Goal: Transaction & Acquisition: Purchase product/service

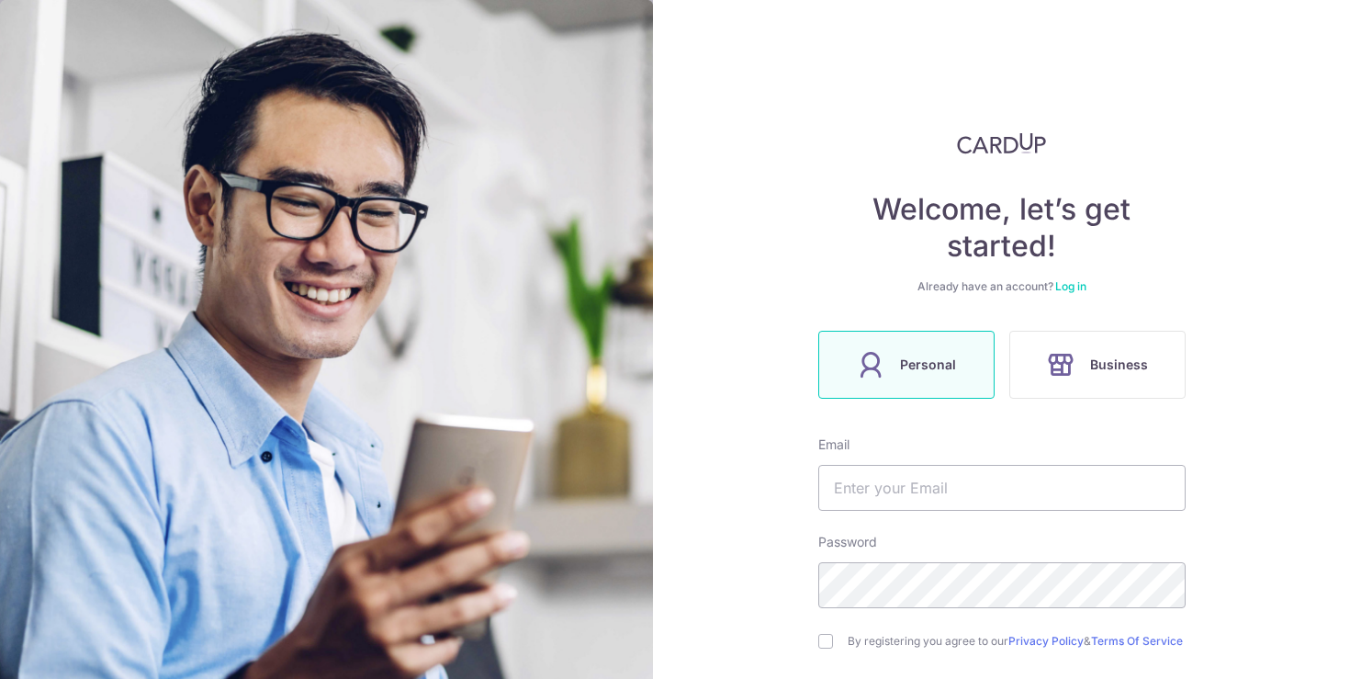
drag, startPoint x: 740, startPoint y: 364, endPoint x: 758, endPoint y: 346, distance: 24.7
click at [744, 362] on div "Welcome, let’s get started! Already have an account? Log in Personal Business E…" at bounding box center [1001, 339] width 697 height 679
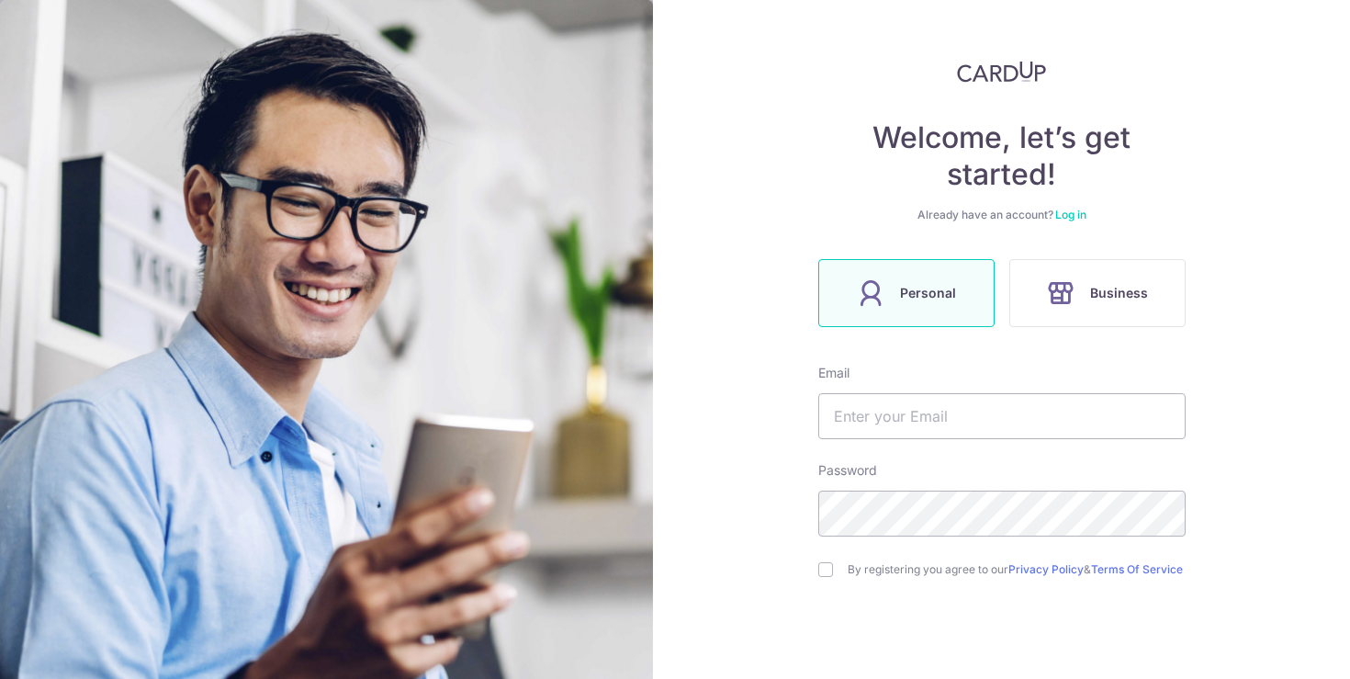
scroll to position [183, 0]
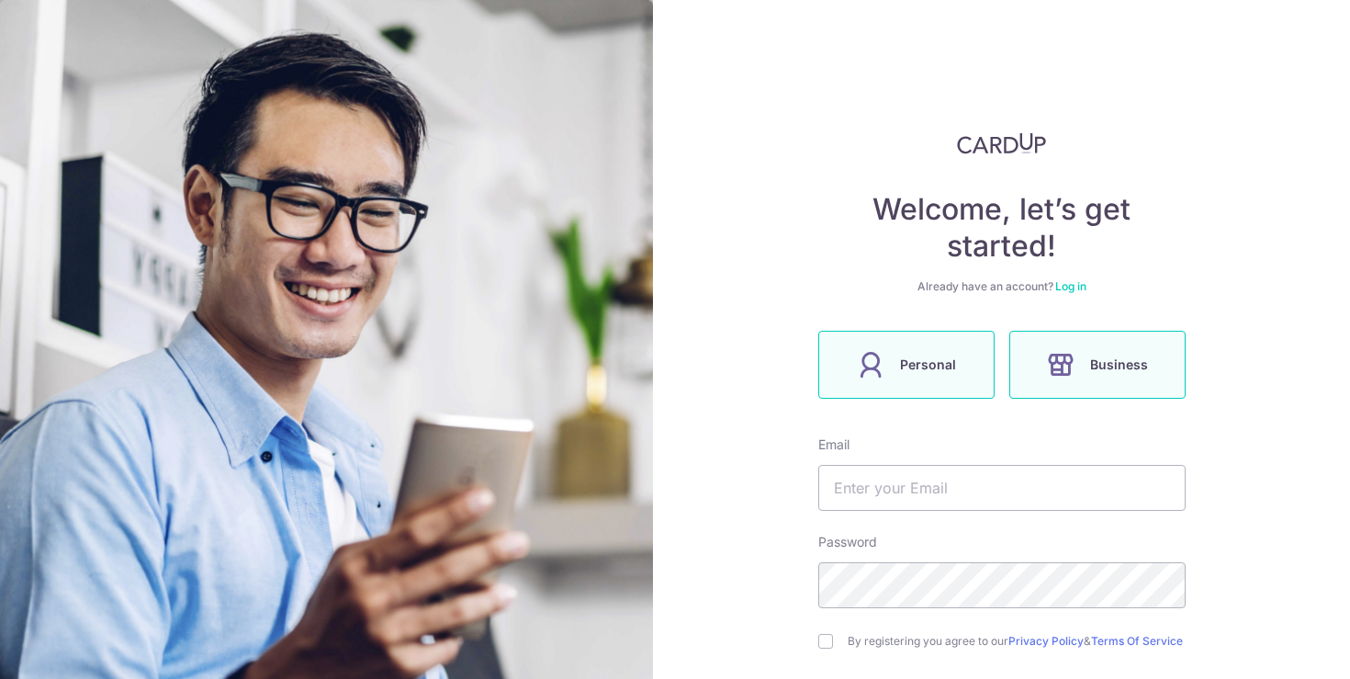
click at [920, 384] on label "Personal" at bounding box center [906, 365] width 176 height 68
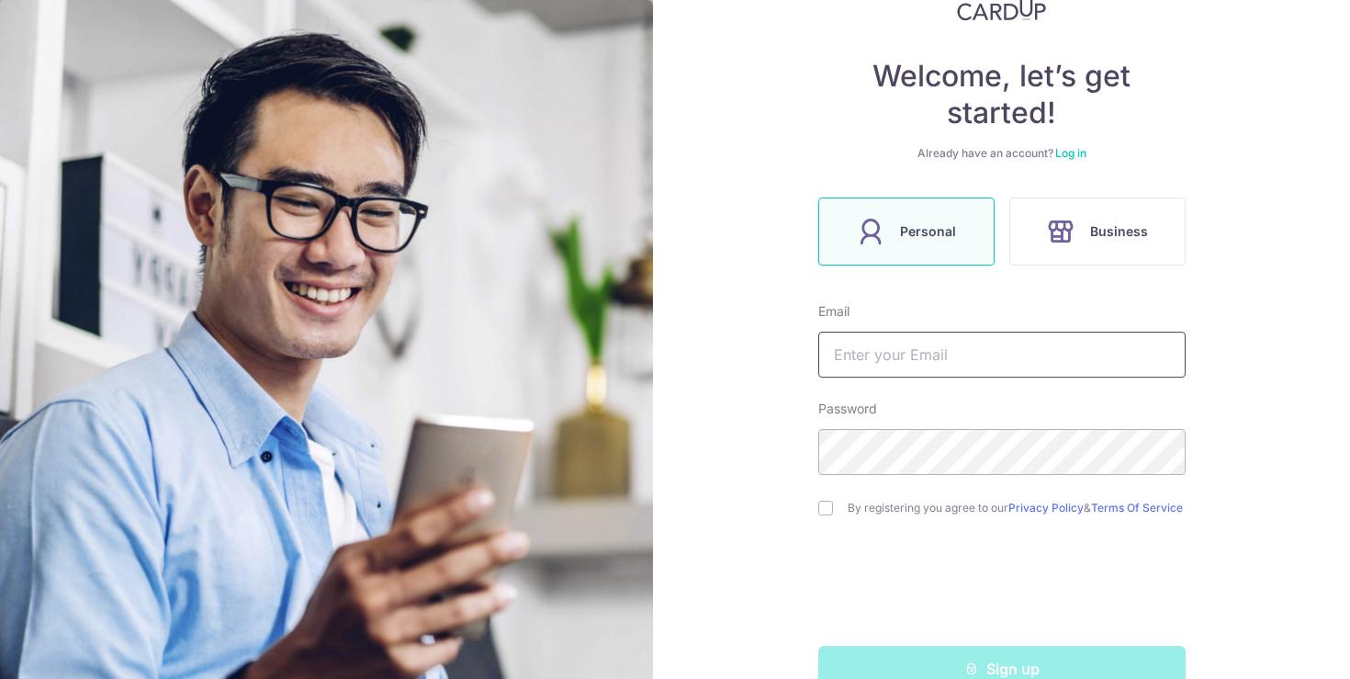
scroll to position [152, 0]
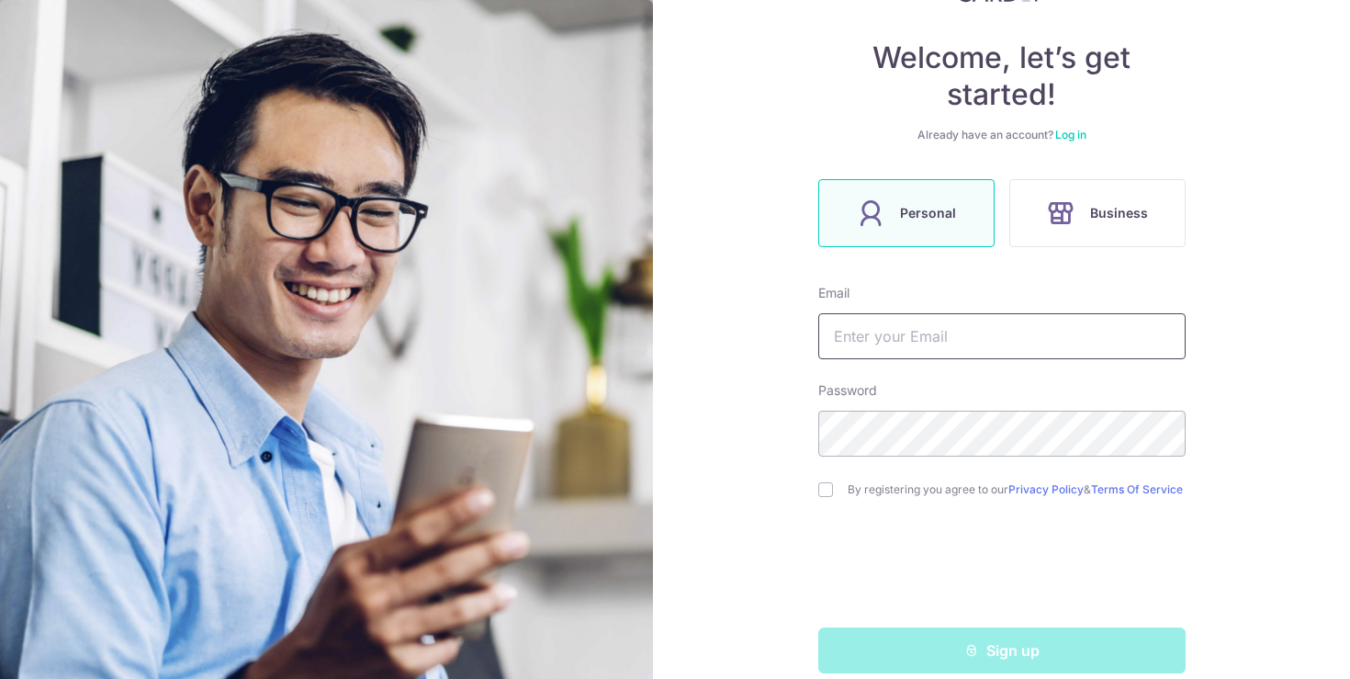
click at [890, 333] on input "text" at bounding box center [1001, 336] width 367 height 46
type input "qiaoping1110@gmail.com"
click at [827, 497] on input "checkbox" at bounding box center [825, 489] width 15 height 15
checkbox input "true"
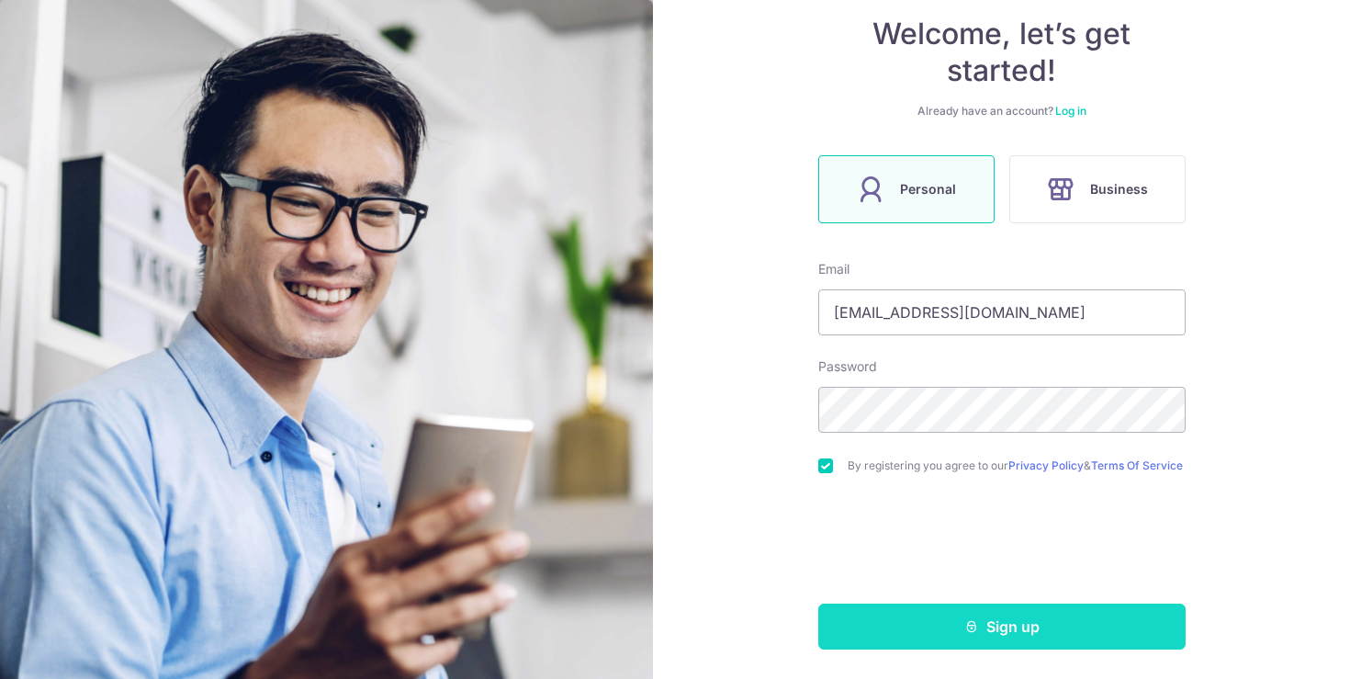
click at [987, 633] on button "Sign up" at bounding box center [1001, 627] width 367 height 46
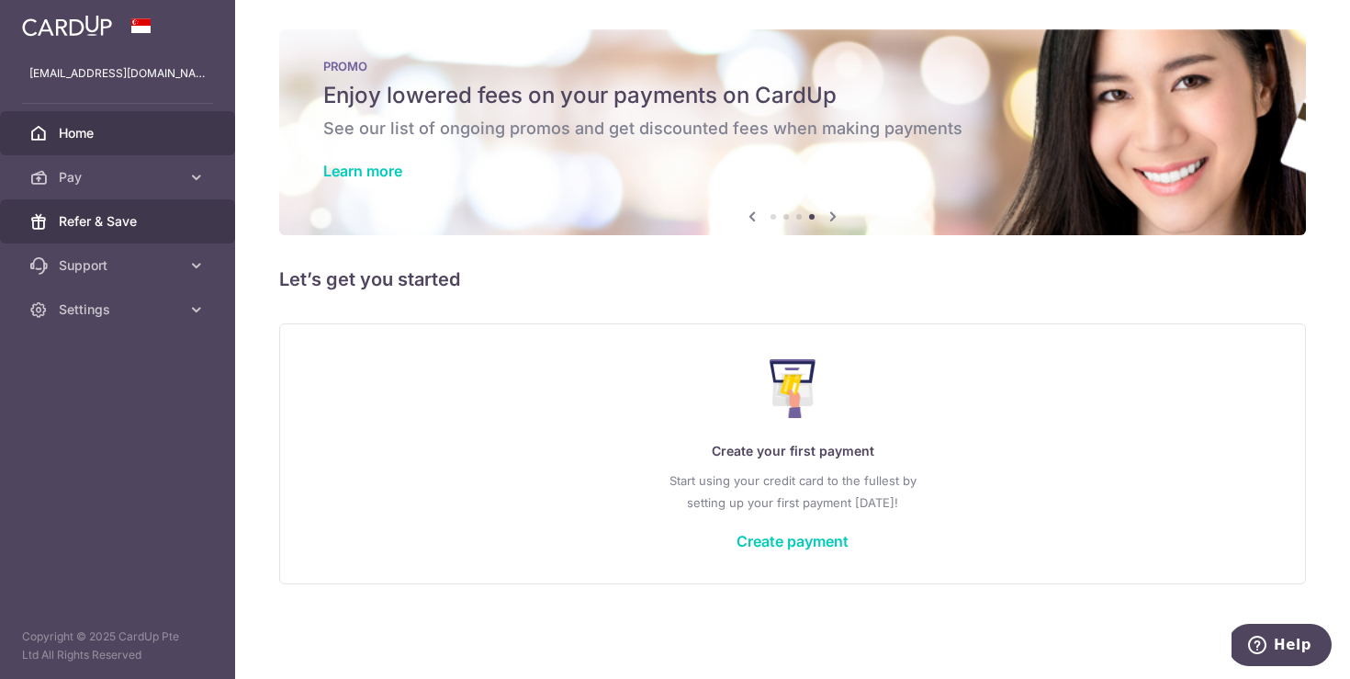
click at [111, 221] on span "Refer & Save" at bounding box center [119, 221] width 121 height 18
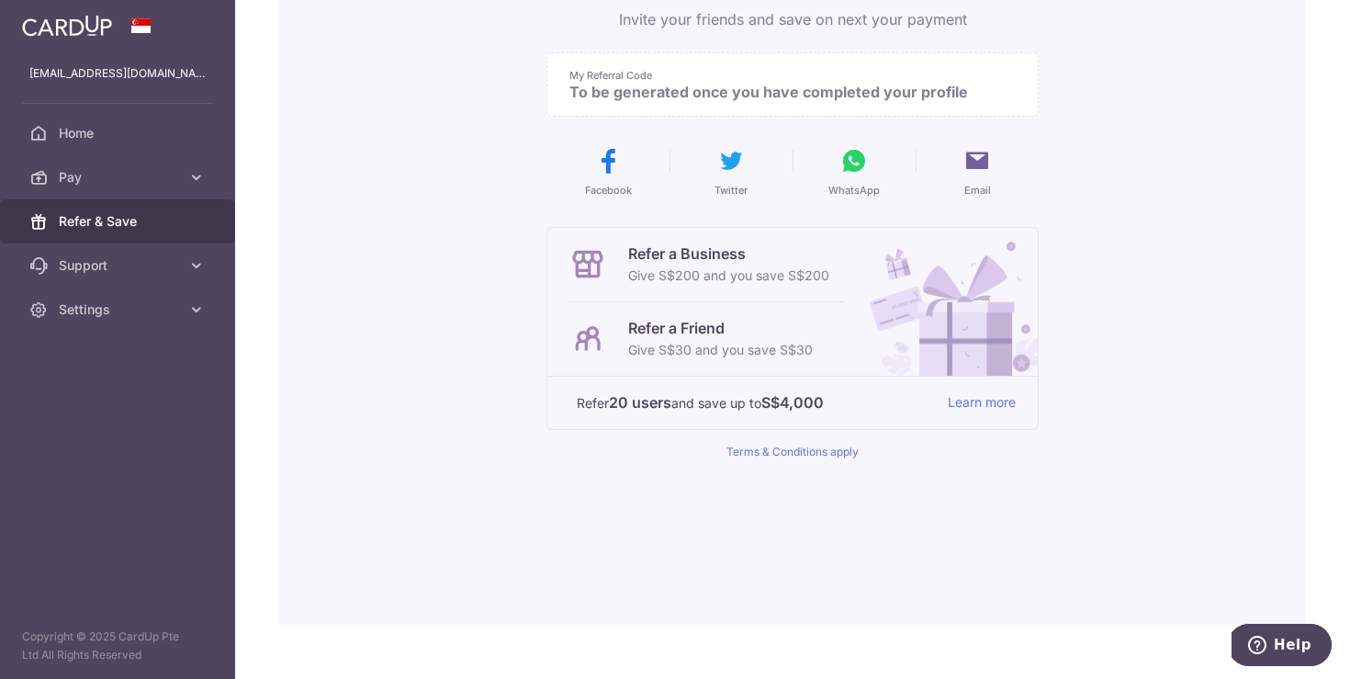
scroll to position [244, 0]
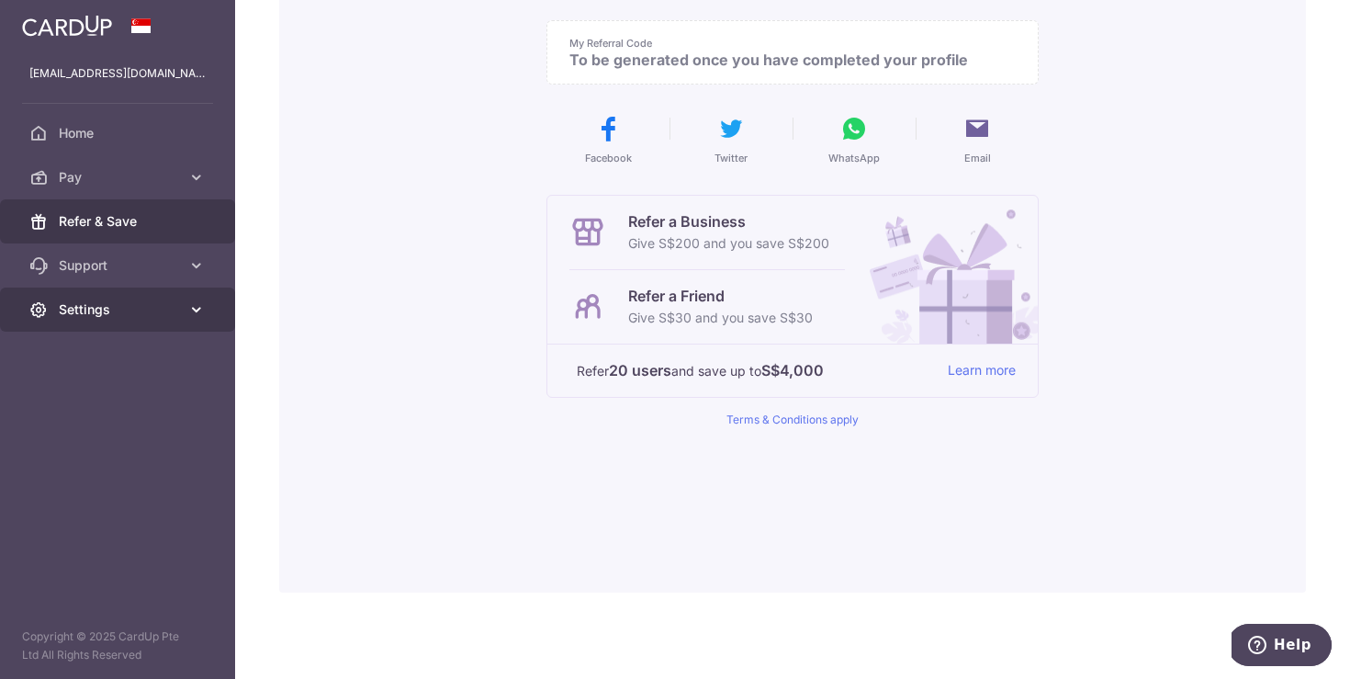
click at [108, 309] on span "Settings" at bounding box center [119, 309] width 121 height 18
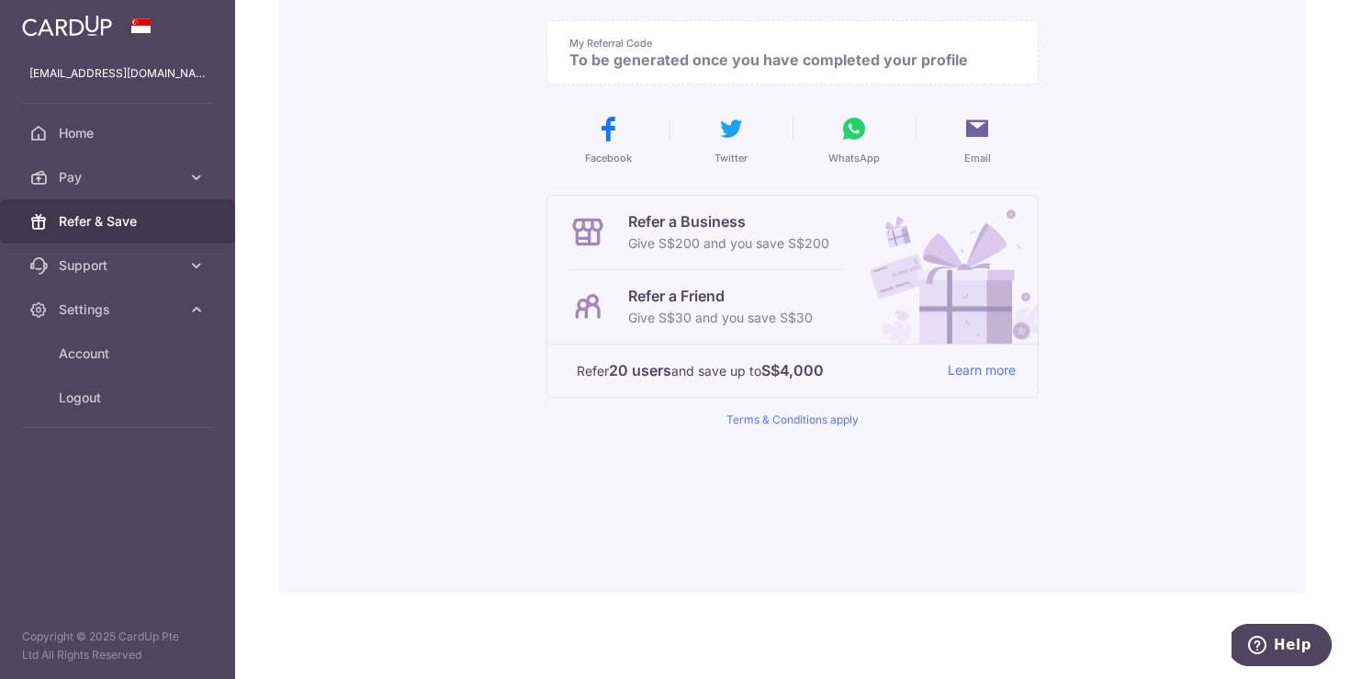
click at [631, 60] on p "To be generated once you have completed your profile" at bounding box center [786, 60] width 432 height 18
click at [721, 59] on p "To be generated once you have completed your profile" at bounding box center [786, 60] width 432 height 18
drag, startPoint x: 1276, startPoint y: 637, endPoint x: 1240, endPoint y: 633, distance: 36.0
click at [1274, 638] on span "Help" at bounding box center [1261, 645] width 26 height 18
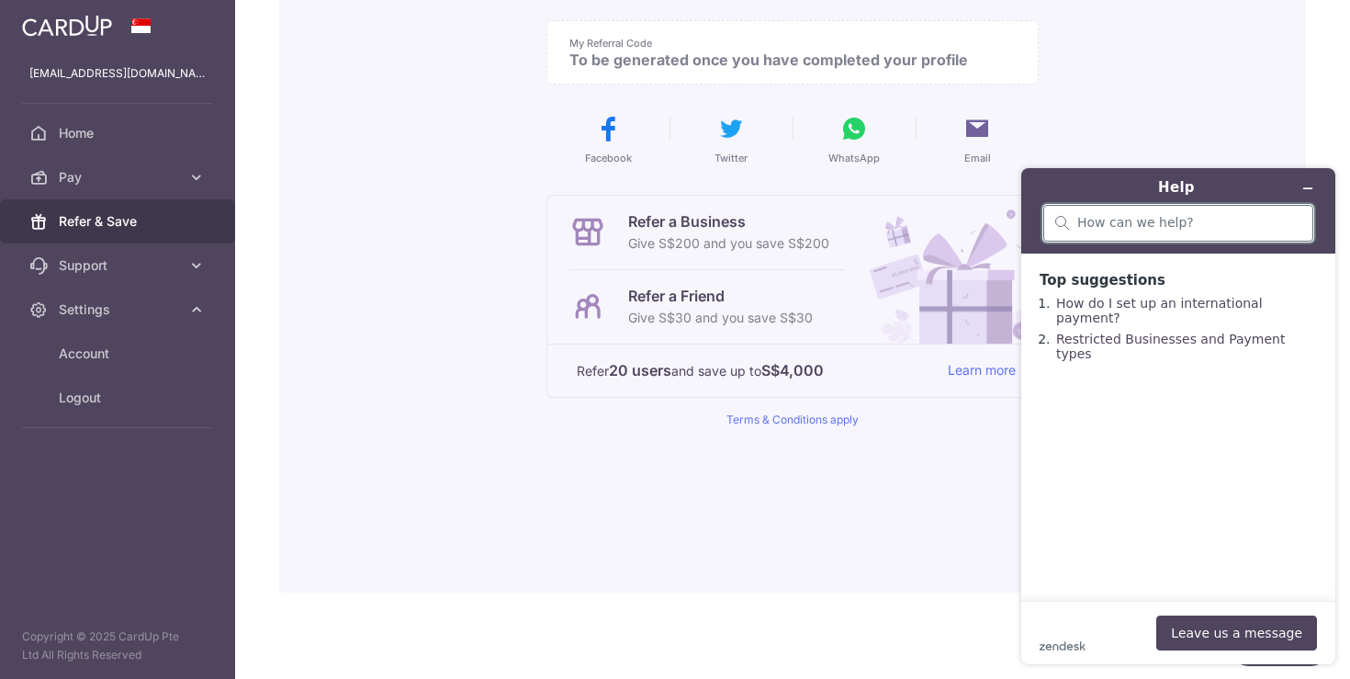
drag, startPoint x: 1160, startPoint y: 228, endPoint x: 1150, endPoint y: 238, distance: 14.3
click at [1162, 228] on input "search" at bounding box center [1190, 223] width 224 height 17
type input "how to input referral code"
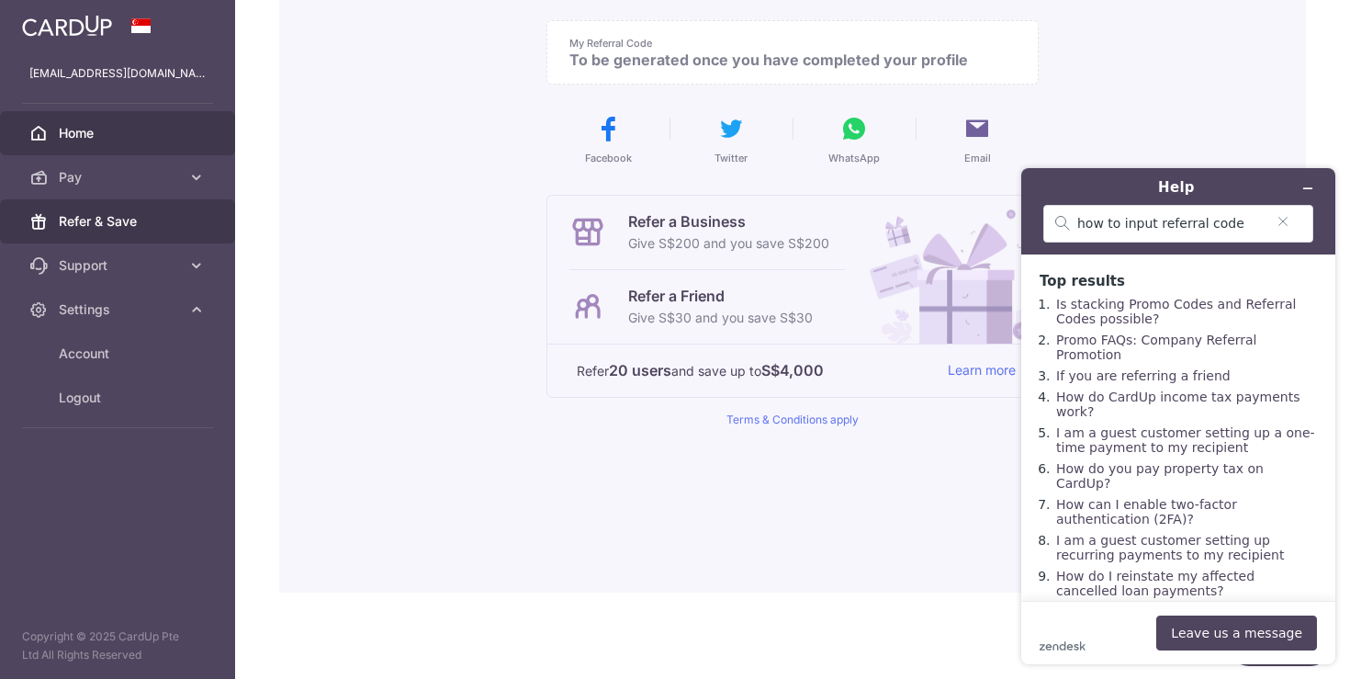
click at [85, 137] on span "Home" at bounding box center [119, 133] width 121 height 18
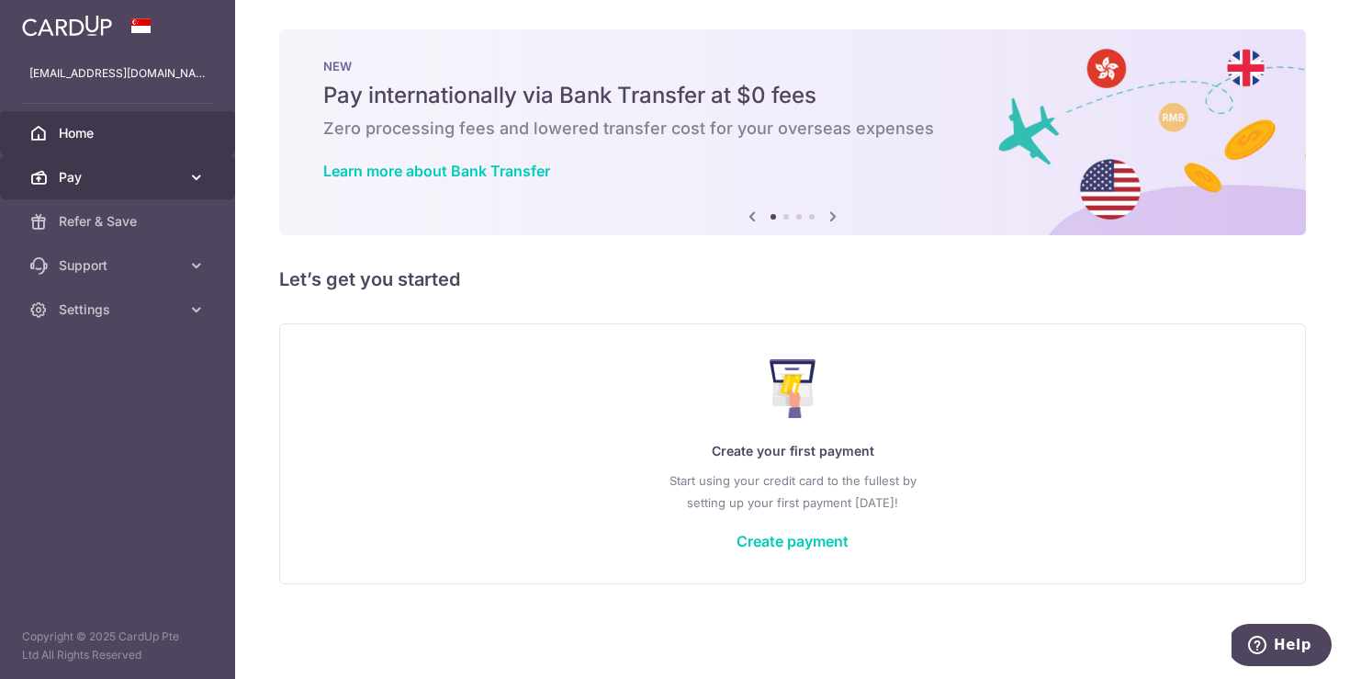
click at [68, 157] on link "Pay" at bounding box center [117, 177] width 235 height 44
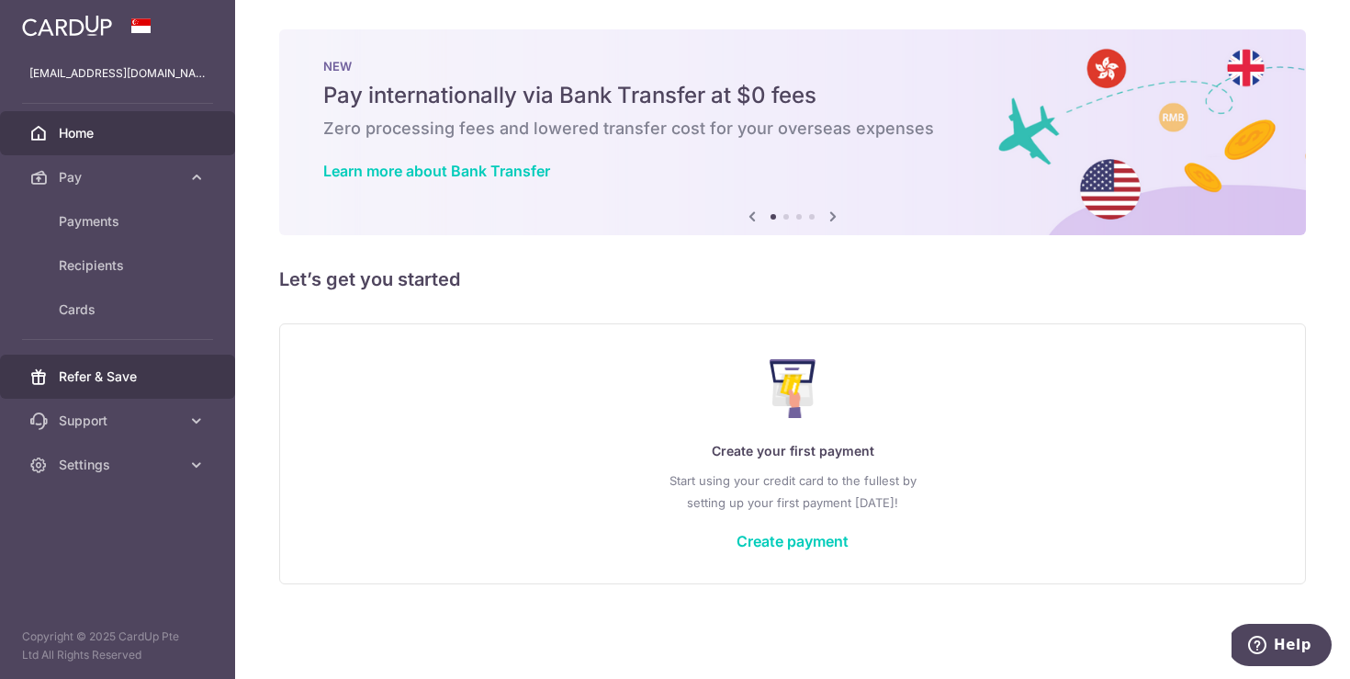
drag, startPoint x: 105, startPoint y: 368, endPoint x: 184, endPoint y: 367, distance: 79.0
click at [106, 368] on span "Refer & Save" at bounding box center [119, 376] width 121 height 18
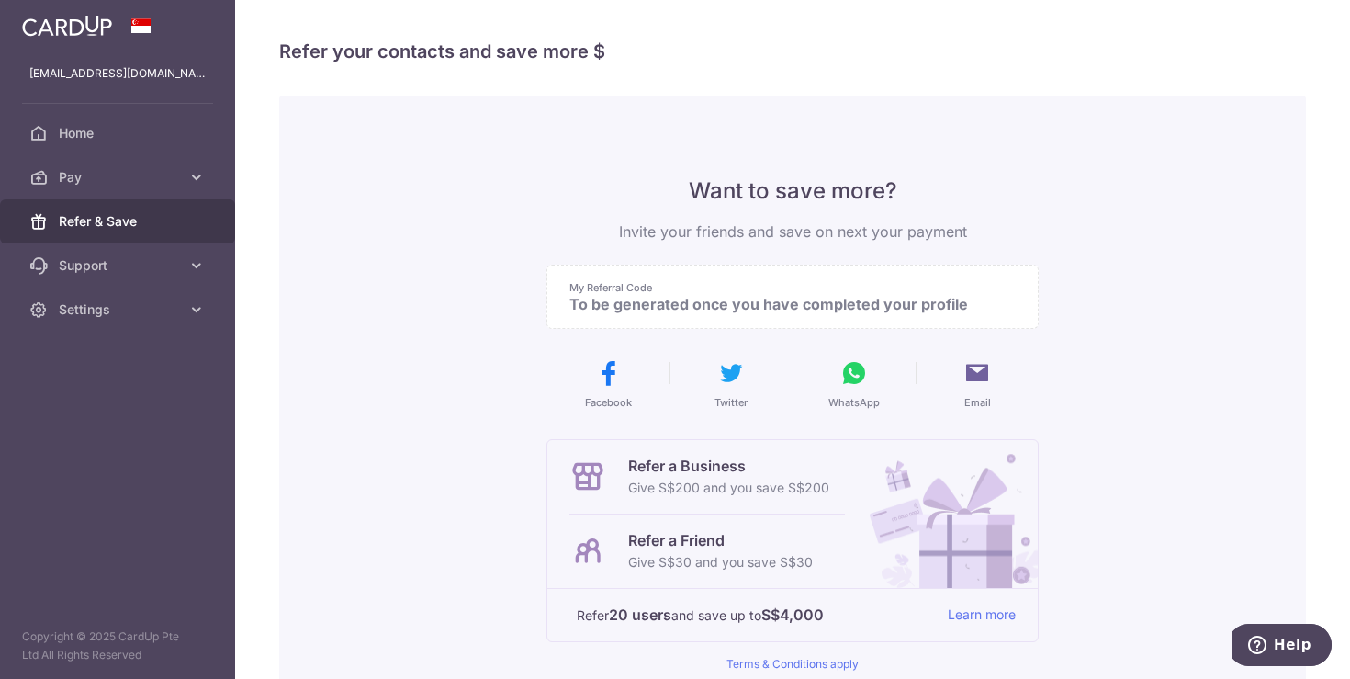
click at [841, 299] on p "To be generated once you have completed your profile" at bounding box center [786, 304] width 432 height 18
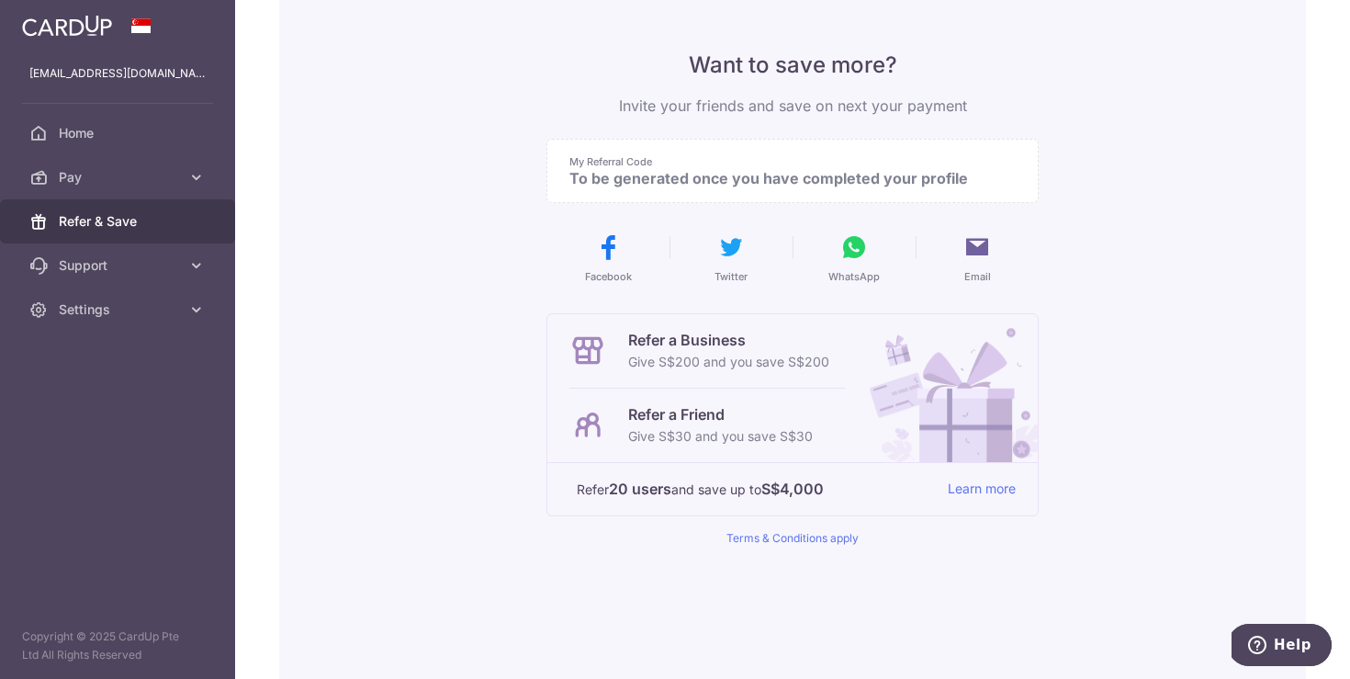
scroll to position [119, 0]
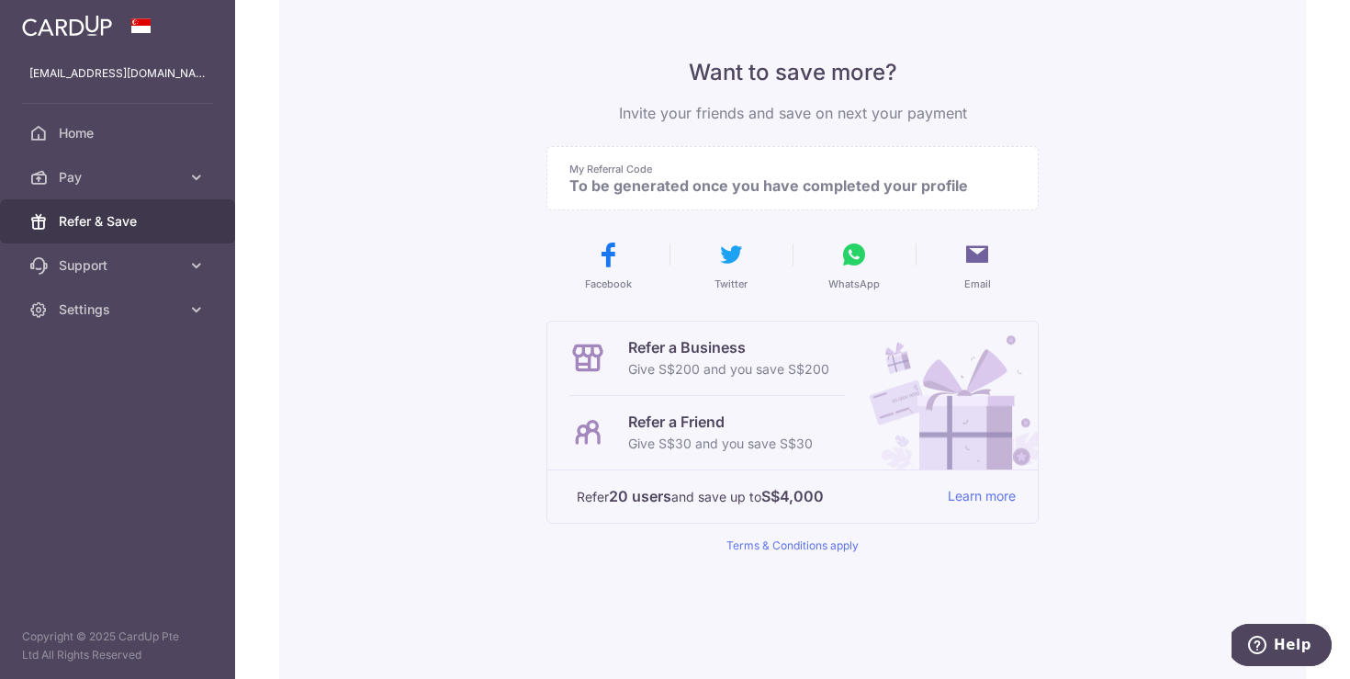
click at [1243, 258] on div "Want to save more? Invite your friends and save on next your payment My Referra…" at bounding box center [792, 347] width 1027 height 741
click at [777, 179] on p "To be generated once you have completed your profile" at bounding box center [786, 185] width 432 height 18
click at [771, 189] on p "To be generated once you have completed your profile" at bounding box center [786, 185] width 432 height 18
drag, startPoint x: 854, startPoint y: 189, endPoint x: 712, endPoint y: 180, distance: 142.7
click at [708, 180] on p "To be generated once you have completed your profile" at bounding box center [786, 185] width 432 height 18
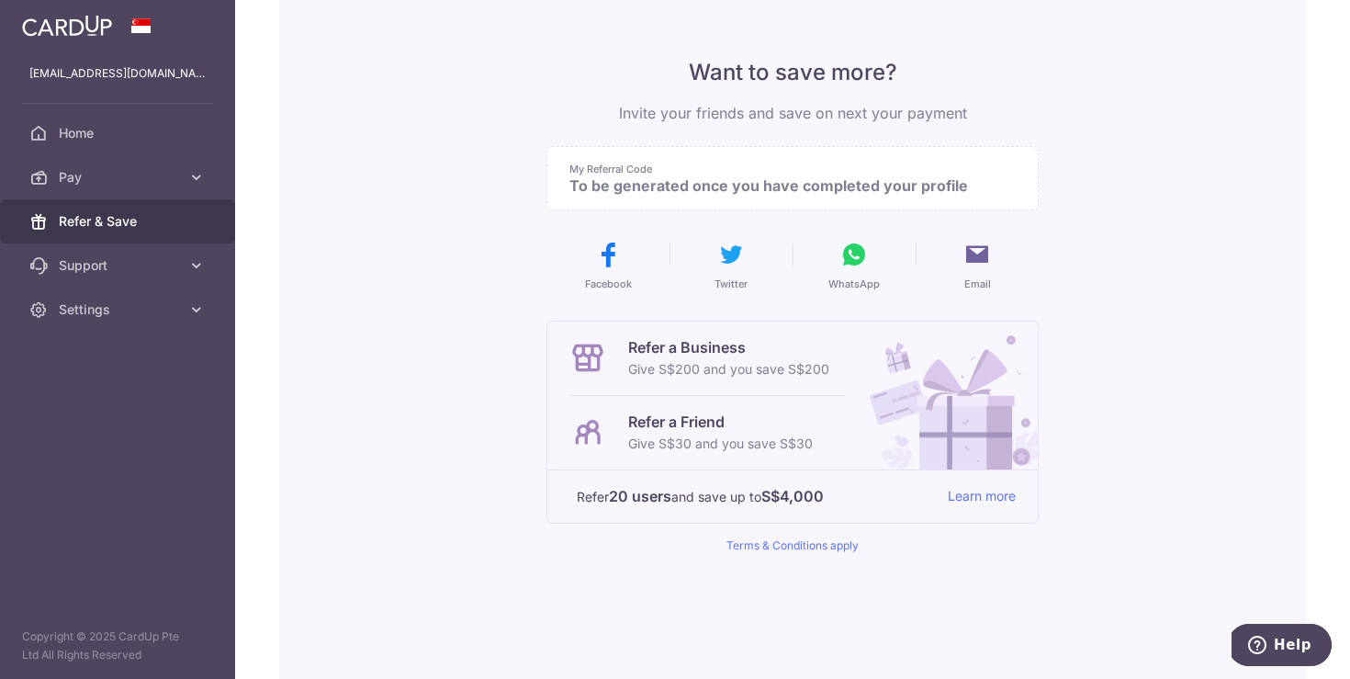
click at [985, 207] on div "My Referral Code To be generated once you have completed your profile" at bounding box center [793, 178] width 492 height 64
click at [101, 260] on span "Support" at bounding box center [119, 265] width 121 height 18
click at [97, 435] on link "Settings" at bounding box center [117, 421] width 235 height 44
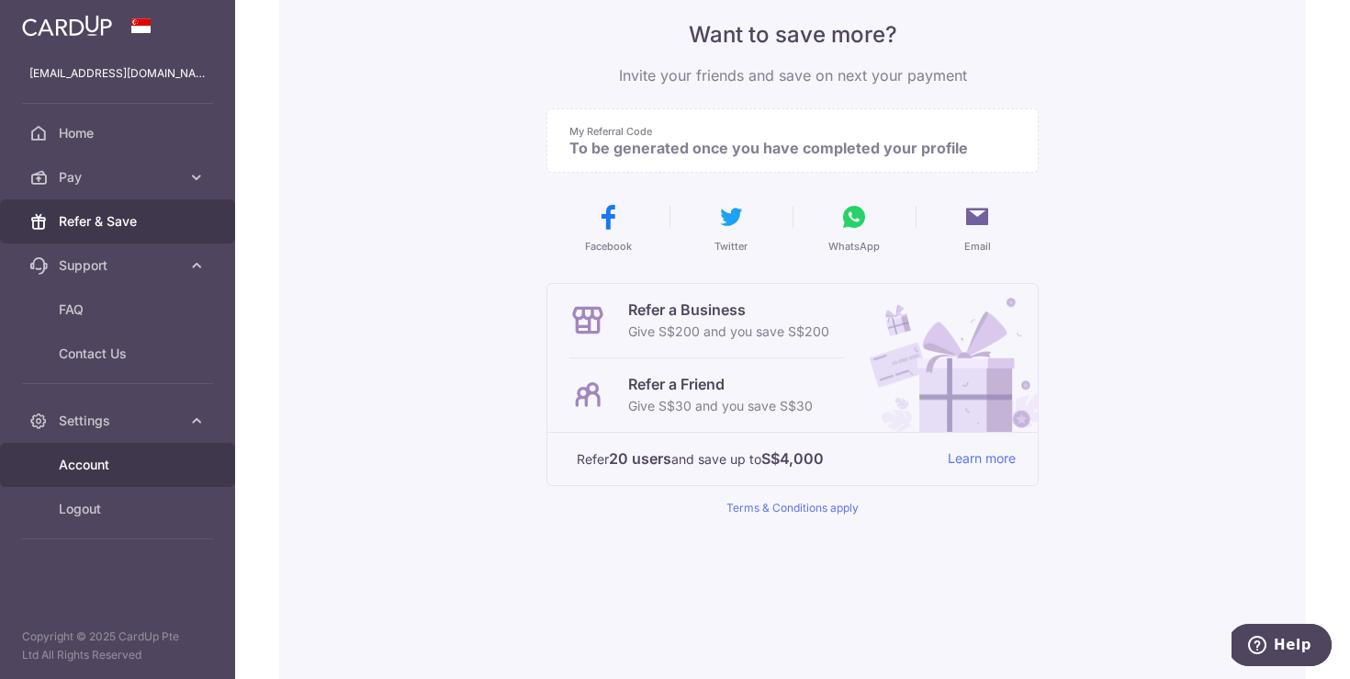
scroll to position [169, 0]
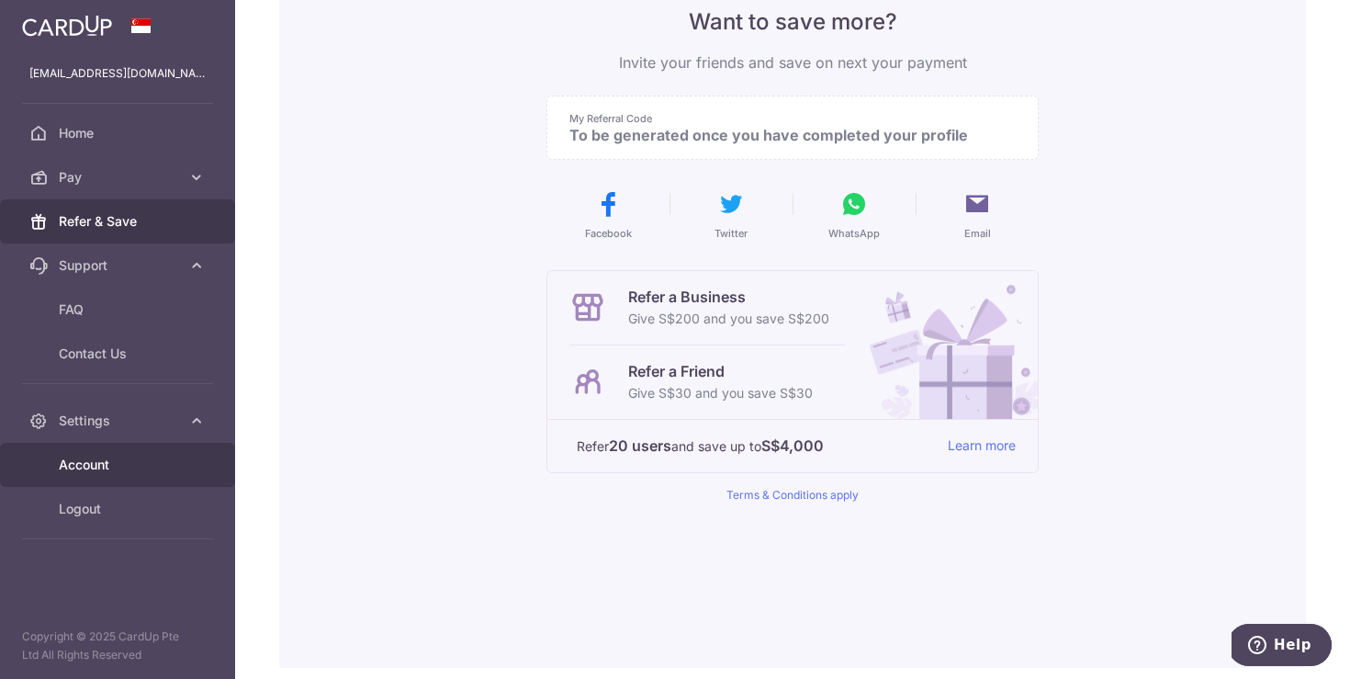
click at [103, 461] on span "Account" at bounding box center [119, 465] width 121 height 18
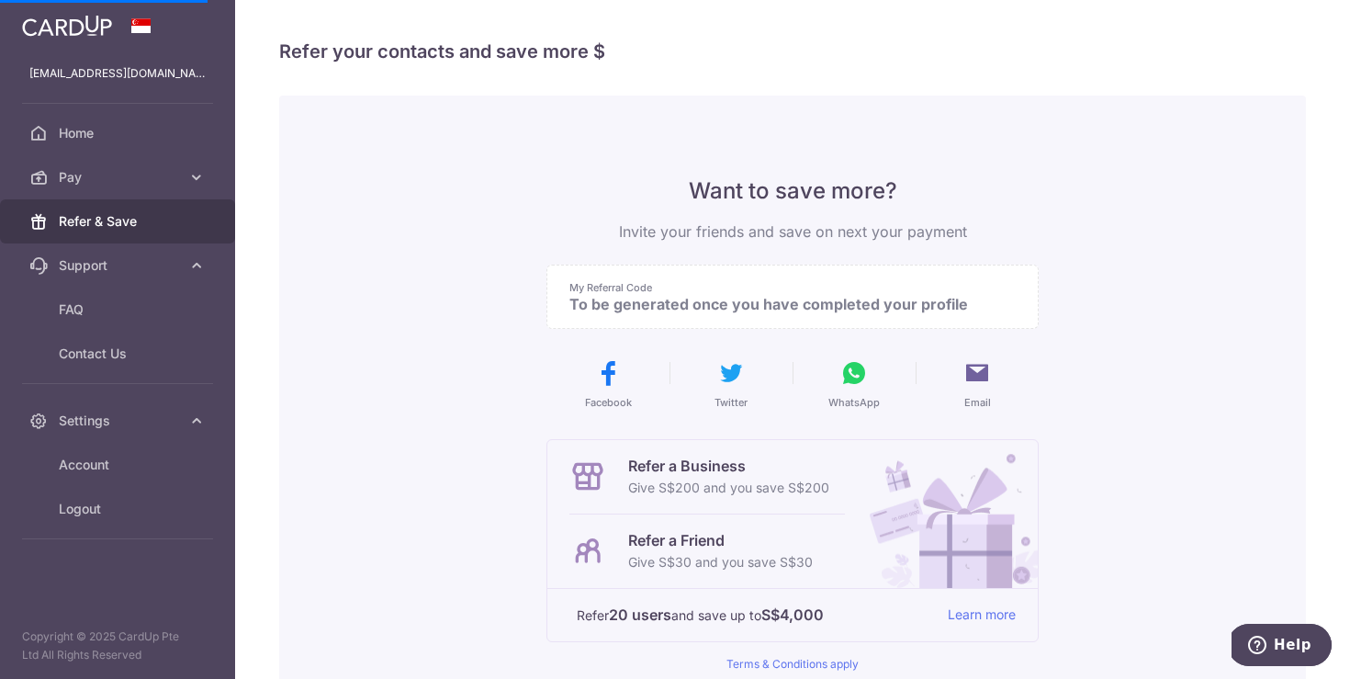
click at [417, 62] on h4 "Refer your contacts and save more $" at bounding box center [792, 51] width 1027 height 29
drag, startPoint x: 49, startPoint y: 119, endPoint x: 83, endPoint y: 129, distance: 35.5
click at [50, 119] on link "Home" at bounding box center [117, 133] width 235 height 44
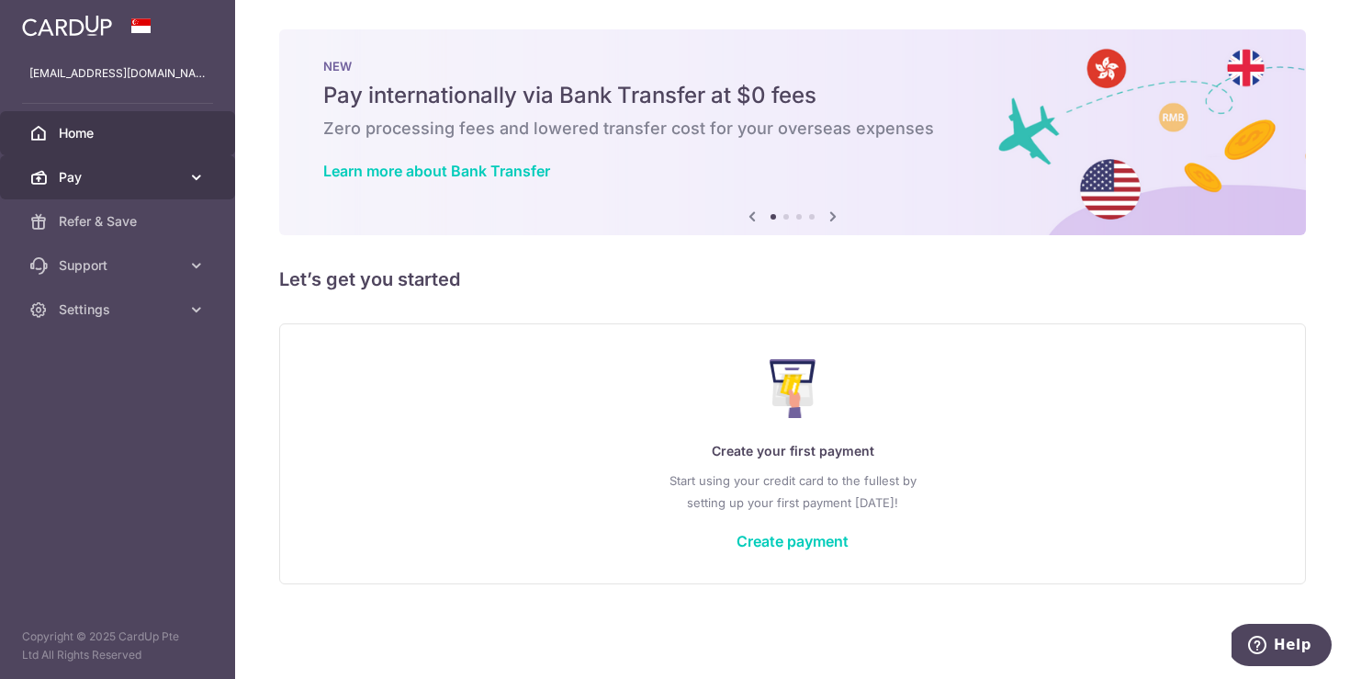
click at [126, 172] on span "Pay" at bounding box center [119, 177] width 121 height 18
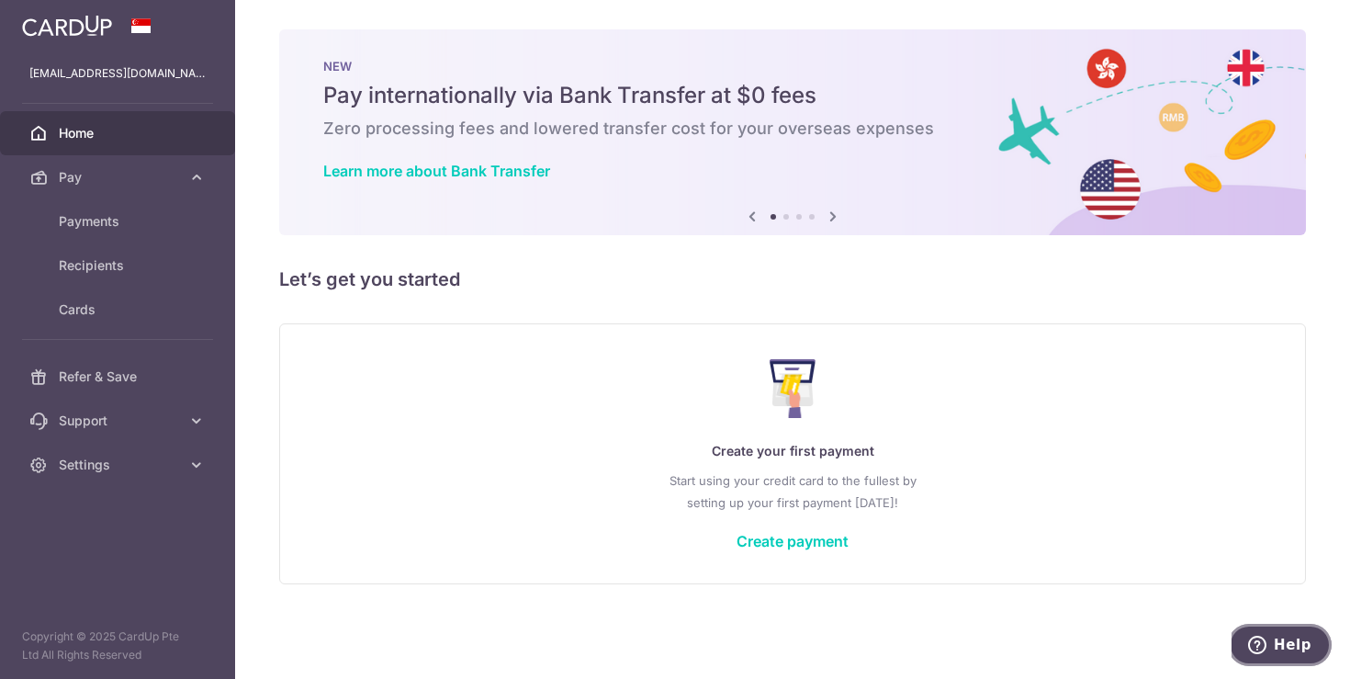
click at [1257, 644] on icon "Help" at bounding box center [1257, 645] width 18 height 18
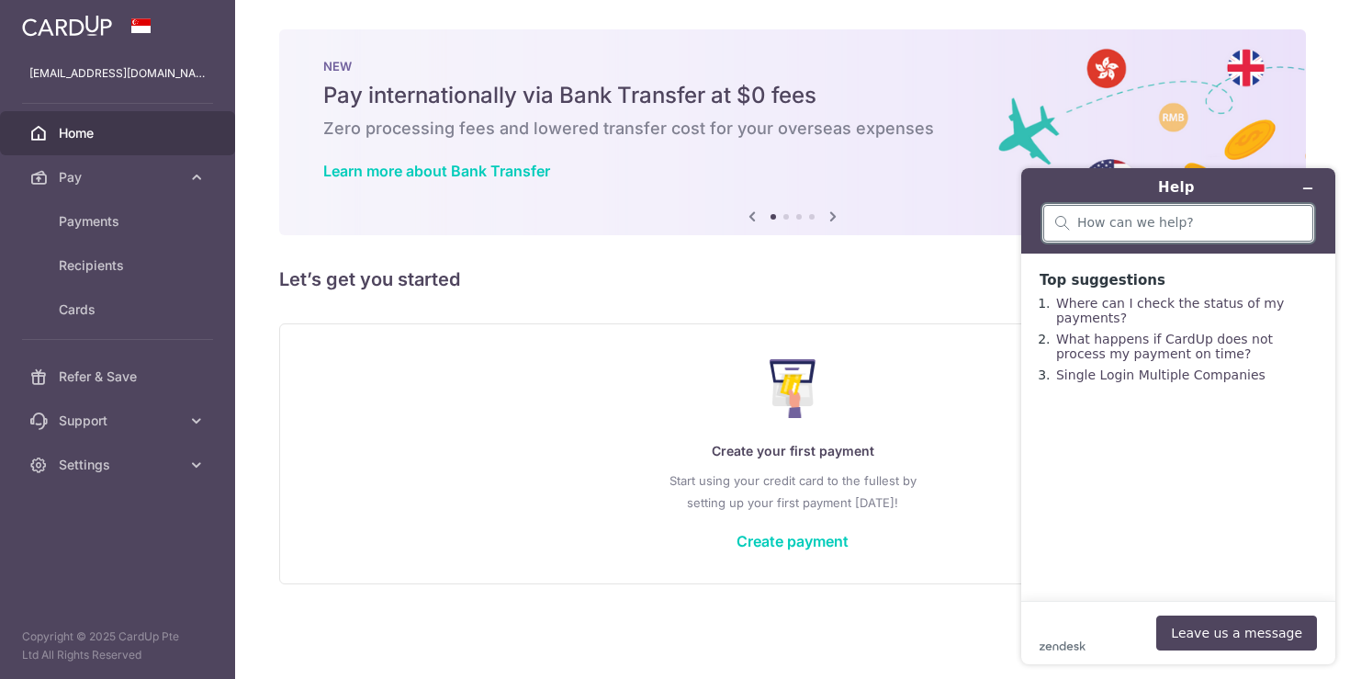
click at [1161, 219] on input "search" at bounding box center [1190, 223] width 224 height 17
type input "referral"
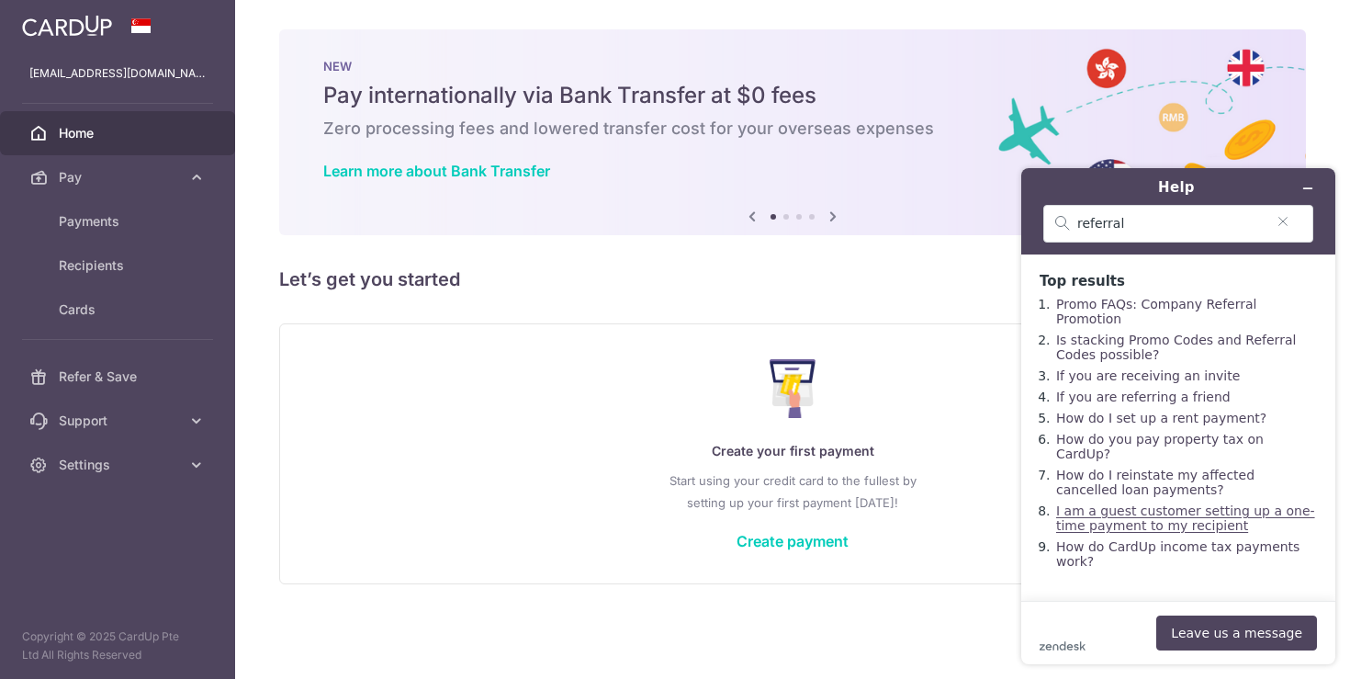
click at [1165, 503] on link "I am a guest customer setting up a one-time payment to my recipient" at bounding box center [1185, 517] width 259 height 29
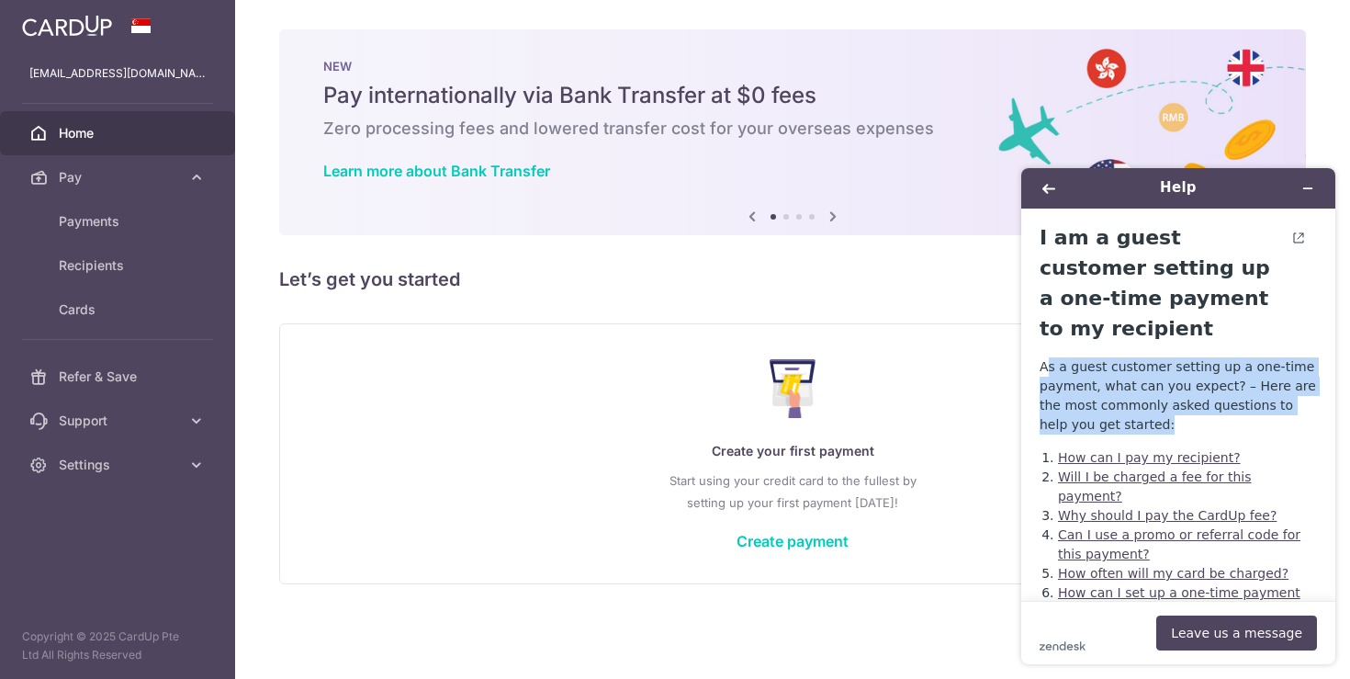
drag, startPoint x: 1106, startPoint y: 361, endPoint x: 1174, endPoint y: 362, distance: 68.0
click at [1052, 357] on p "As a guest customer setting up a one-time payment, what can you expect? – Here …" at bounding box center [1178, 395] width 277 height 77
click at [1228, 379] on p "As a guest customer setting up a one-time payment, what can you expect? – Here …" at bounding box center [1178, 395] width 277 height 77
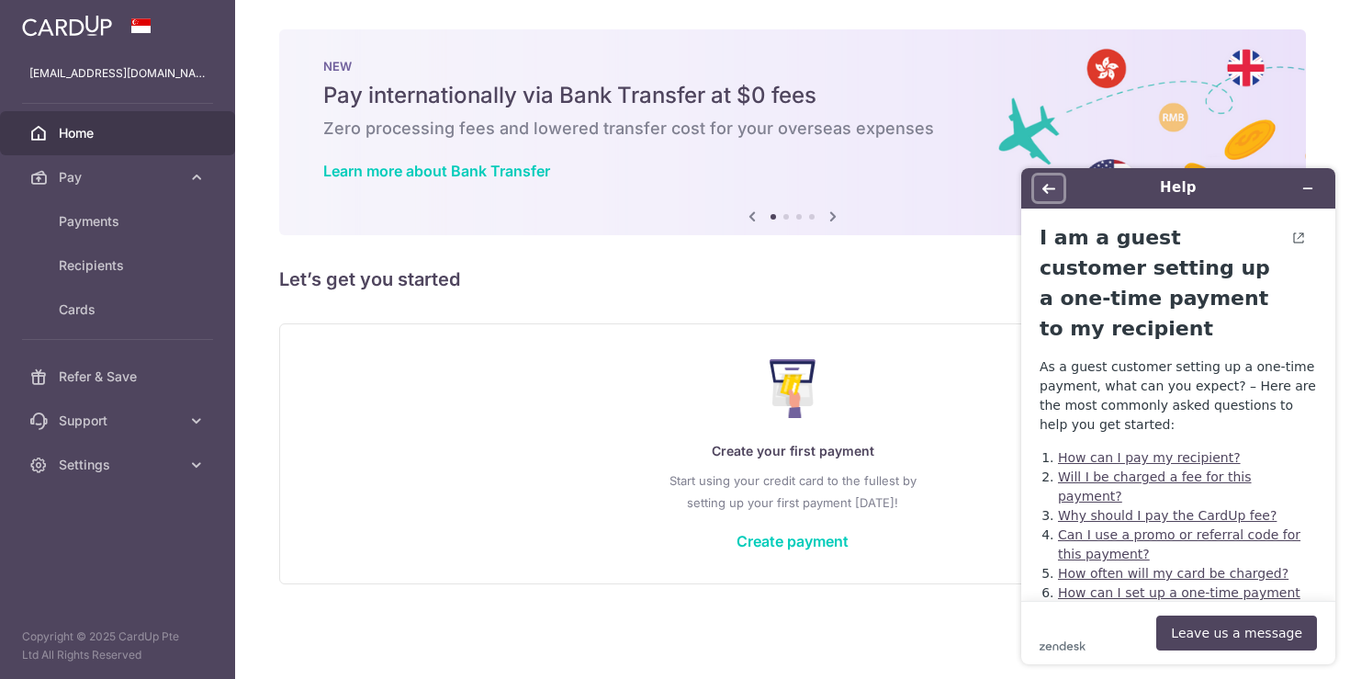
click at [1058, 184] on button "Back" at bounding box center [1048, 188] width 29 height 26
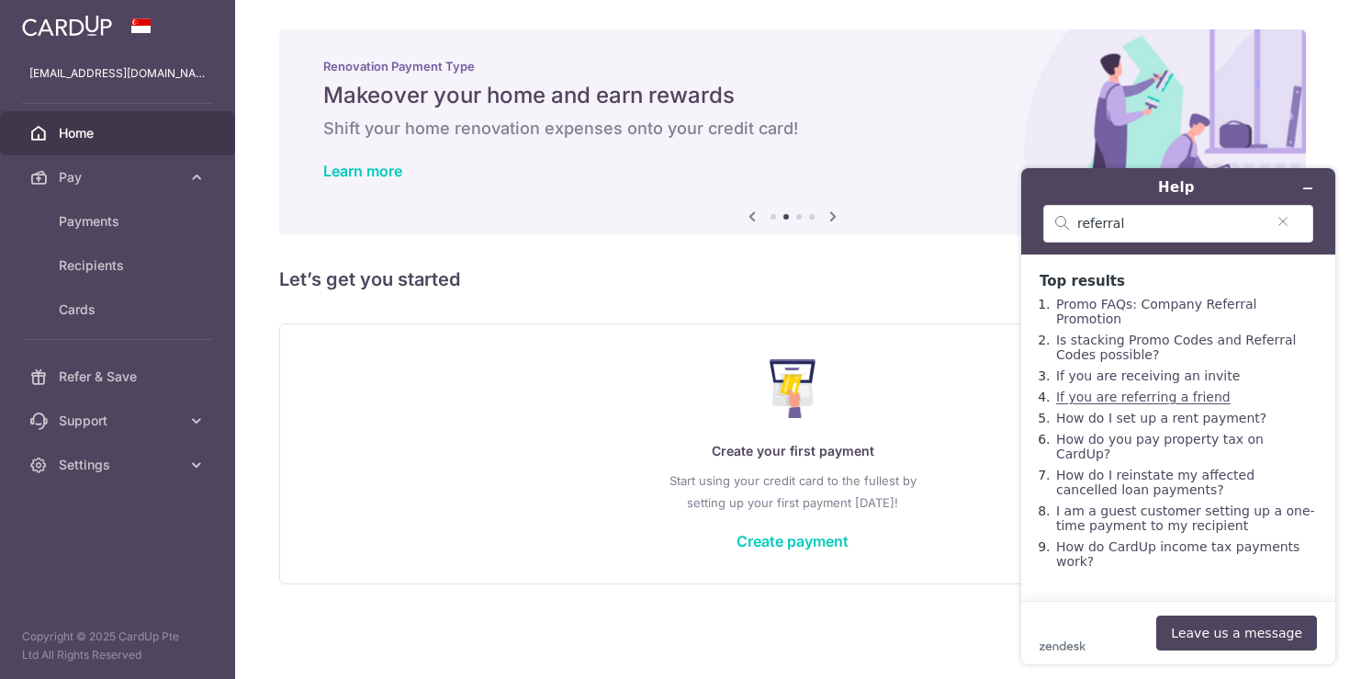
click at [1157, 389] on link "If you are referring a friend" at bounding box center [1143, 396] width 175 height 15
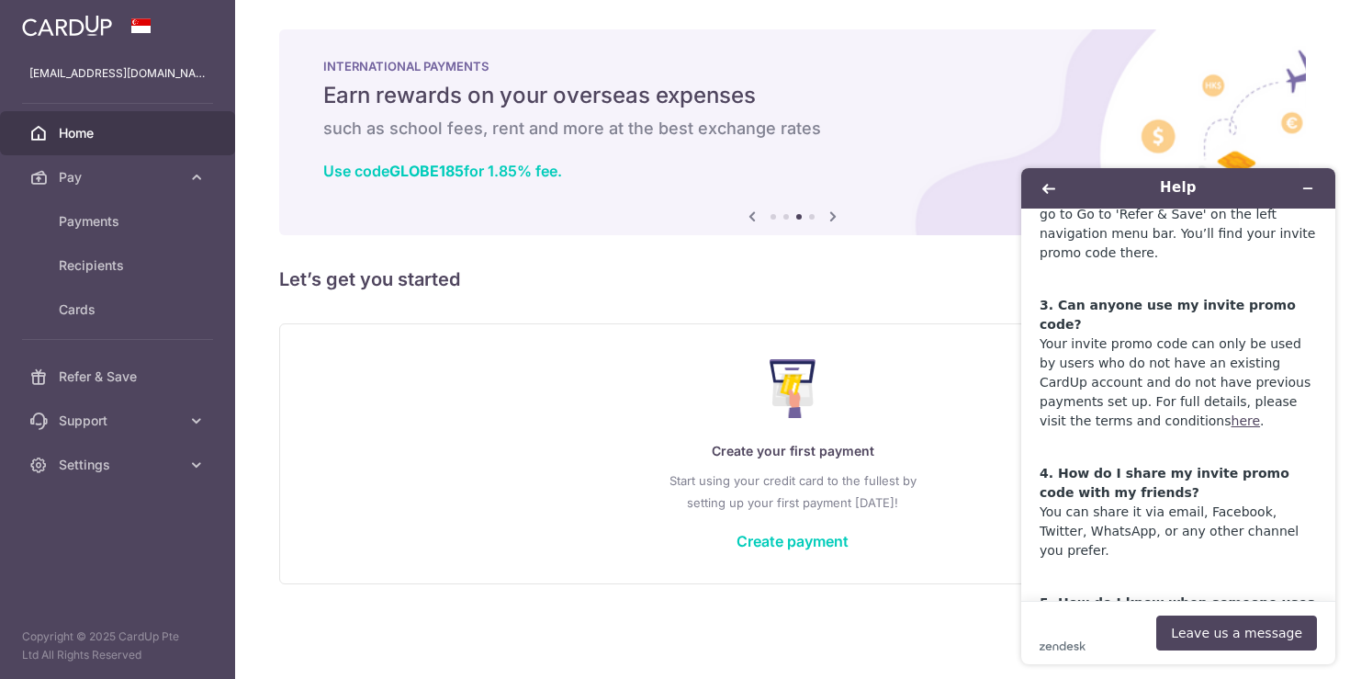
scroll to position [899, 0]
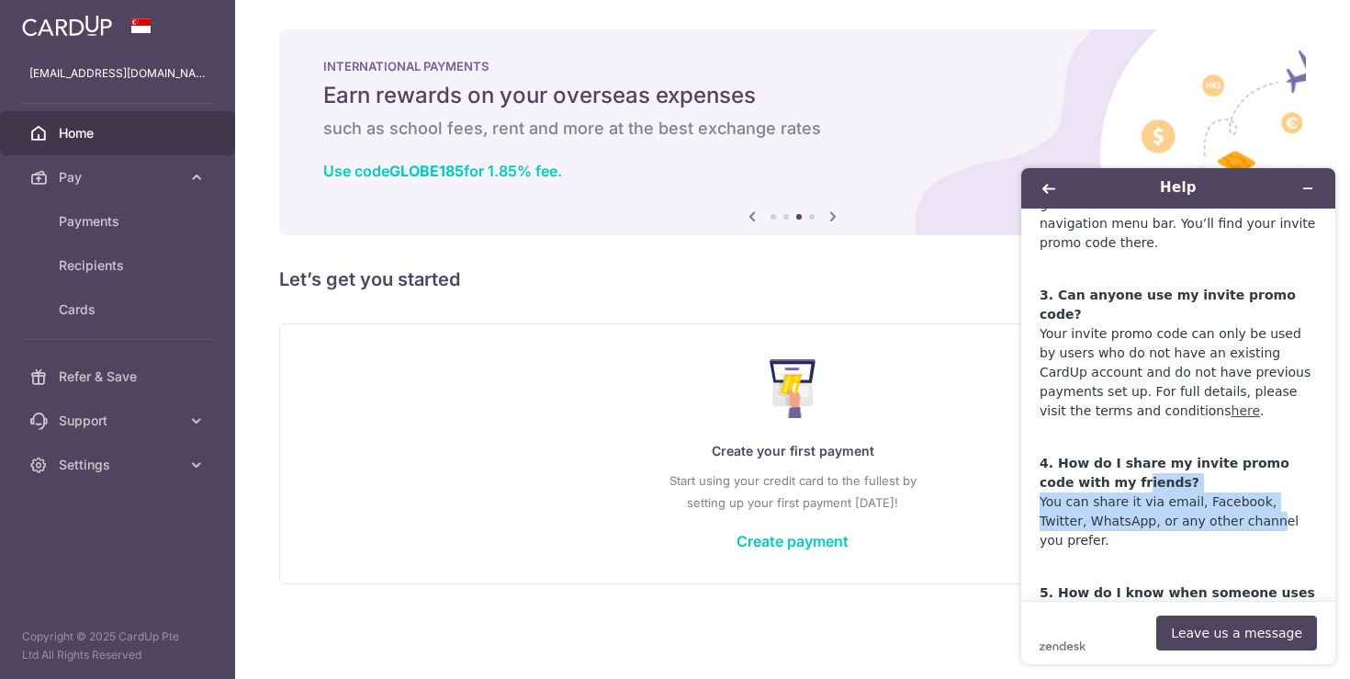
drag, startPoint x: 1221, startPoint y: 458, endPoint x: 1111, endPoint y: 430, distance: 113.9
click at [1104, 435] on p "4. How do I share my invite promo code with my friends? You can share it via em…" at bounding box center [1178, 493] width 277 height 116
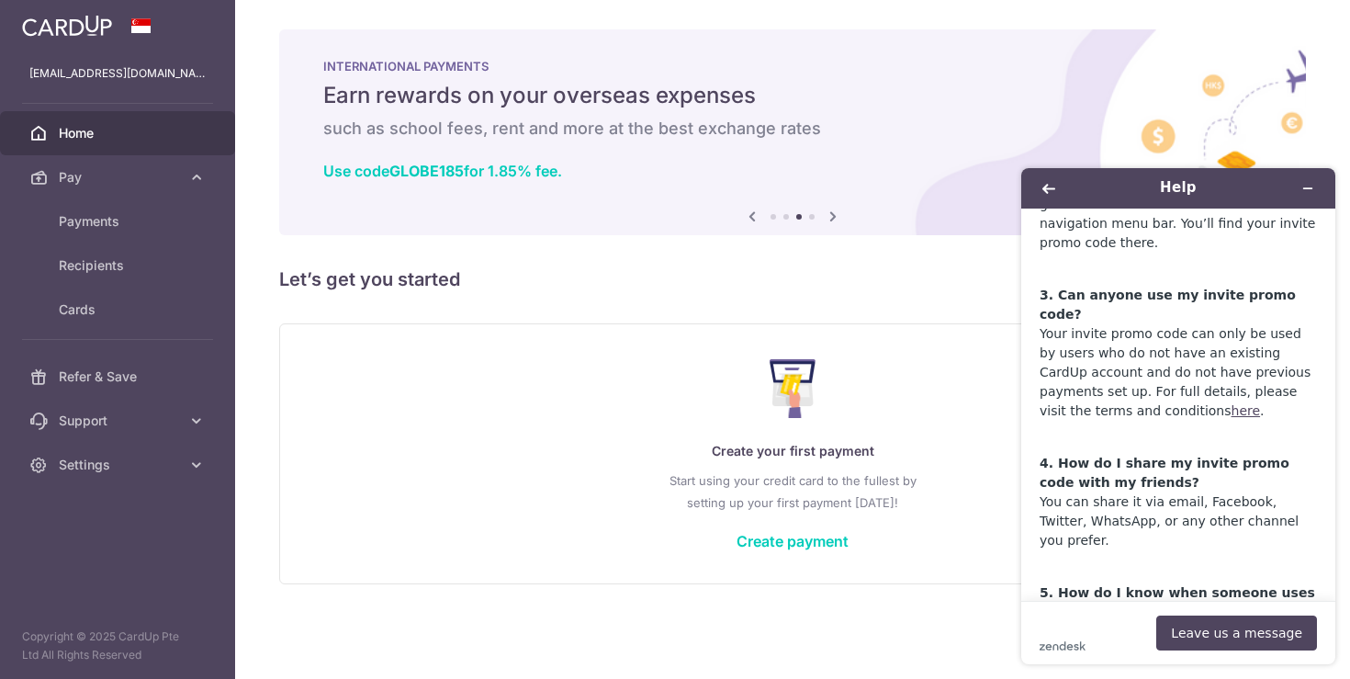
click at [1256, 466] on p "4. How do I share my invite promo code with my friends? You can share it via em…" at bounding box center [1178, 493] width 277 height 116
drag, startPoint x: 1253, startPoint y: 464, endPoint x: 1161, endPoint y: 446, distance: 93.5
click at [1138, 444] on p "4. How do I share my invite promo code with my friends? You can share it via em…" at bounding box center [1178, 493] width 277 height 116
click at [1260, 463] on p "4. How do I share my invite promo code with my friends? You can share it via em…" at bounding box center [1178, 493] width 277 height 116
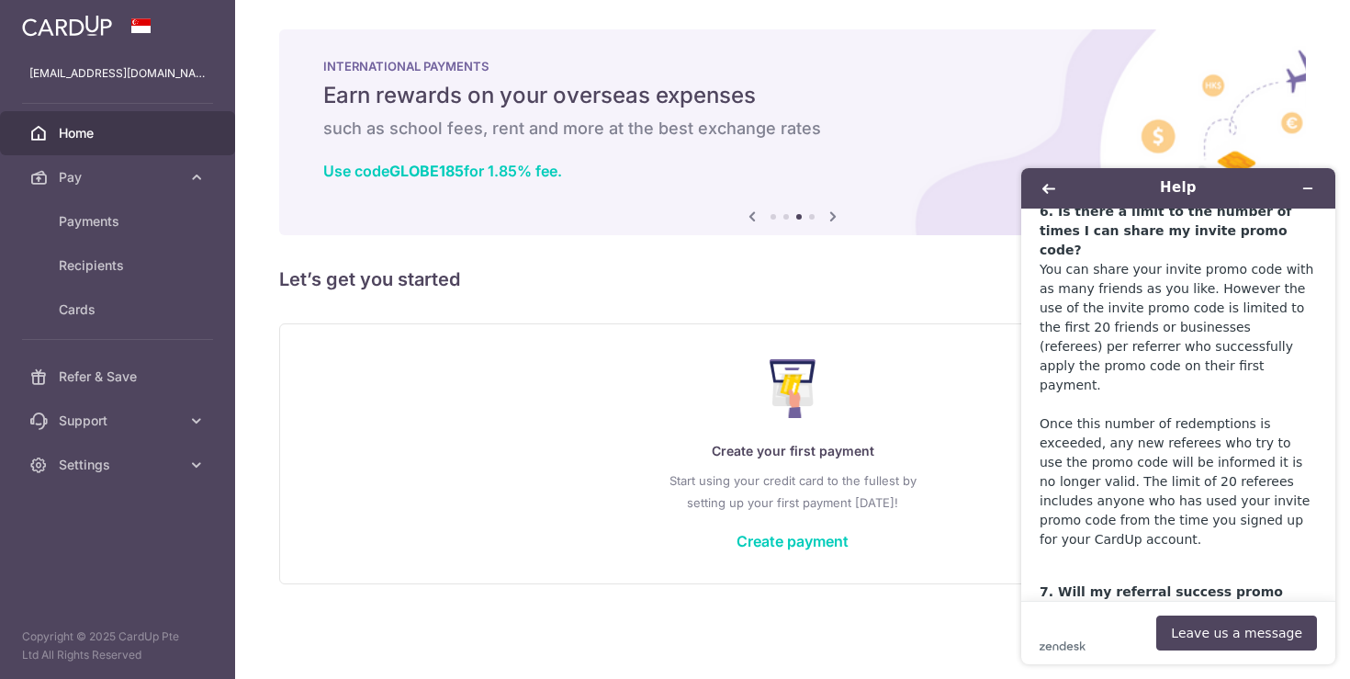
scroll to position [1697, 0]
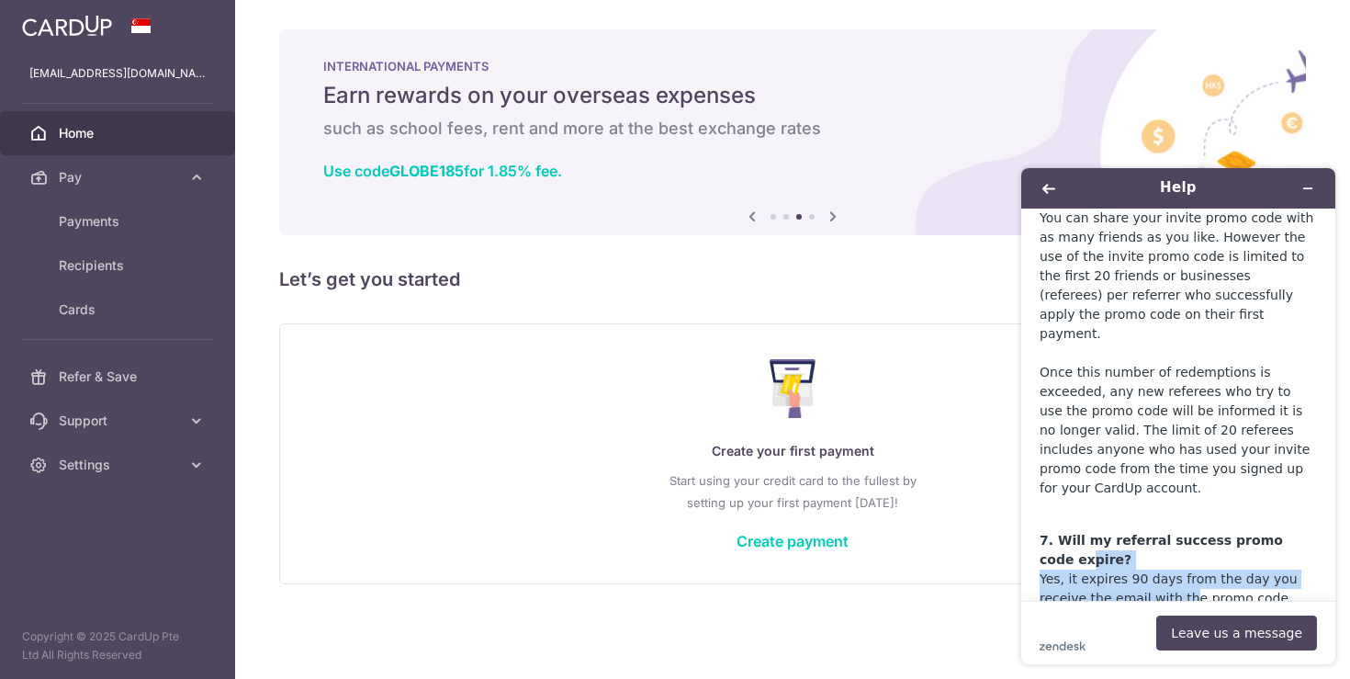
drag, startPoint x: 1174, startPoint y: 474, endPoint x: 1096, endPoint y: 448, distance: 82.2
click at [1067, 512] on p "7. Will my referral success promo code expire? Yes, it expires 90 days from the…" at bounding box center [1178, 560] width 277 height 96
click at [1251, 512] on p "7. Will my referral success promo code expire? Yes, it expires 90 days from the…" at bounding box center [1178, 560] width 277 height 96
click at [1142, 512] on p "7. Will my referral success promo code expire? Yes, it expires 90 days from the…" at bounding box center [1178, 560] width 277 height 96
click at [1256, 512] on p "7. Will my referral success promo code expire? Yes, it expires 90 days from the…" at bounding box center [1178, 560] width 277 height 96
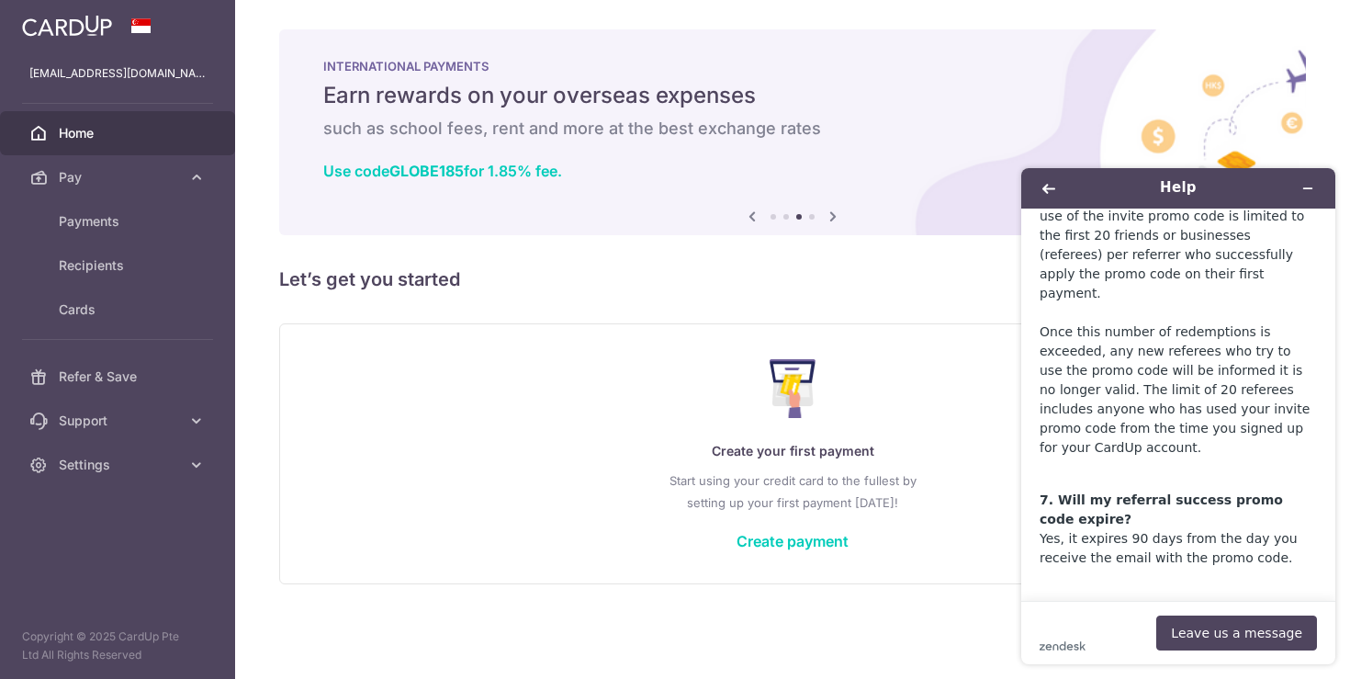
scroll to position [1754, 0]
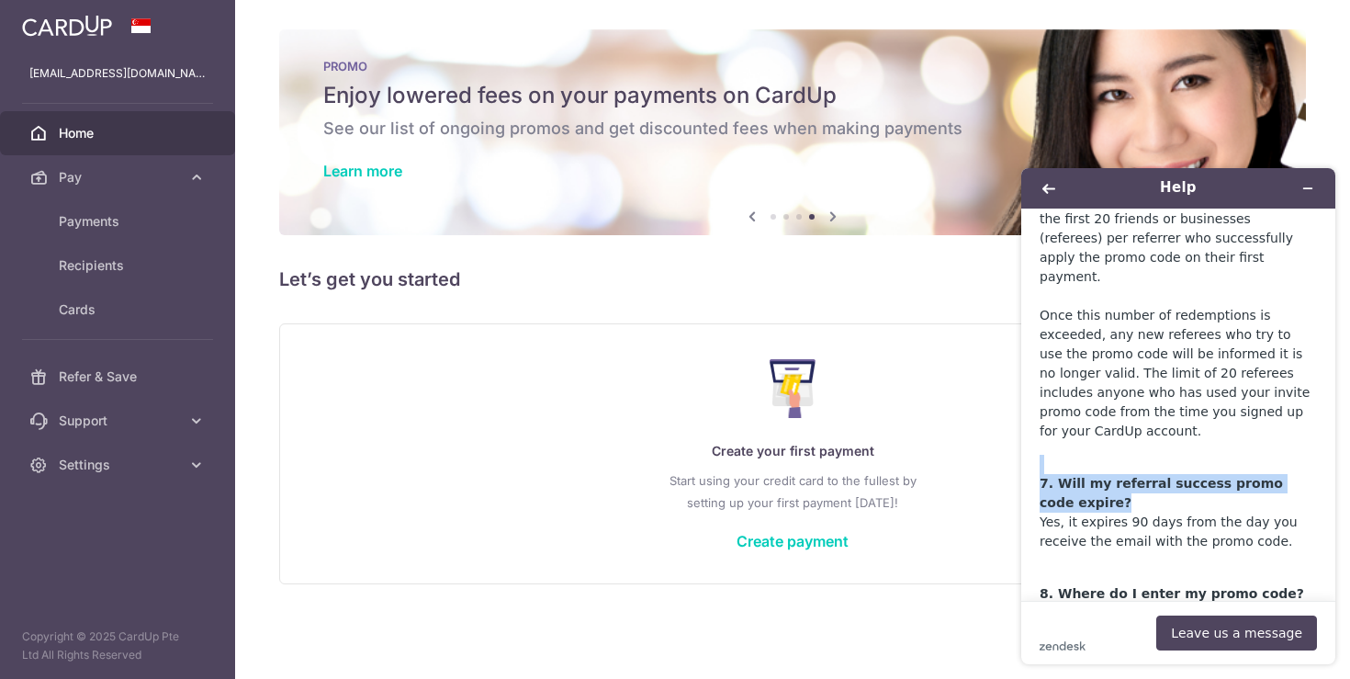
click at [1081, 455] on p "7. Will my referral success promo code expire? Yes, it expires 90 days from the…" at bounding box center [1178, 503] width 277 height 96
click at [1243, 455] on p "7. Will my referral success promo code expire? Yes, it expires 90 days from the…" at bounding box center [1178, 503] width 277 height 96
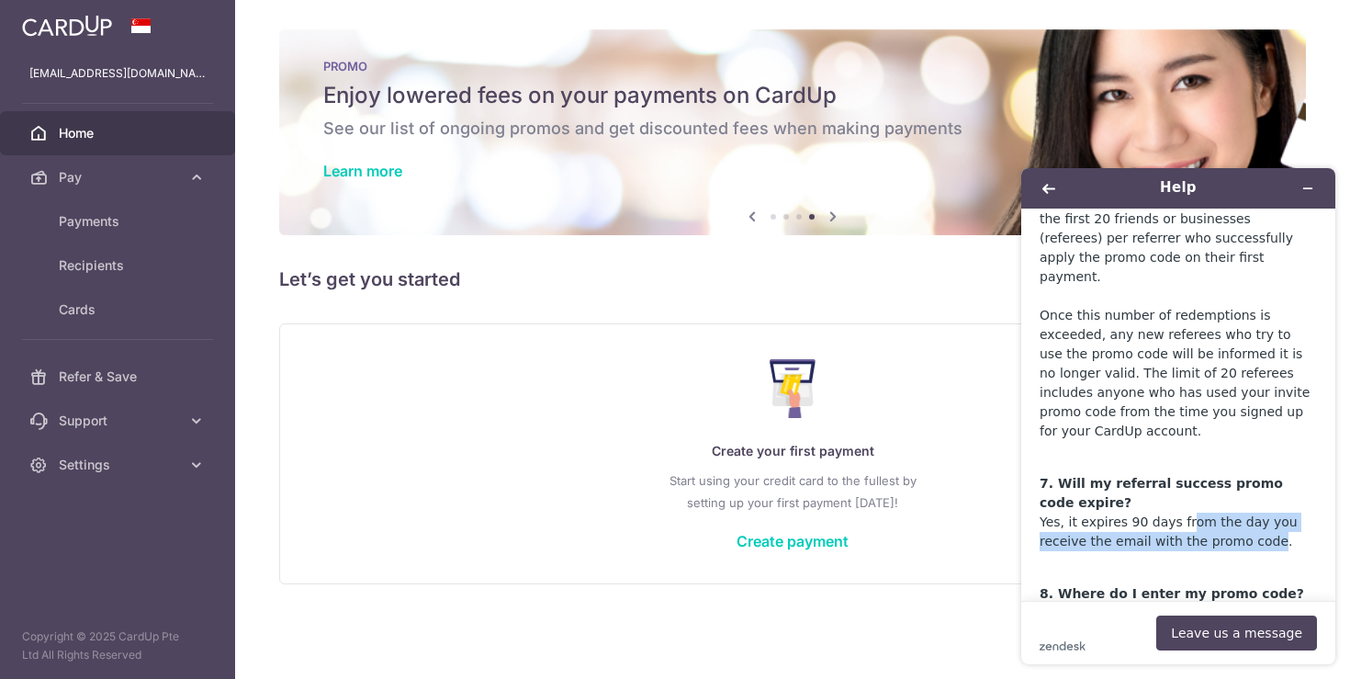
drag, startPoint x: 1263, startPoint y: 423, endPoint x: 1191, endPoint y: 405, distance: 73.7
click at [1185, 455] on p "7. Will my referral success promo code expire? Yes, it expires 90 days from the…" at bounding box center [1178, 503] width 277 height 96
click at [1268, 455] on p "7. Will my referral success promo code expire? Yes, it expires 90 days from the…" at bounding box center [1178, 503] width 277 height 96
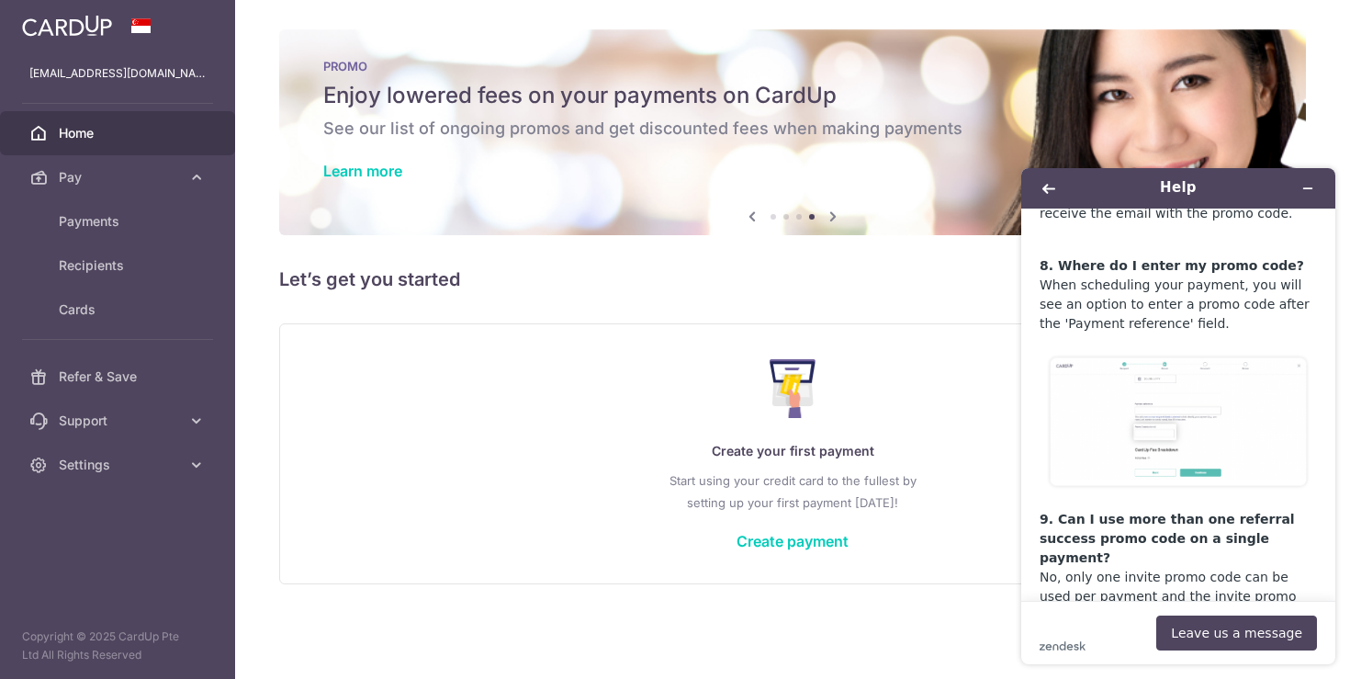
scroll to position [1894, 0]
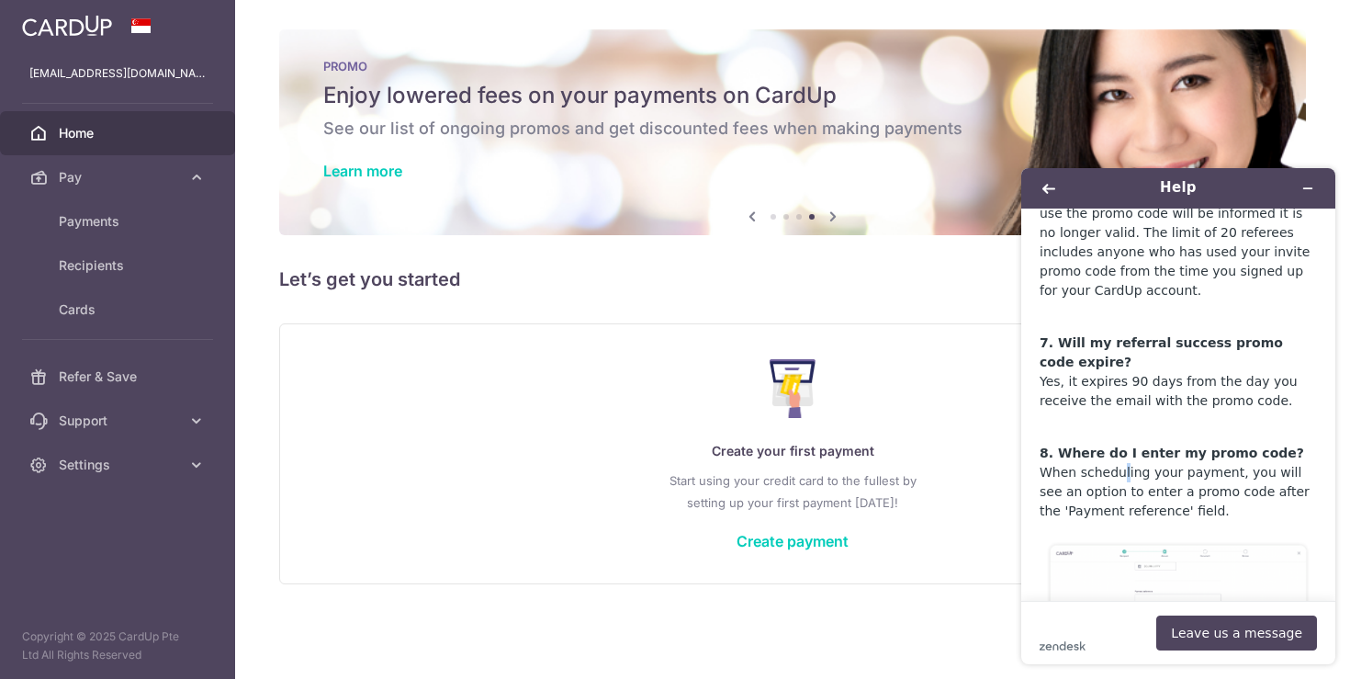
drag, startPoint x: 1123, startPoint y: 348, endPoint x: 1131, endPoint y: 358, distance: 13.1
click at [1125, 424] on p "8. Where do I enter my promo code? When scheduling your payment, you will see a…" at bounding box center [1178, 472] width 277 height 96
drag, startPoint x: 1133, startPoint y: 363, endPoint x: 1168, endPoint y: 373, distance: 37.2
click at [1134, 424] on p "8. Where do I enter my promo code? When scheduling your payment, you will see a…" at bounding box center [1178, 472] width 277 height 96
drag, startPoint x: 1184, startPoint y: 381, endPoint x: 1053, endPoint y: 355, distance: 134.0
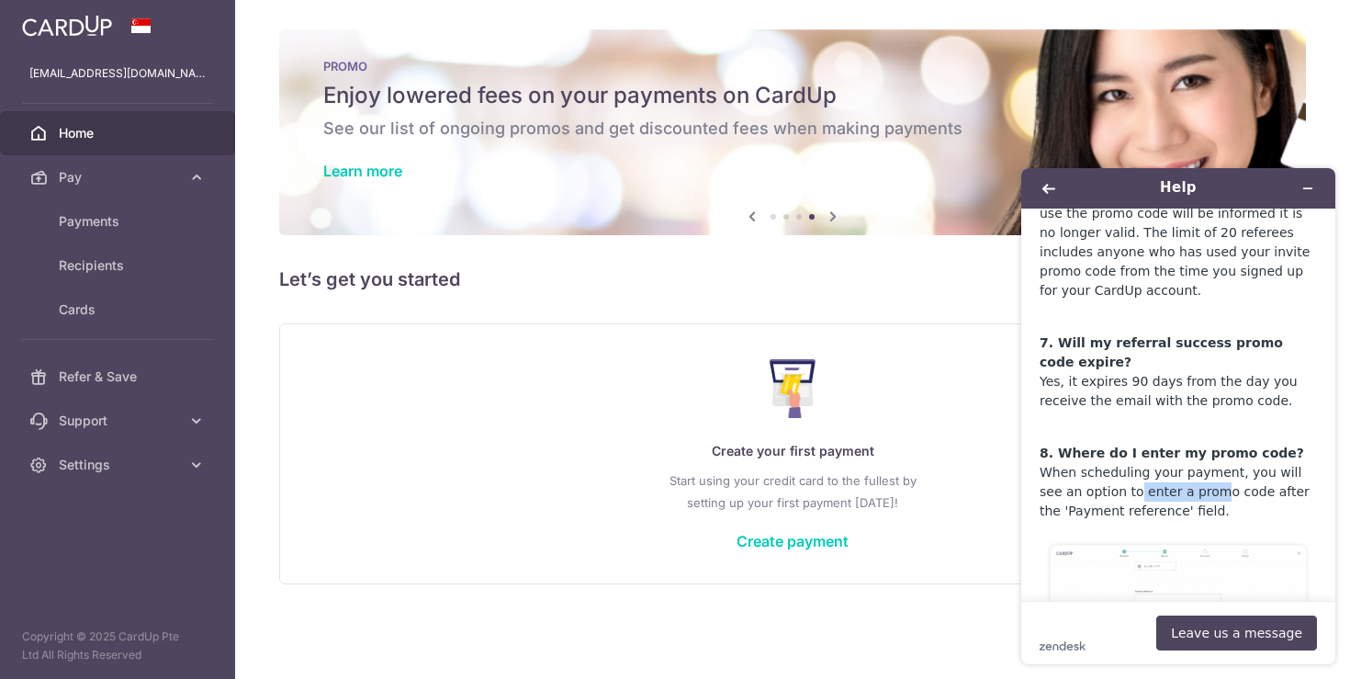
click at [1053, 424] on p "8. Where do I enter my promo code? When scheduling your payment, you will see a…" at bounding box center [1178, 472] width 277 height 96
click at [1208, 424] on p "8. Where do I enter my promo code? When scheduling your payment, you will see a…" at bounding box center [1178, 472] width 277 height 96
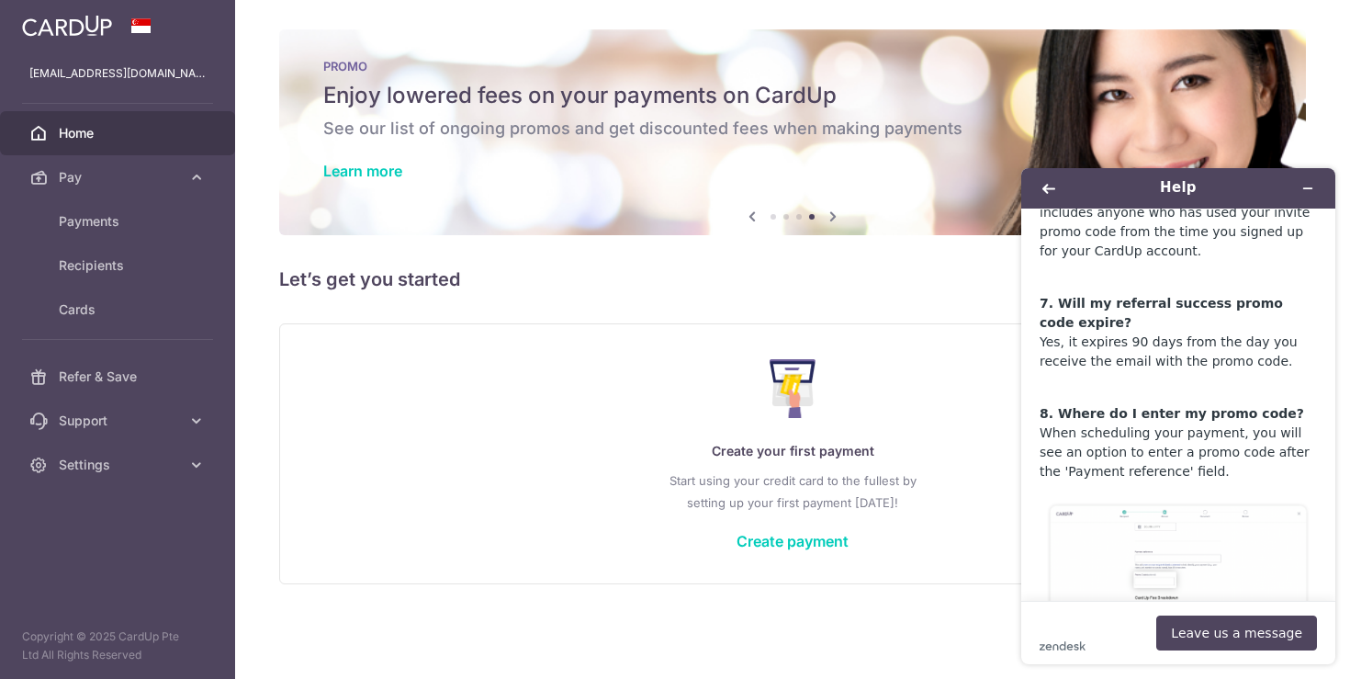
scroll to position [1942, 0]
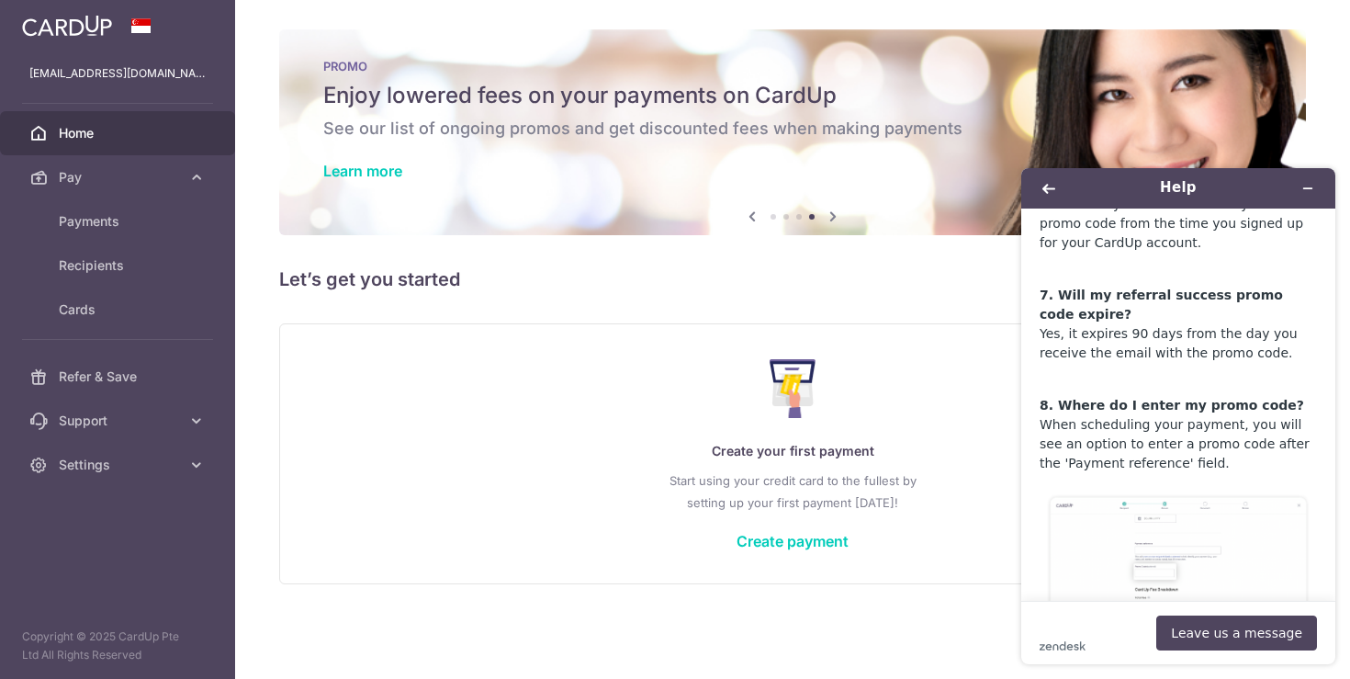
click at [1175, 377] on p "8. Where do I enter my promo code? When scheduling your payment, you will see a…" at bounding box center [1178, 425] width 277 height 96
click at [1231, 377] on p "8. Where do I enter my promo code? When scheduling your payment, you will see a…" at bounding box center [1178, 425] width 277 height 96
drag, startPoint x: 1161, startPoint y: 338, endPoint x: 1170, endPoint y: 330, distance: 12.4
click at [1096, 377] on p "8. Where do I enter my promo code? When scheduling your payment, you will see a…" at bounding box center [1178, 425] width 277 height 96
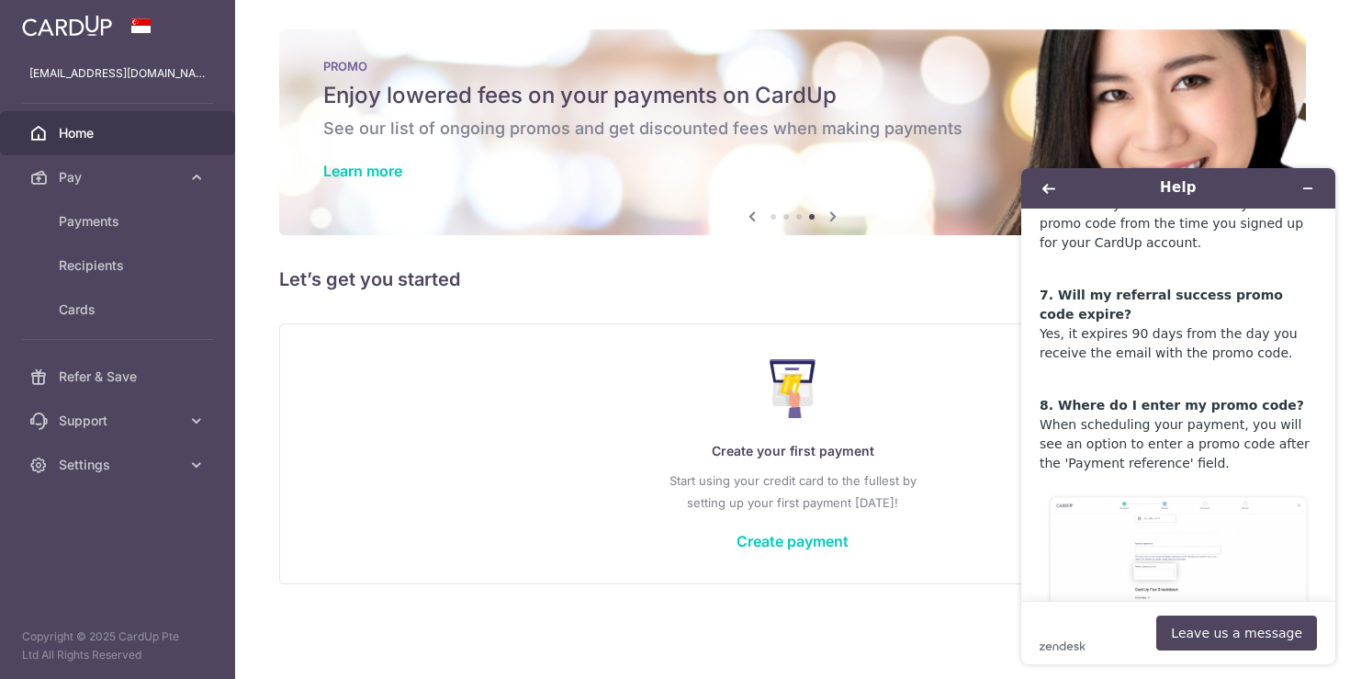
click at [1221, 377] on p "8. Where do I enter my promo code? When scheduling your payment, you will see a…" at bounding box center [1178, 425] width 277 height 96
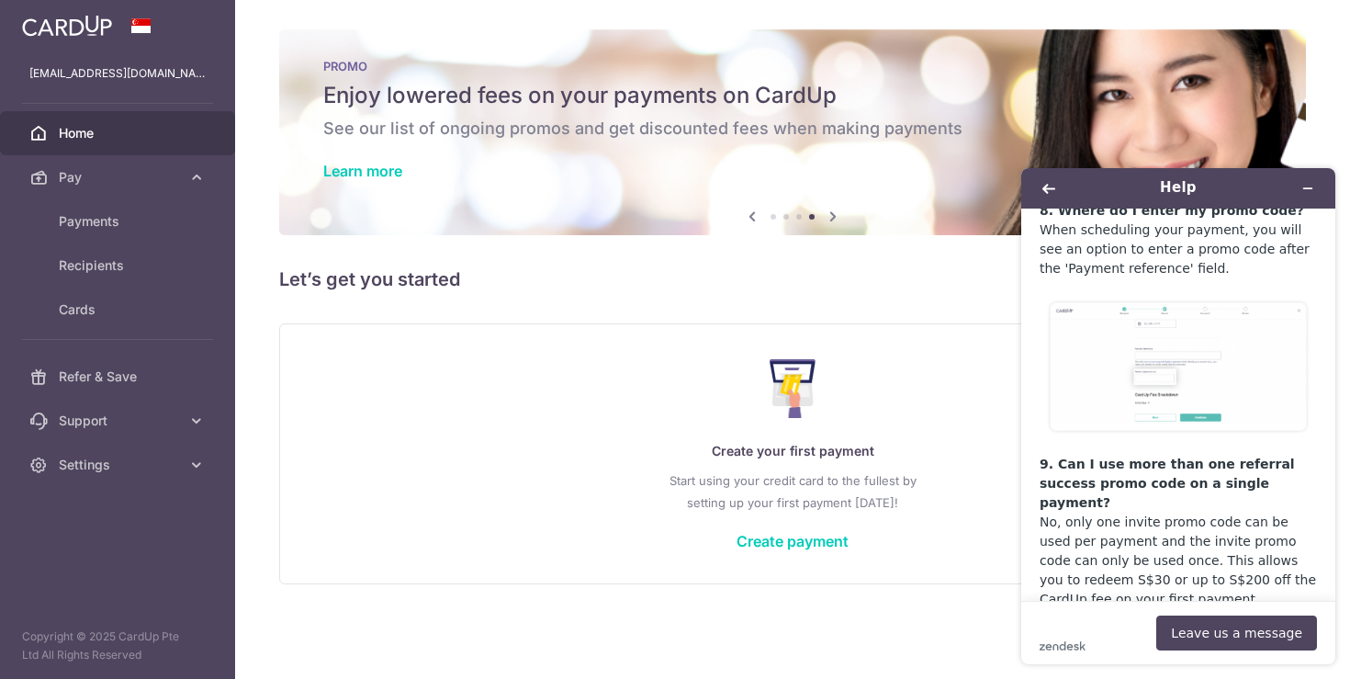
scroll to position [2138, 0]
drag, startPoint x: 1210, startPoint y: 378, endPoint x: 1129, endPoint y: 379, distance: 80.8
click at [1125, 454] on p "9. Can I use more than one referral success promo code on a single payment? No,…" at bounding box center [1178, 531] width 277 height 154
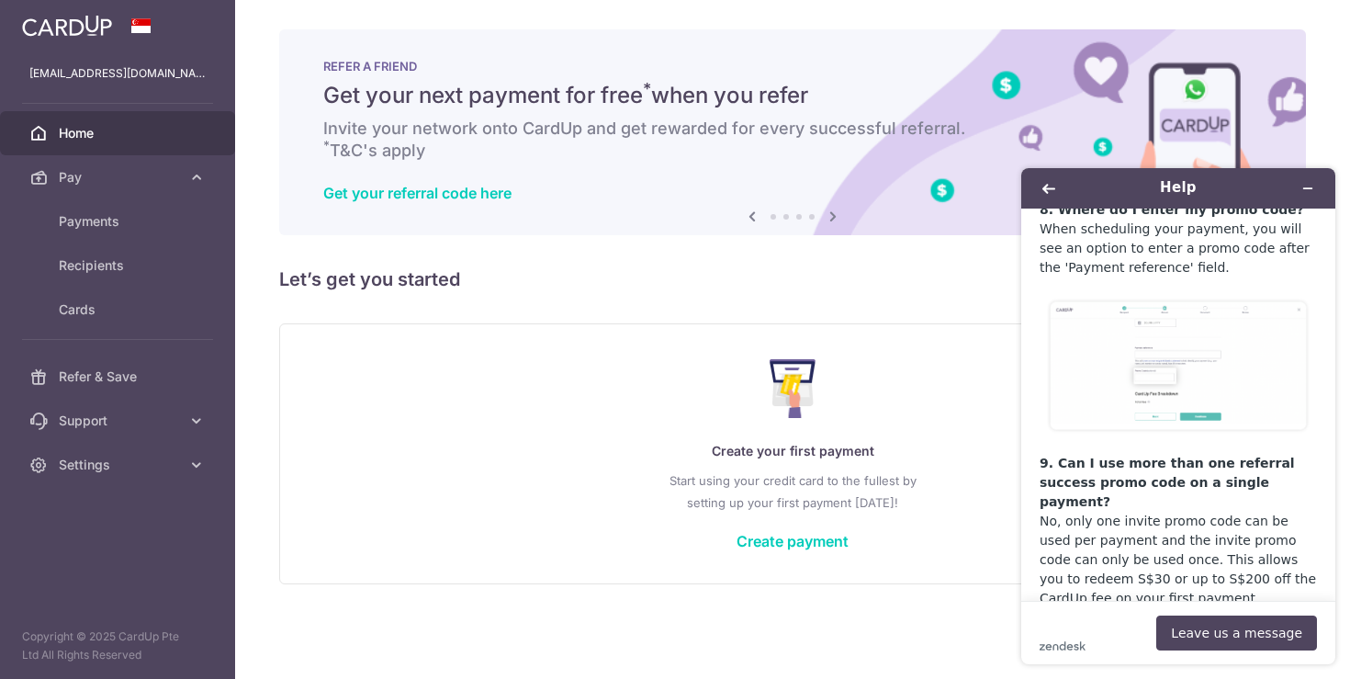
click at [1211, 466] on p "9. Can I use more than one referral success promo code on a single payment? No,…" at bounding box center [1178, 531] width 277 height 154
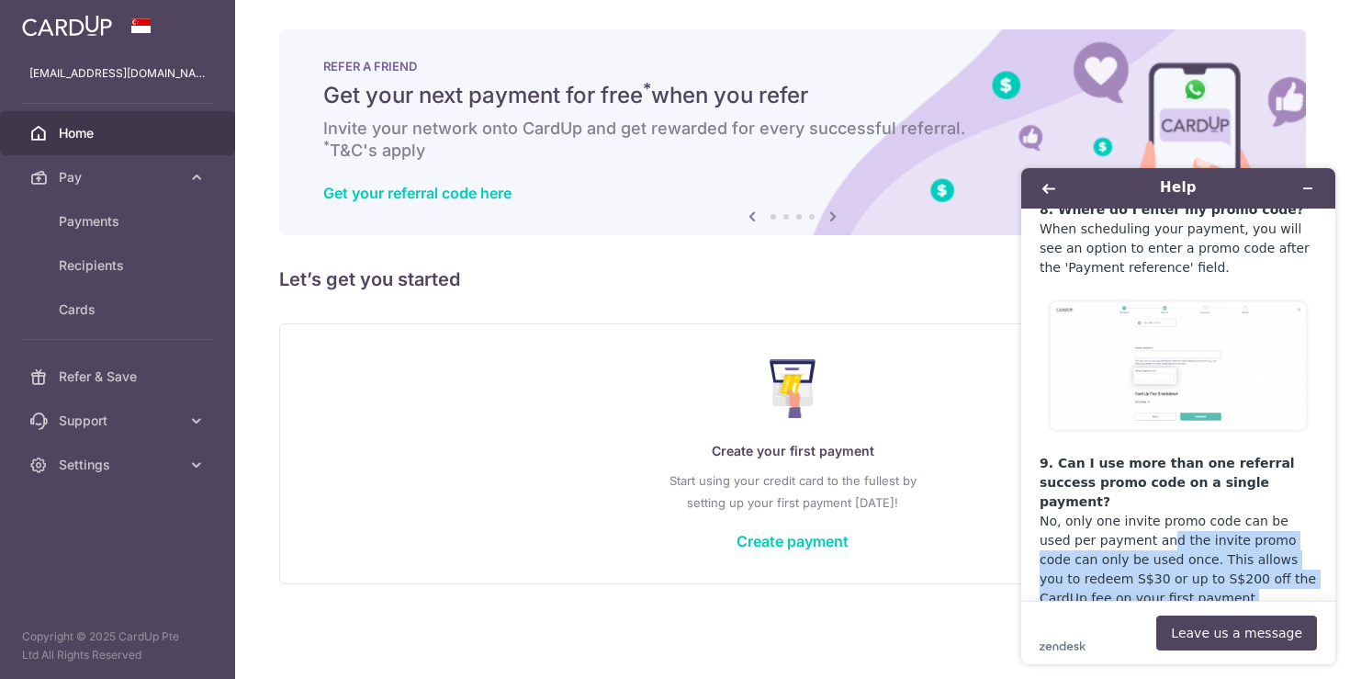
drag, startPoint x: 1140, startPoint y: 412, endPoint x: 1110, endPoint y: 386, distance: 40.4
click at [1110, 454] on p "9. Can I use more than one referral success promo code on a single payment? No,…" at bounding box center [1178, 531] width 277 height 154
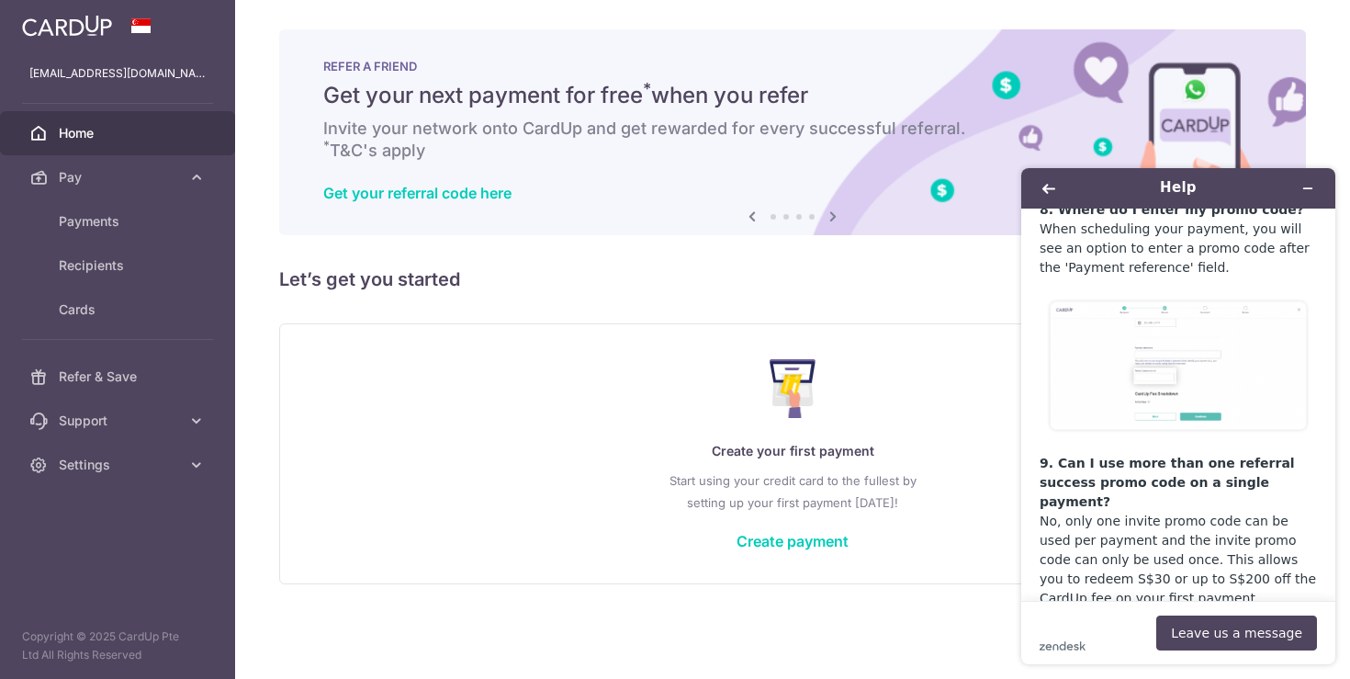
click at [1202, 454] on p "9. Can I use more than one referral success promo code on a single payment? No,…" at bounding box center [1178, 531] width 277 height 154
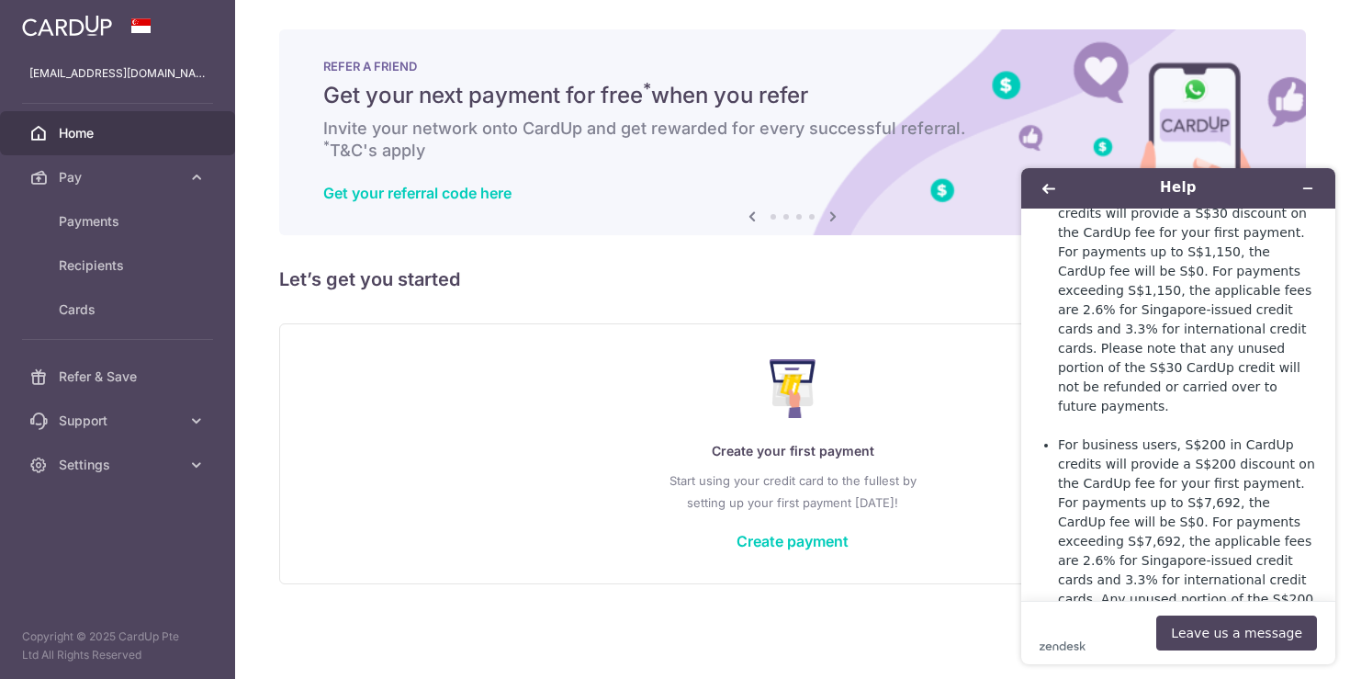
scroll to position [0, 0]
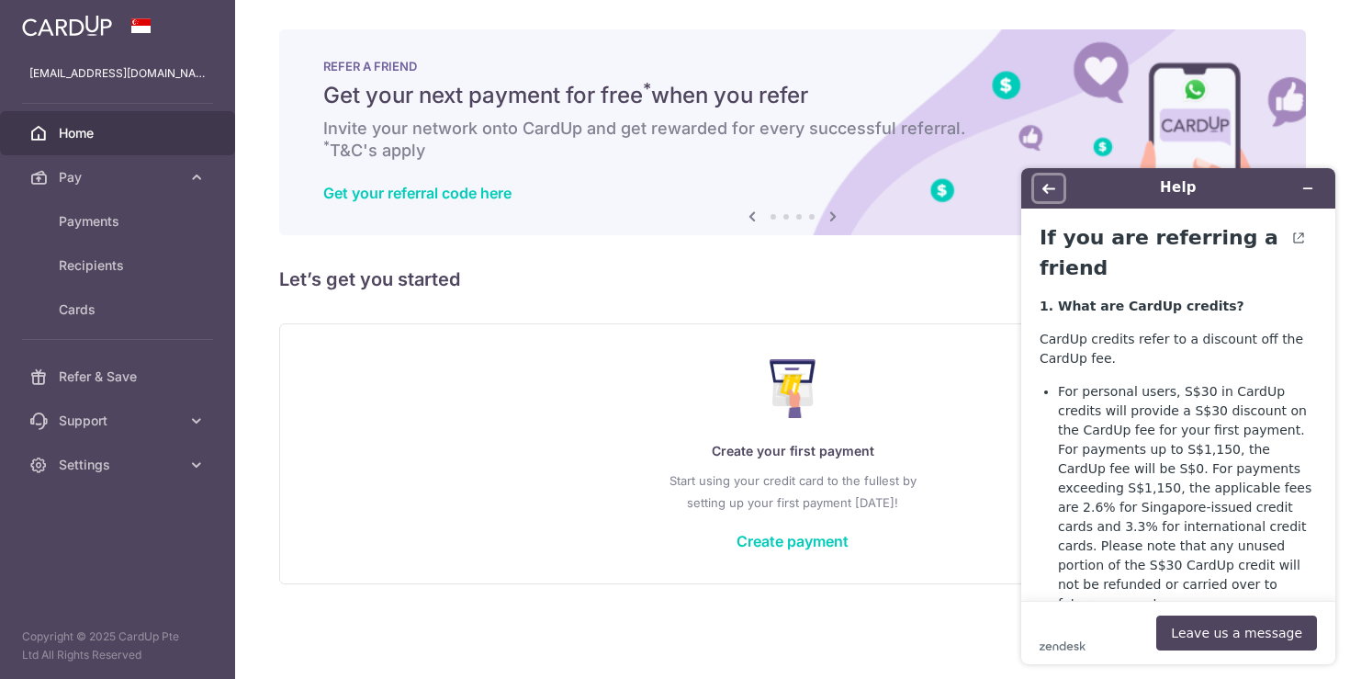
click at [1051, 191] on icon "Back" at bounding box center [1049, 188] width 13 height 13
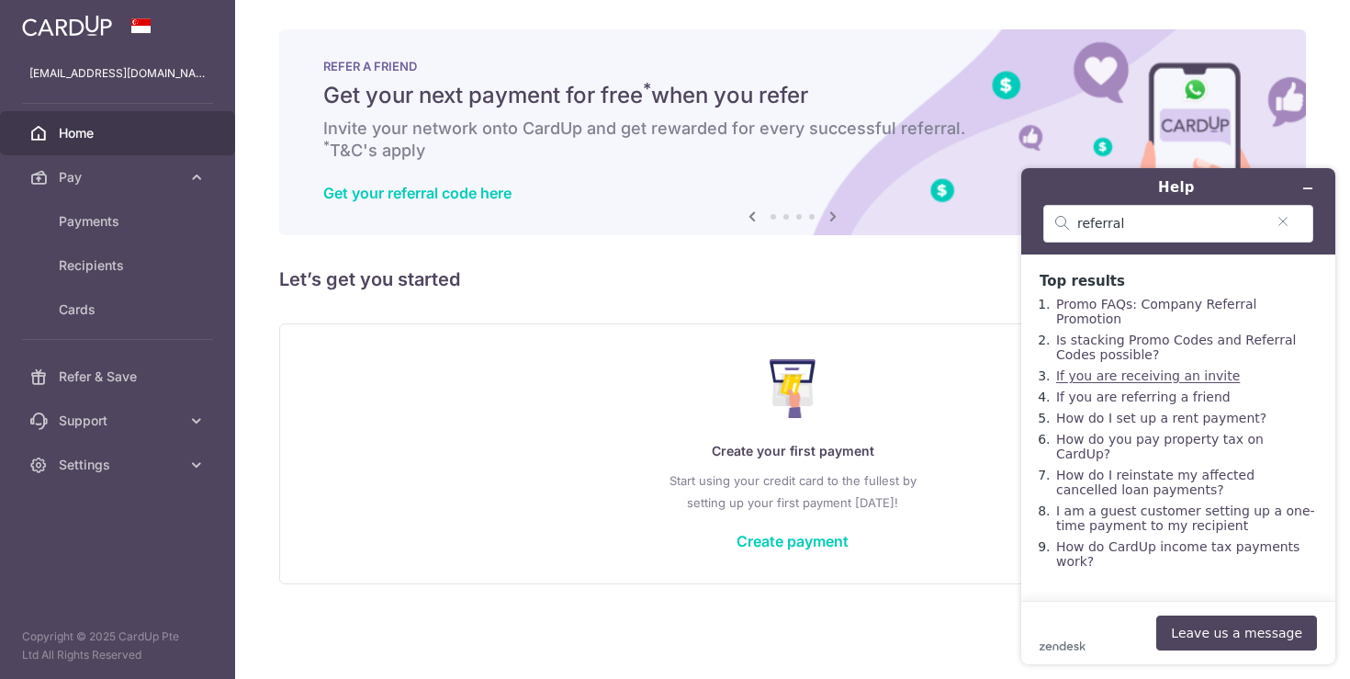
click at [1175, 368] on link "If you are receiving an invite" at bounding box center [1148, 375] width 184 height 15
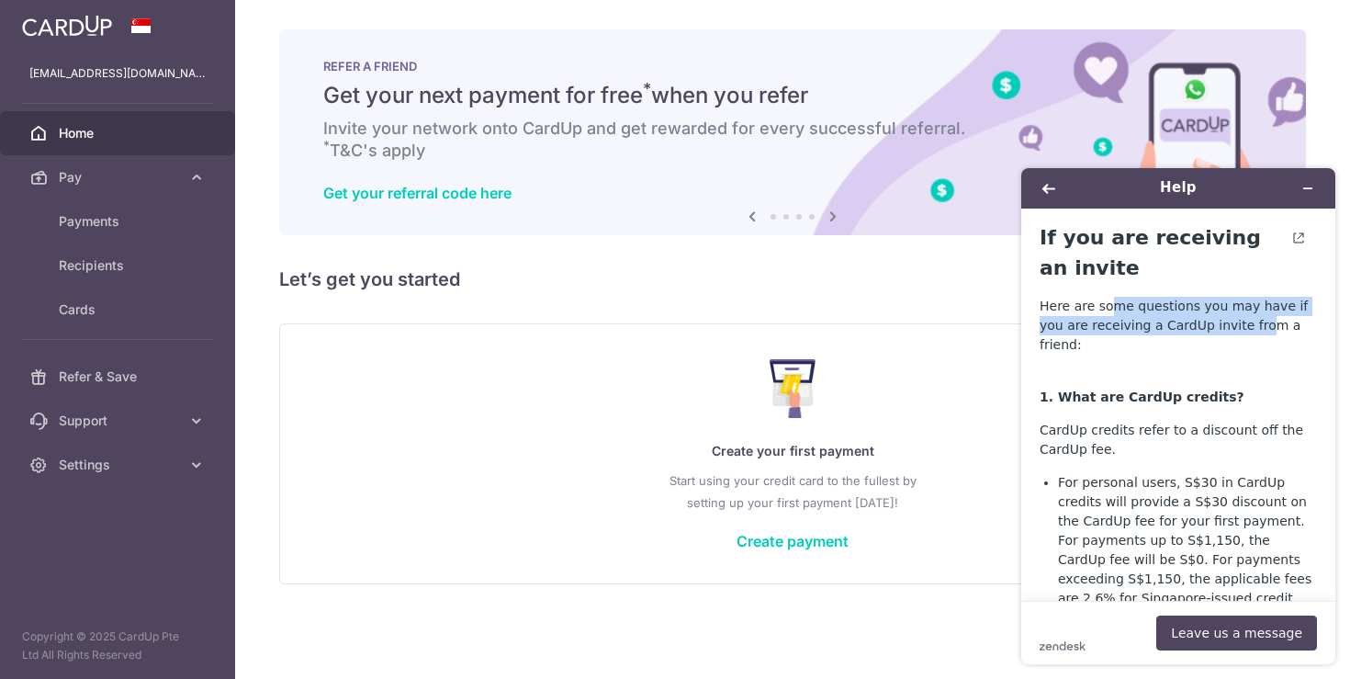
drag, startPoint x: 1202, startPoint y: 324, endPoint x: 1245, endPoint y: 360, distance: 56.1
click at [1110, 310] on p "Here are some questions you may have if you are receiving a CardUp invite from …" at bounding box center [1178, 326] width 277 height 58
drag, startPoint x: 1245, startPoint y: 360, endPoint x: 1236, endPoint y: 420, distance: 60.3
click at [1245, 368] on p "1. What are CardUp credits?" at bounding box center [1178, 387] width 277 height 39
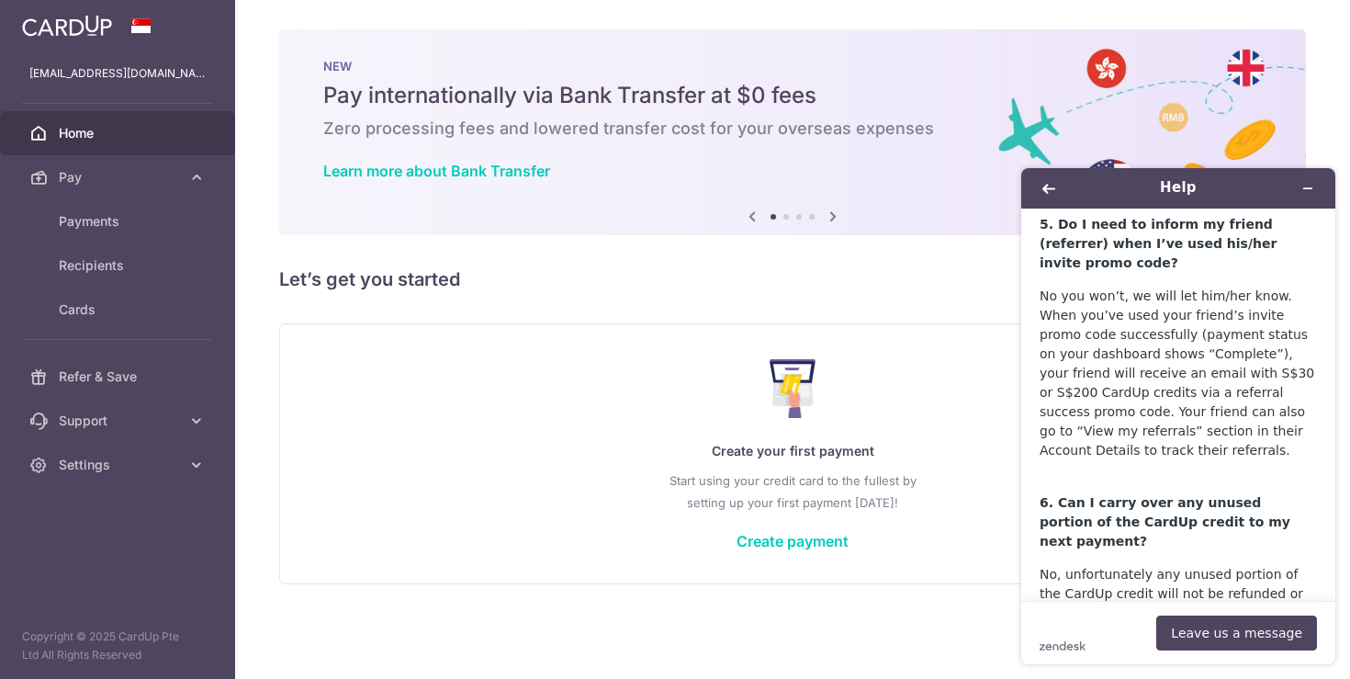
scroll to position [1941, 0]
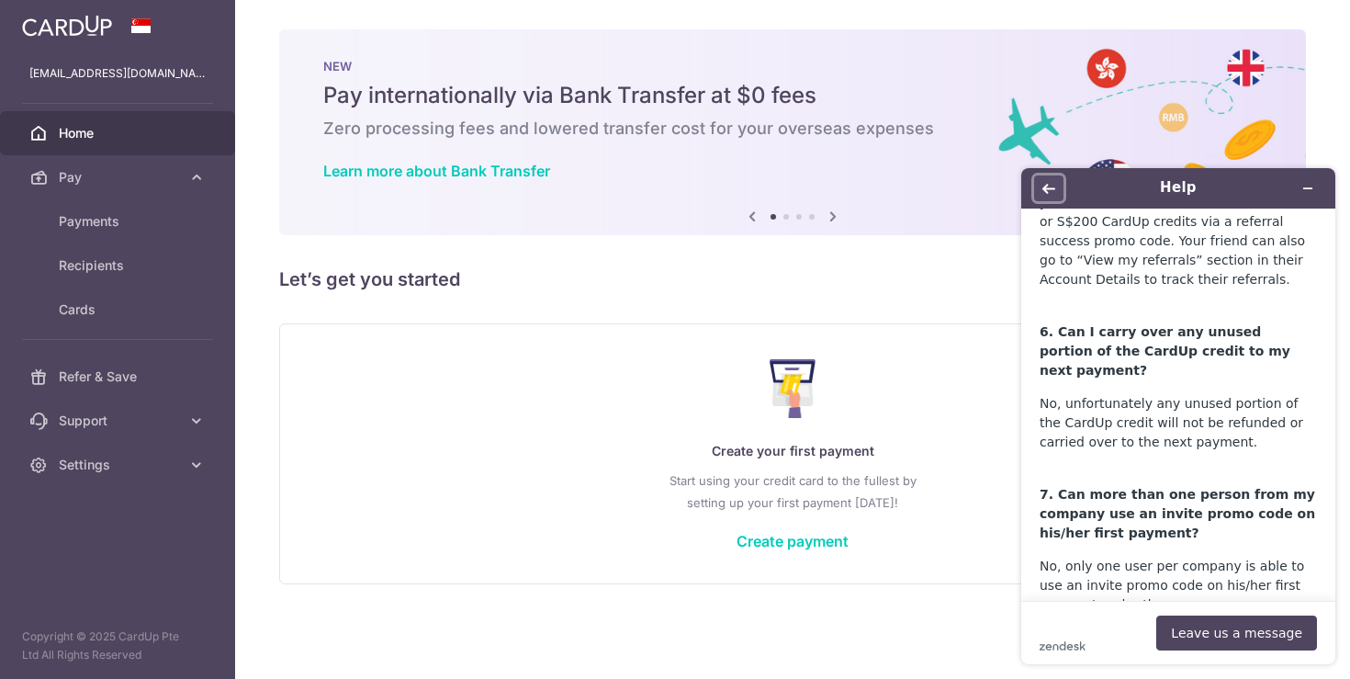
click at [1046, 190] on icon "Back" at bounding box center [1049, 189] width 13 height 10
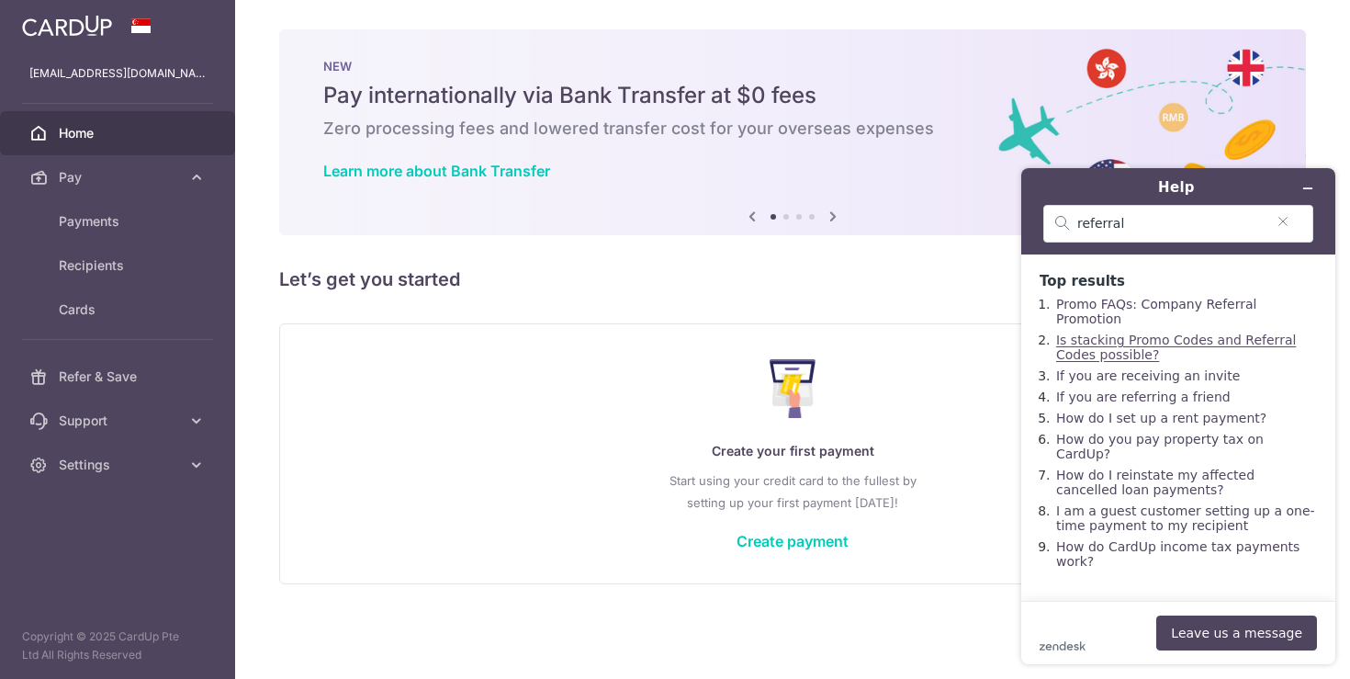
click at [1145, 333] on link "Is stacking Promo Codes and Referral Codes possible?" at bounding box center [1176, 347] width 240 height 29
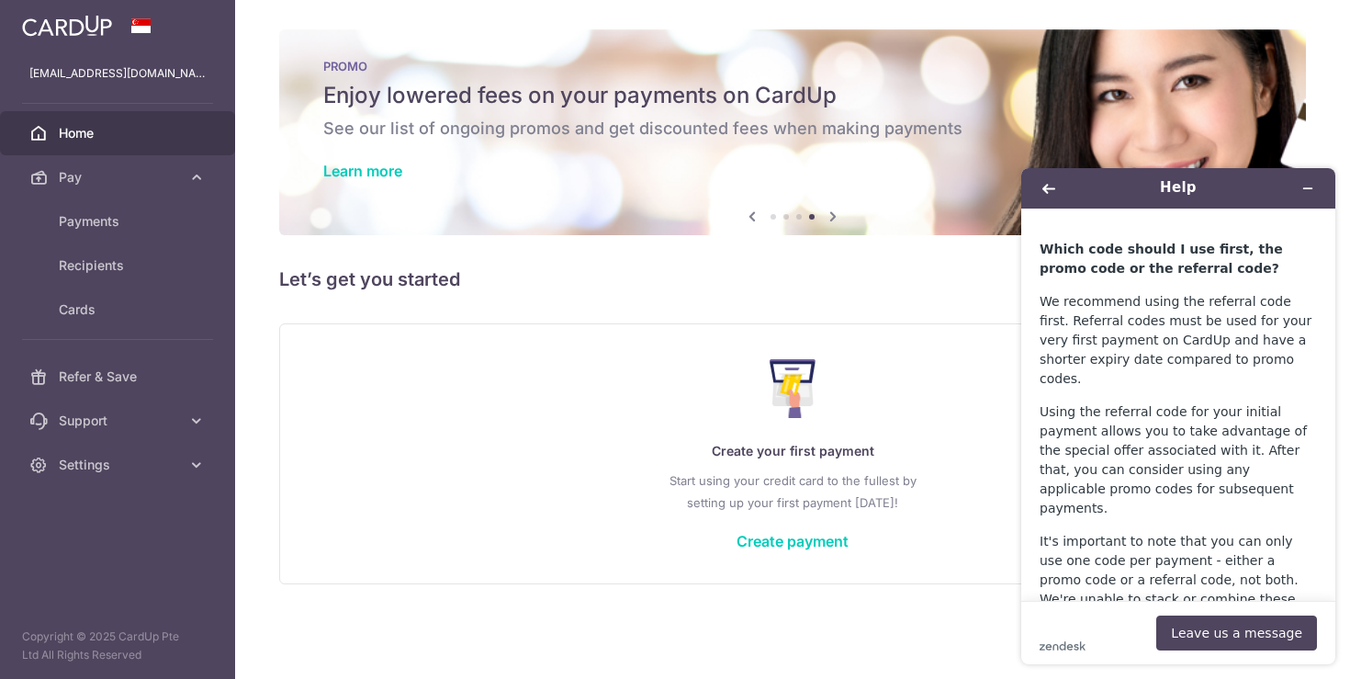
scroll to position [287, 0]
click at [442, 297] on div "× Pause Schedule Pause all future payments in this series Pause just this one p…" at bounding box center [792, 339] width 1115 height 679
click at [815, 532] on link "Create payment" at bounding box center [793, 541] width 112 height 18
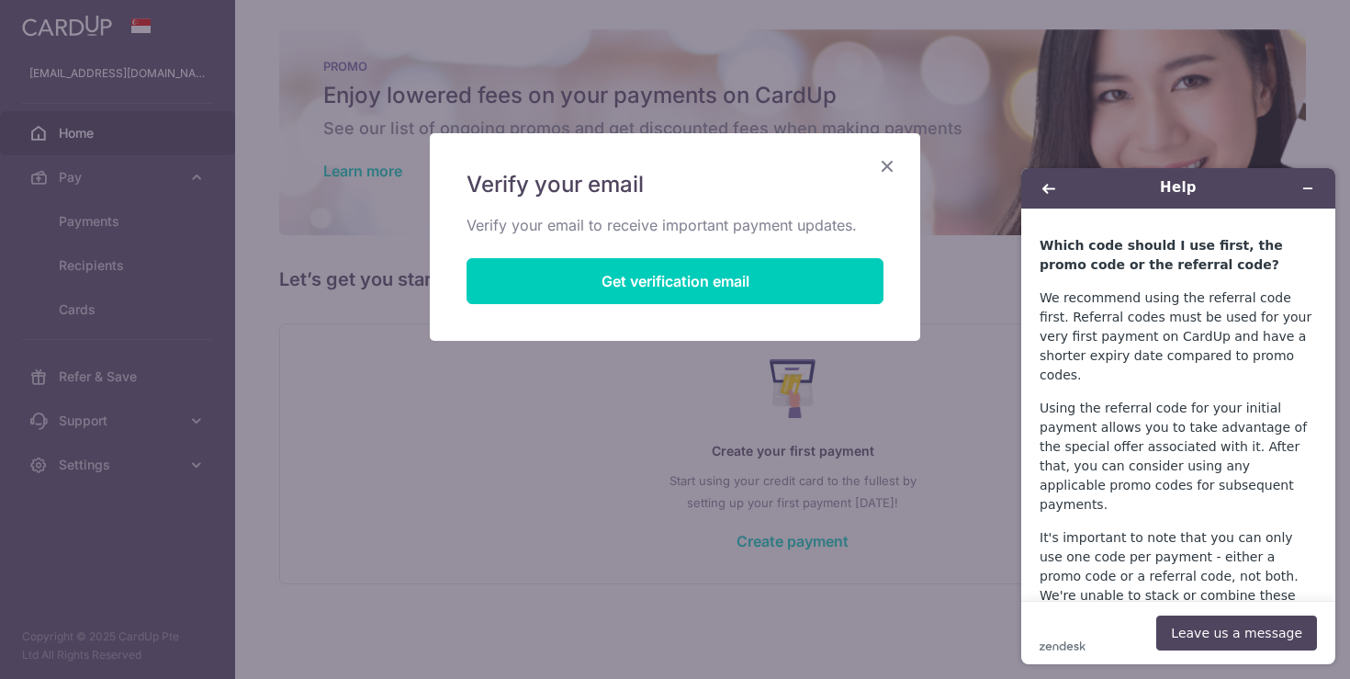
click at [892, 163] on icon "Close" at bounding box center [887, 165] width 22 height 23
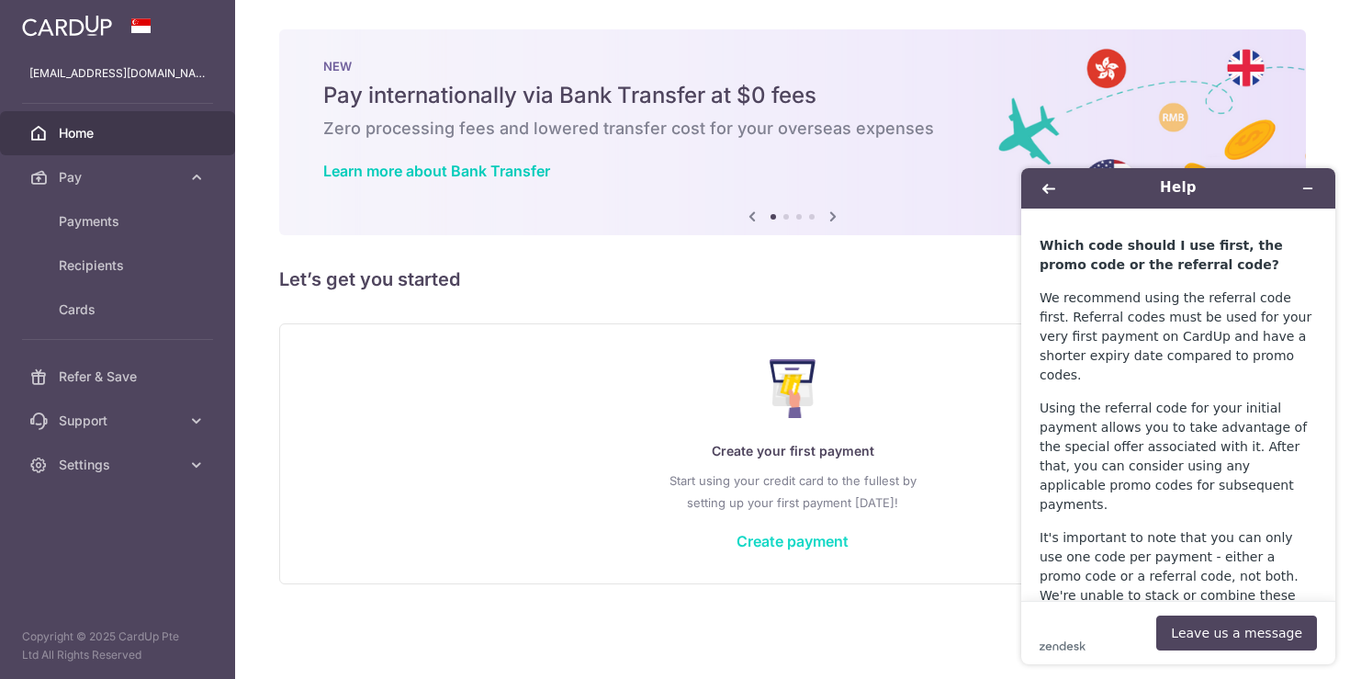
click at [788, 538] on link "Create payment" at bounding box center [793, 541] width 112 height 18
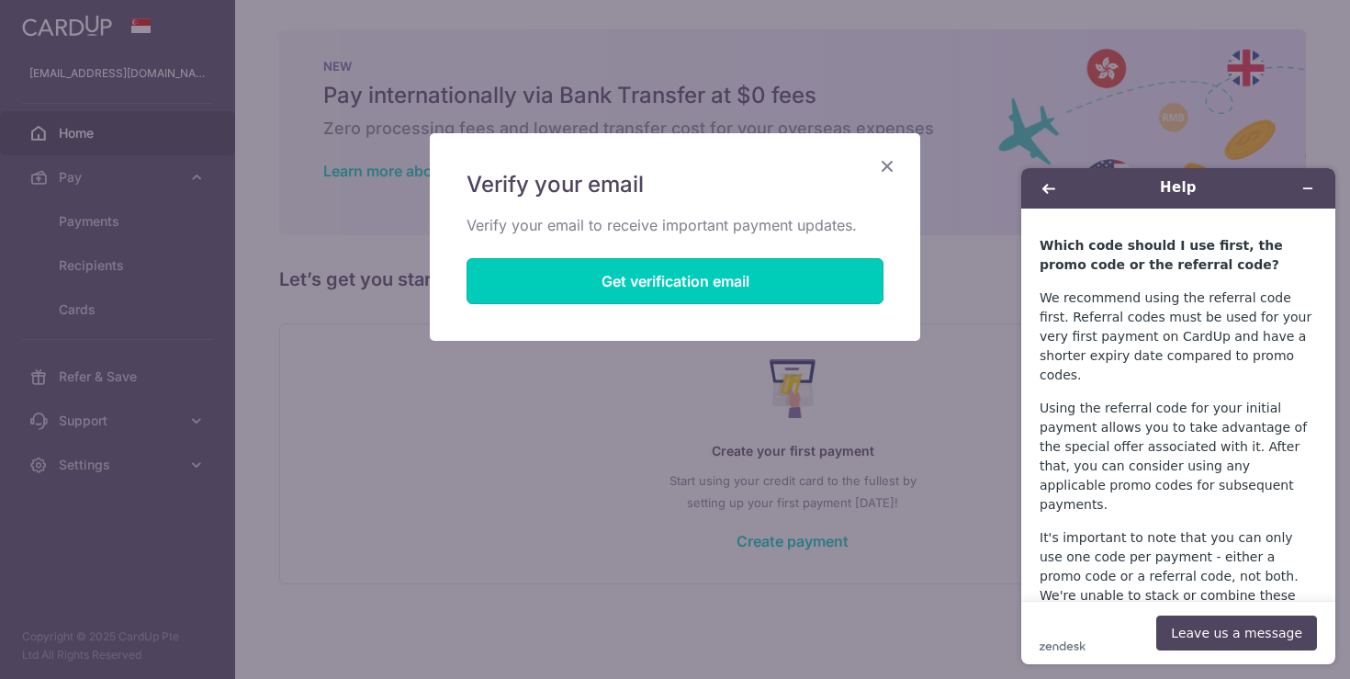
click at [689, 288] on button "Get verification email" at bounding box center [675, 281] width 417 height 46
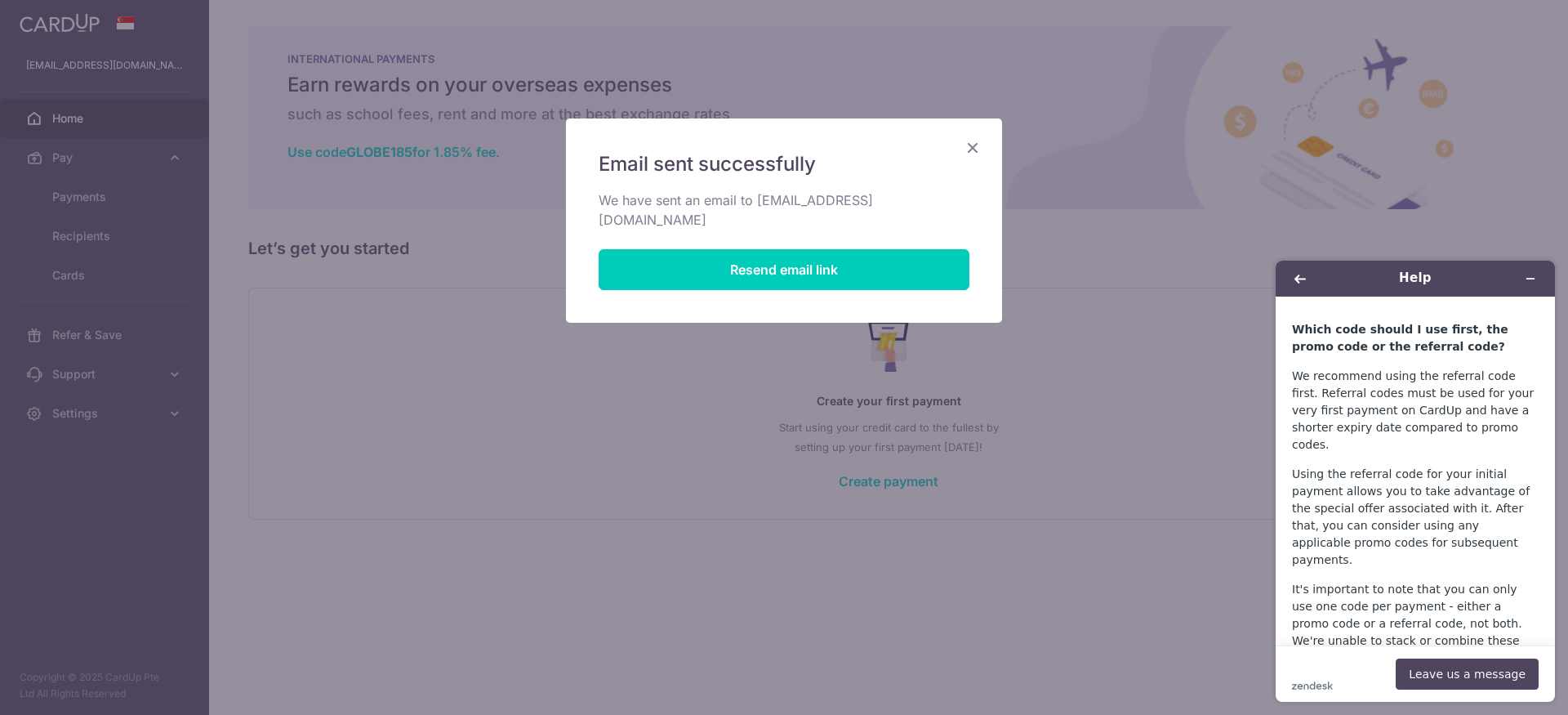
click at [979, 145] on icon "Close" at bounding box center [972, 147] width 20 height 20
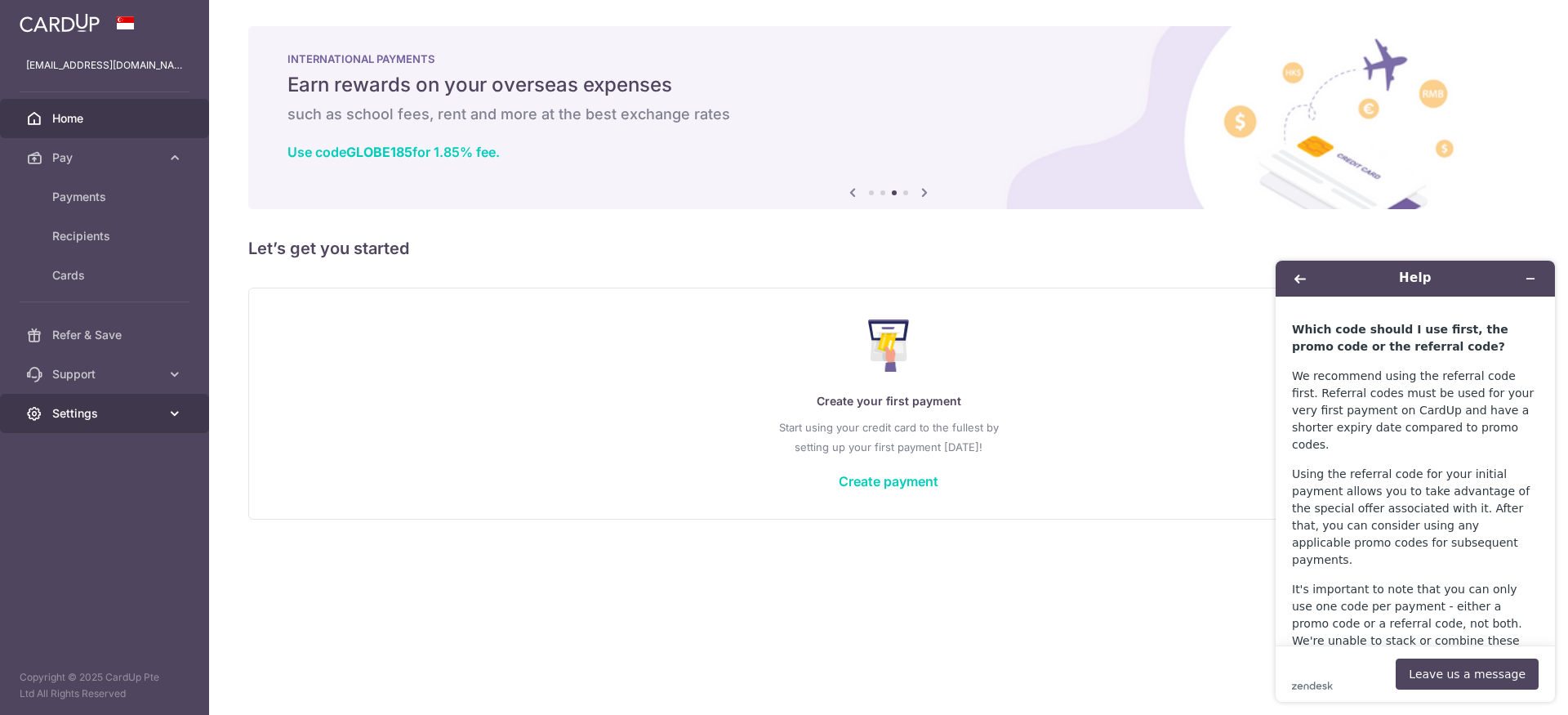
click at [106, 414] on span "Settings" at bounding box center [106, 414] width 108 height 16
click at [109, 452] on span "Account" at bounding box center [106, 453] width 108 height 16
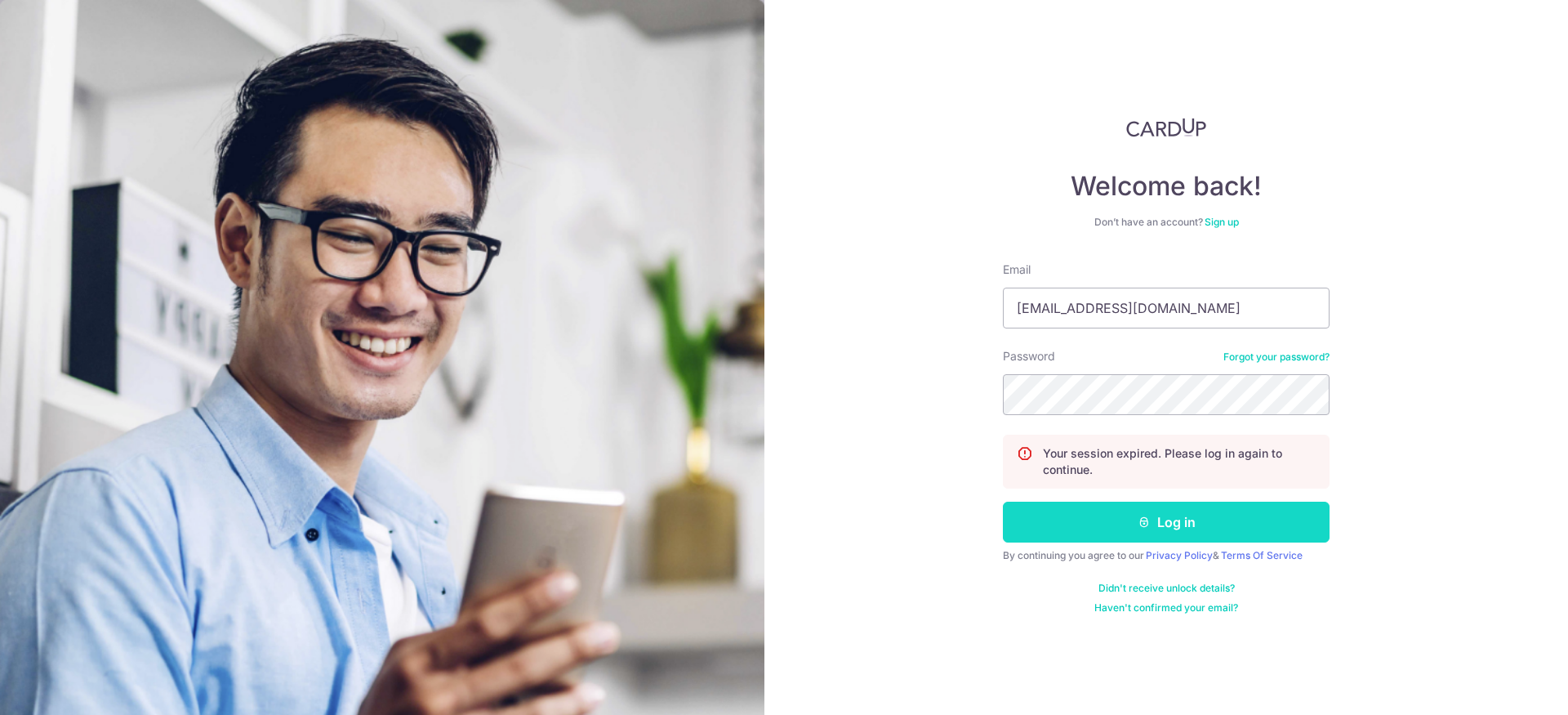
click at [1159, 529] on button "Log in" at bounding box center [1165, 522] width 326 height 41
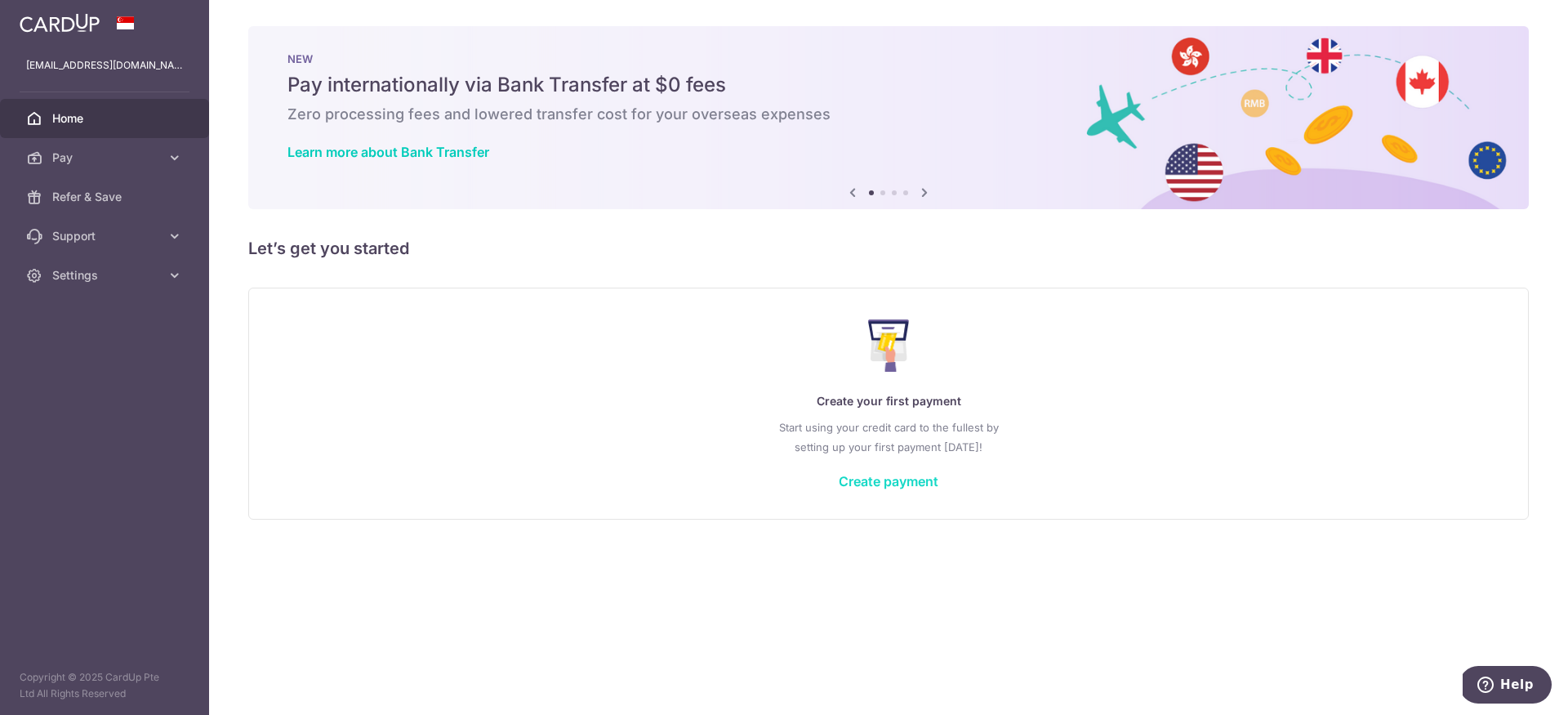
click at [905, 473] on link "Create payment" at bounding box center [888, 481] width 100 height 16
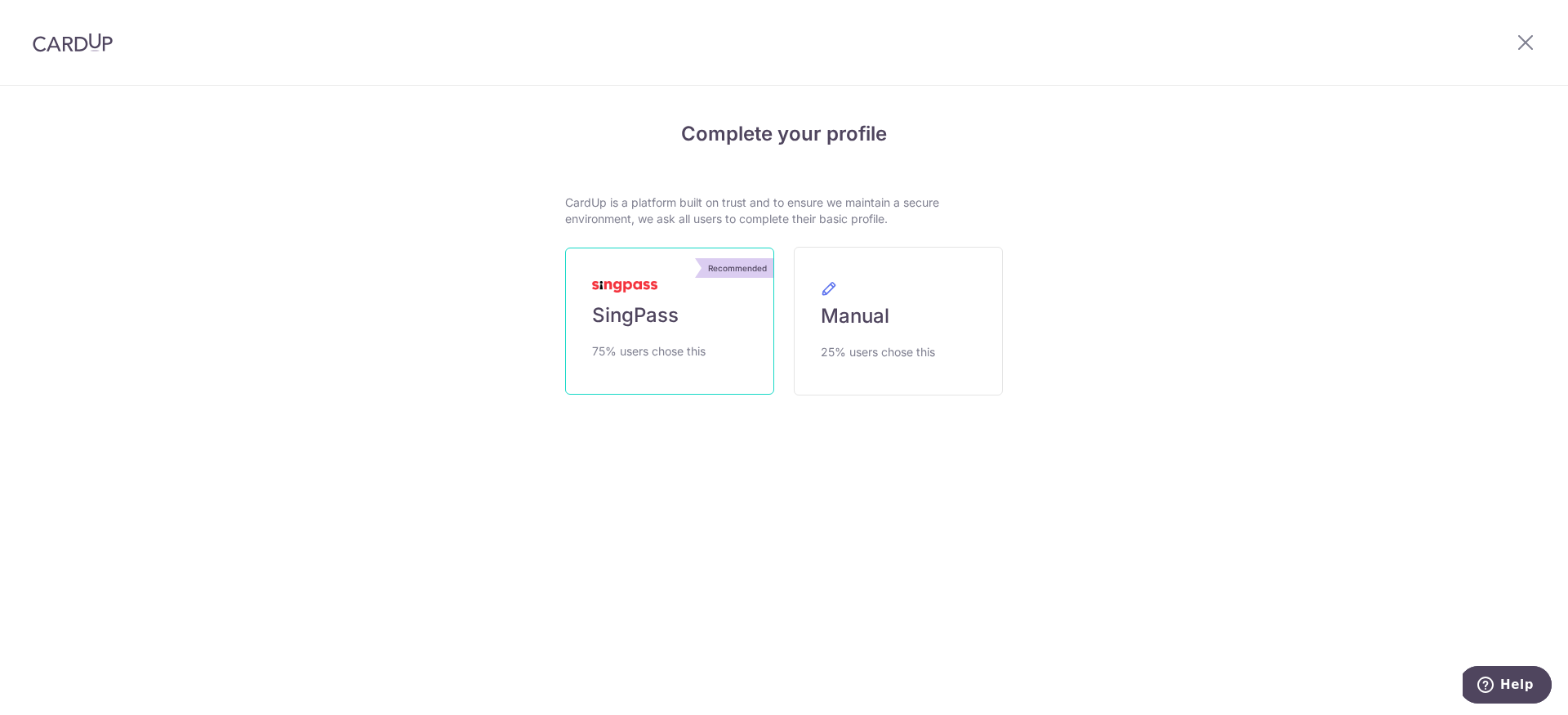
click at [662, 321] on span "SingPass" at bounding box center [635, 315] width 86 height 26
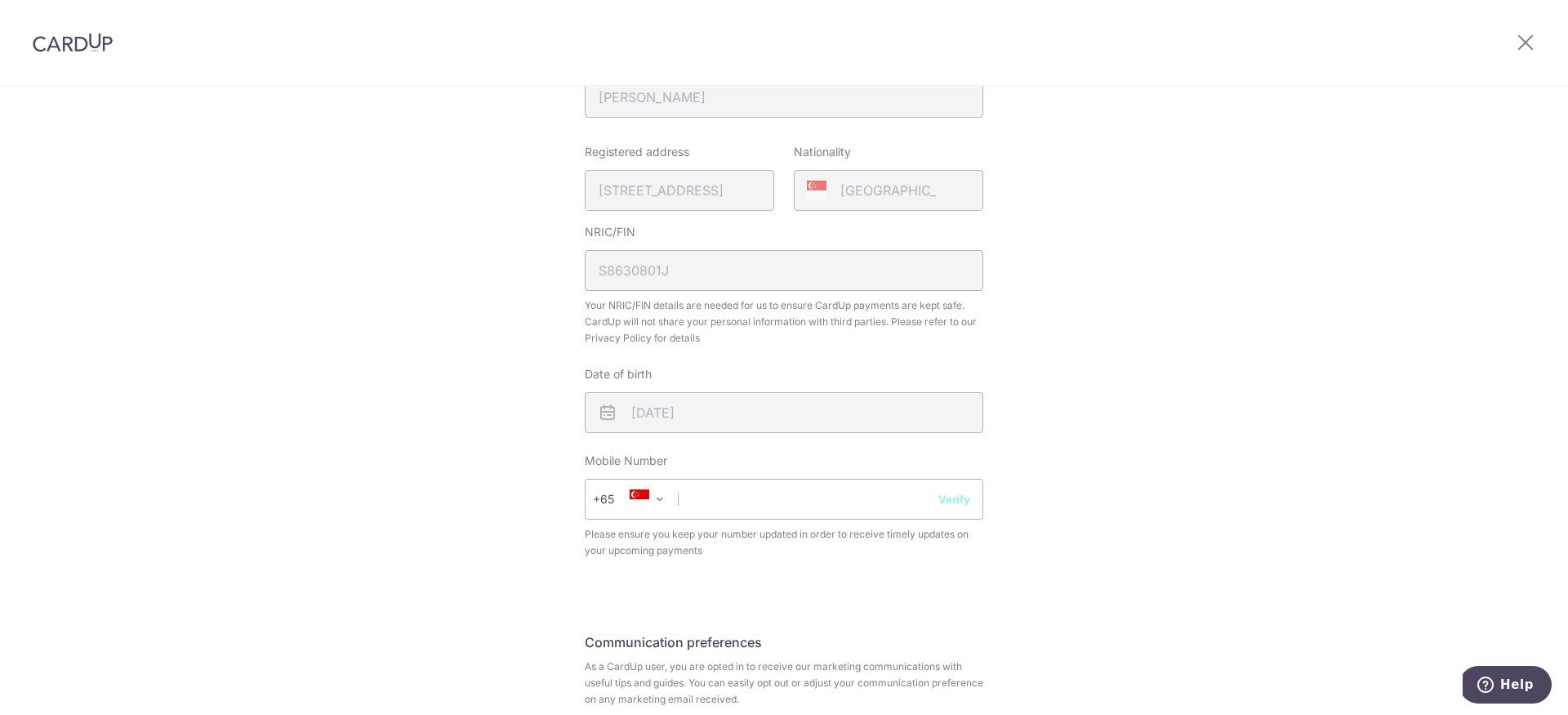
scroll to position [468, 0]
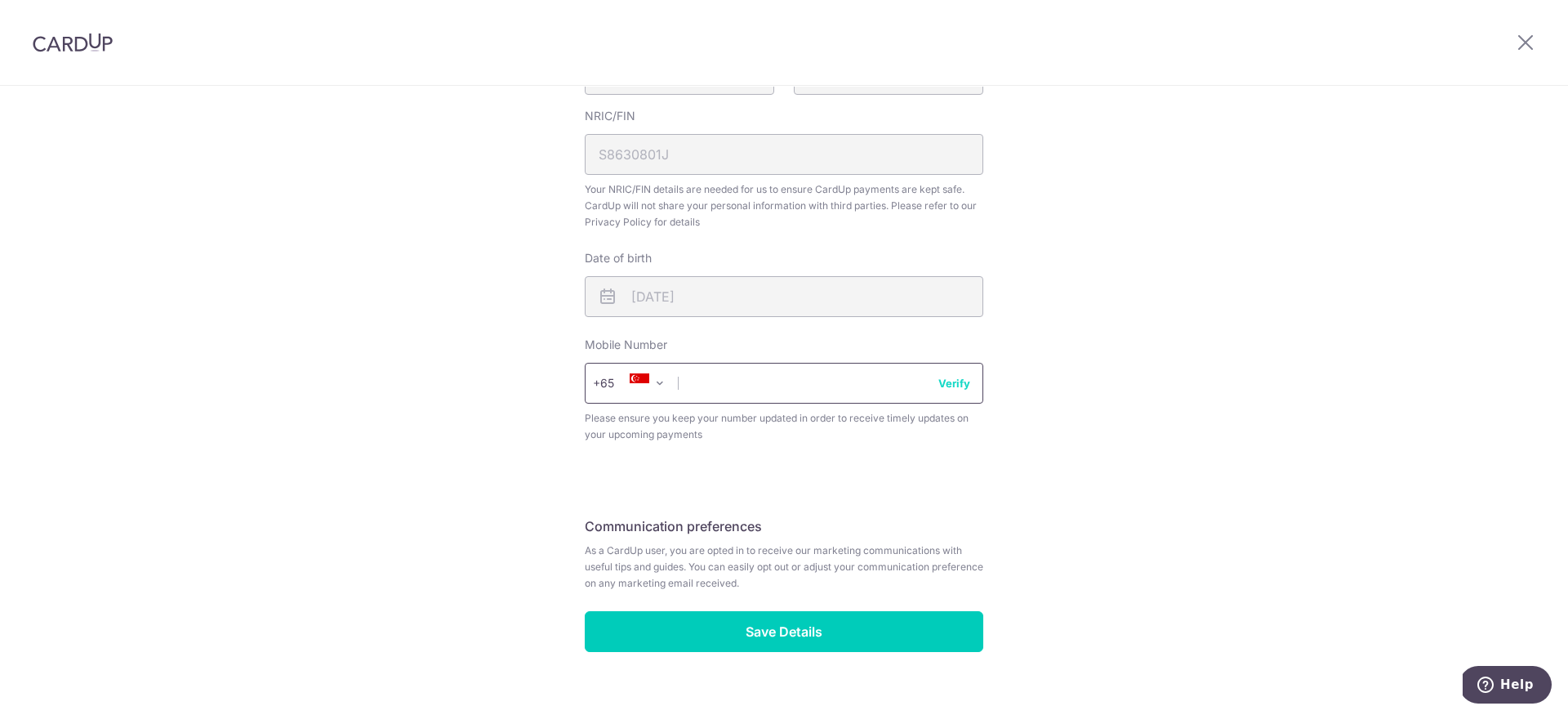
drag, startPoint x: 785, startPoint y: 386, endPoint x: 881, endPoint y: 372, distance: 97.0
click at [785, 385] on input "text" at bounding box center [784, 383] width 398 height 41
type input "97653549"
click at [1212, 473] on div "Review your details Your Details Please provide your full name as per your NRIC…" at bounding box center [784, 180] width 1568 height 1123
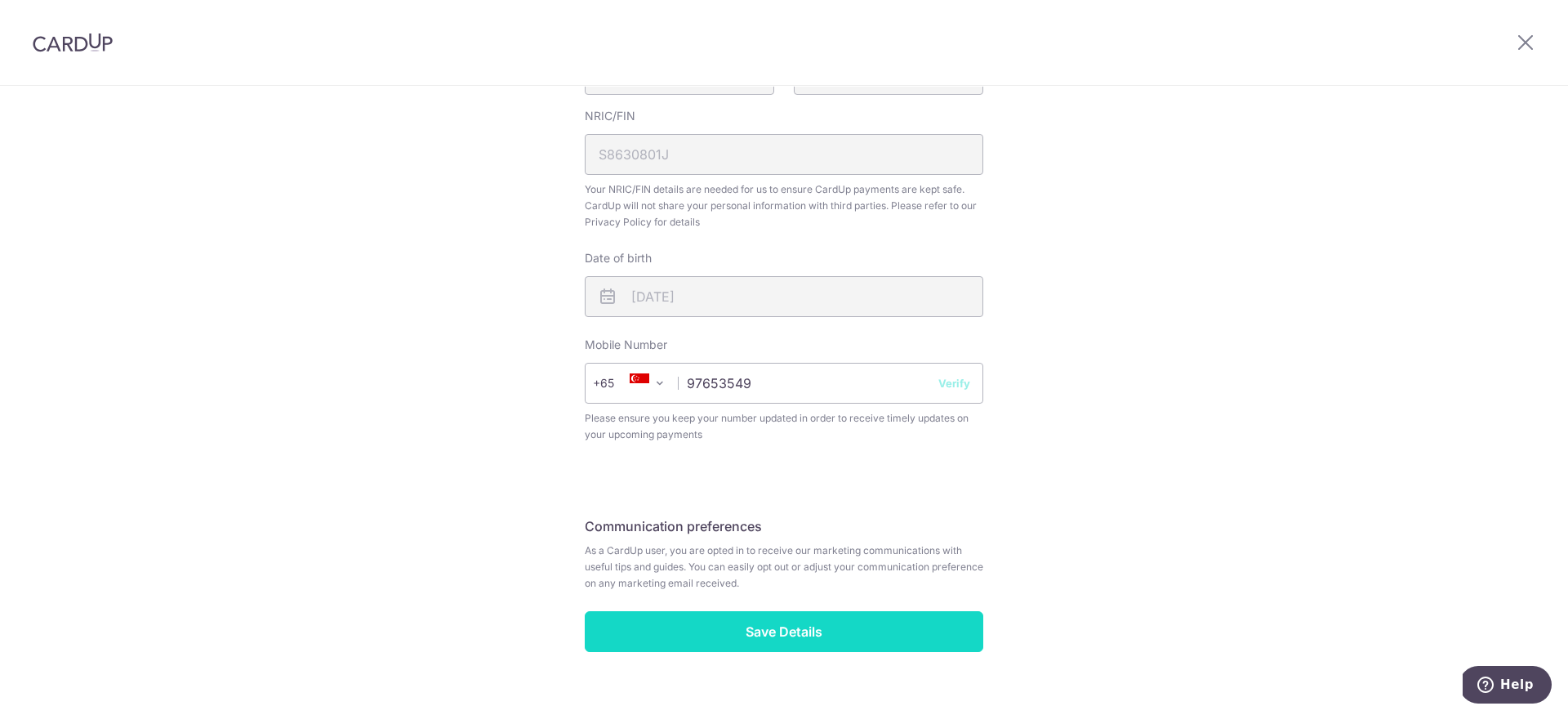
click at [768, 644] on input "Save Details" at bounding box center [784, 631] width 398 height 41
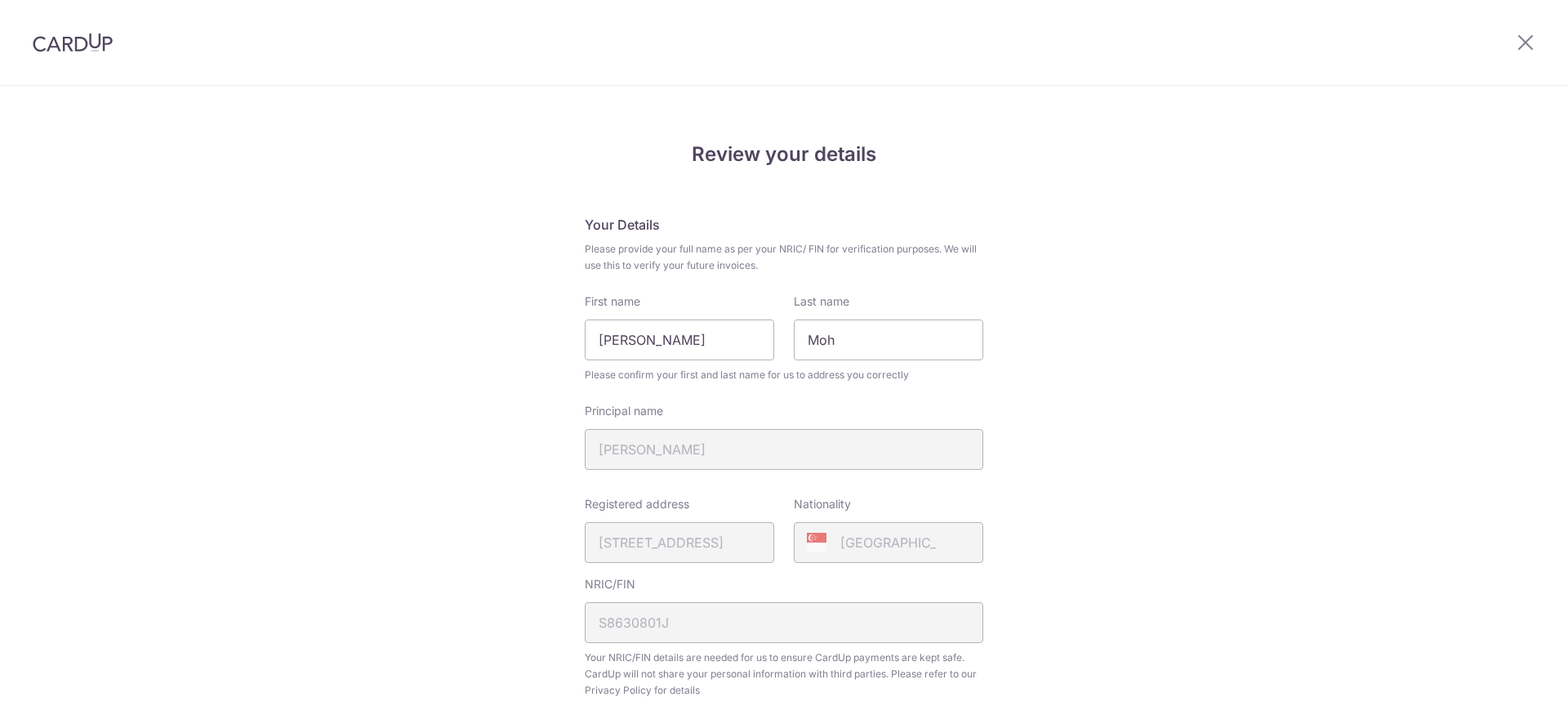
scroll to position [518, 0]
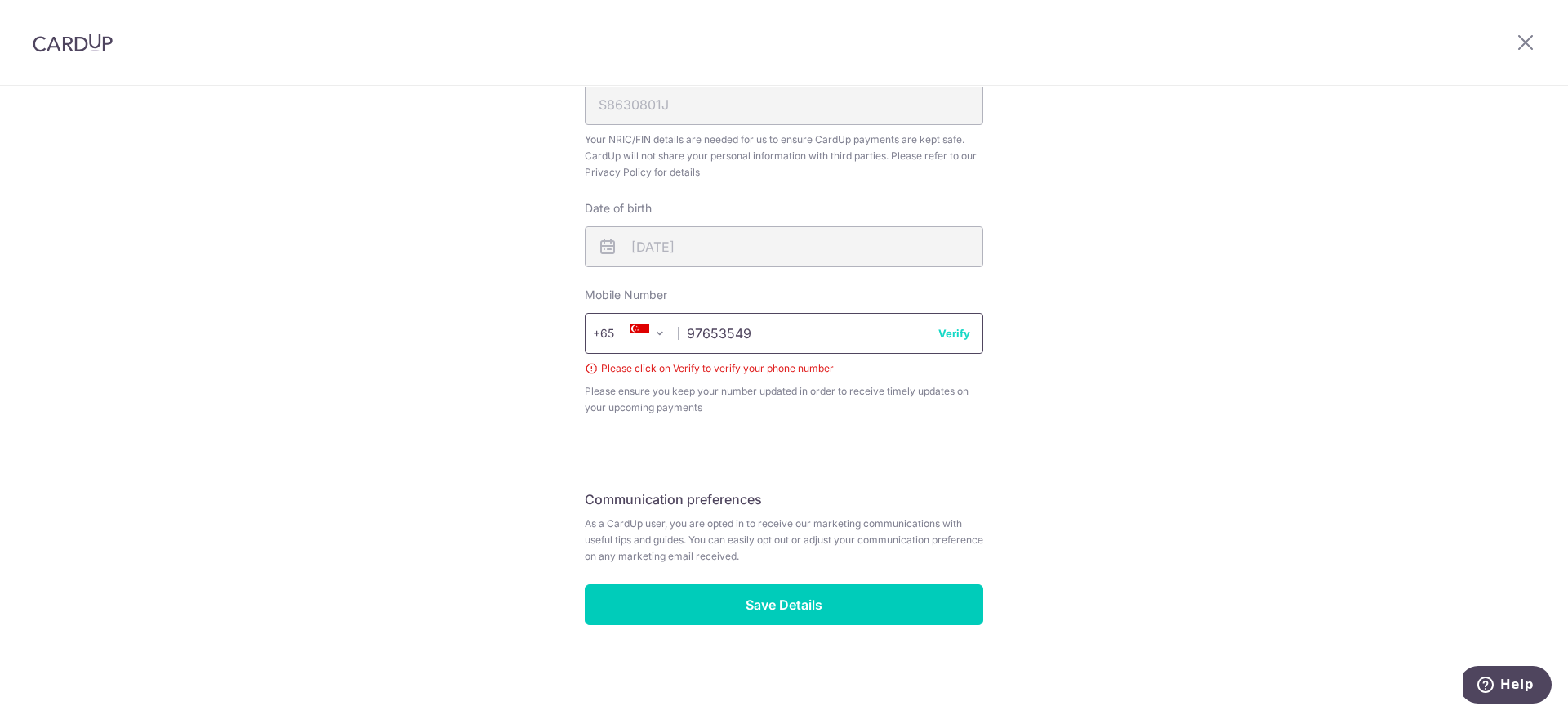
click at [801, 334] on input "97653549" at bounding box center [784, 333] width 398 height 41
click at [944, 336] on button "Verify" at bounding box center [955, 333] width 32 height 16
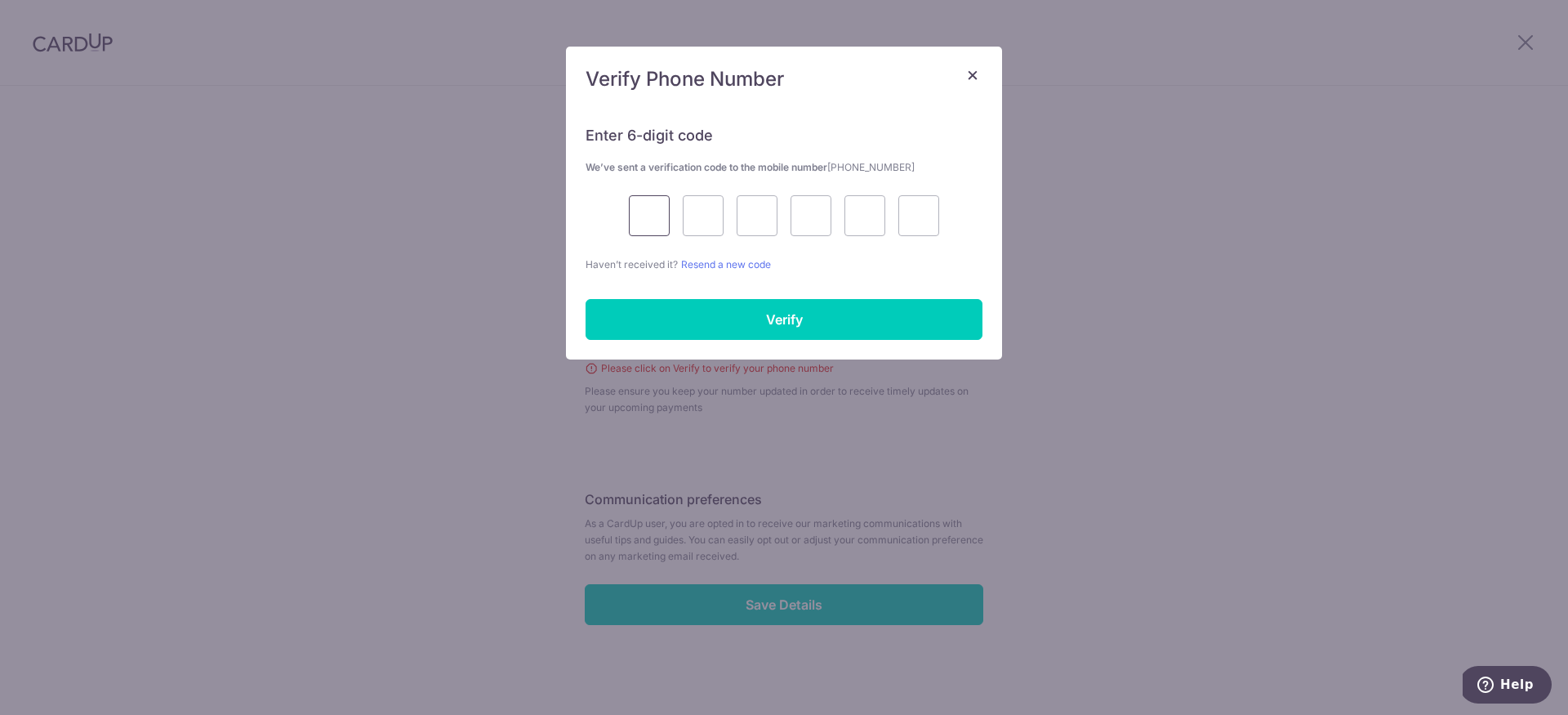
click at [634, 220] on input "text" at bounding box center [649, 216] width 41 height 41
type input "2"
type input "9"
type input "2"
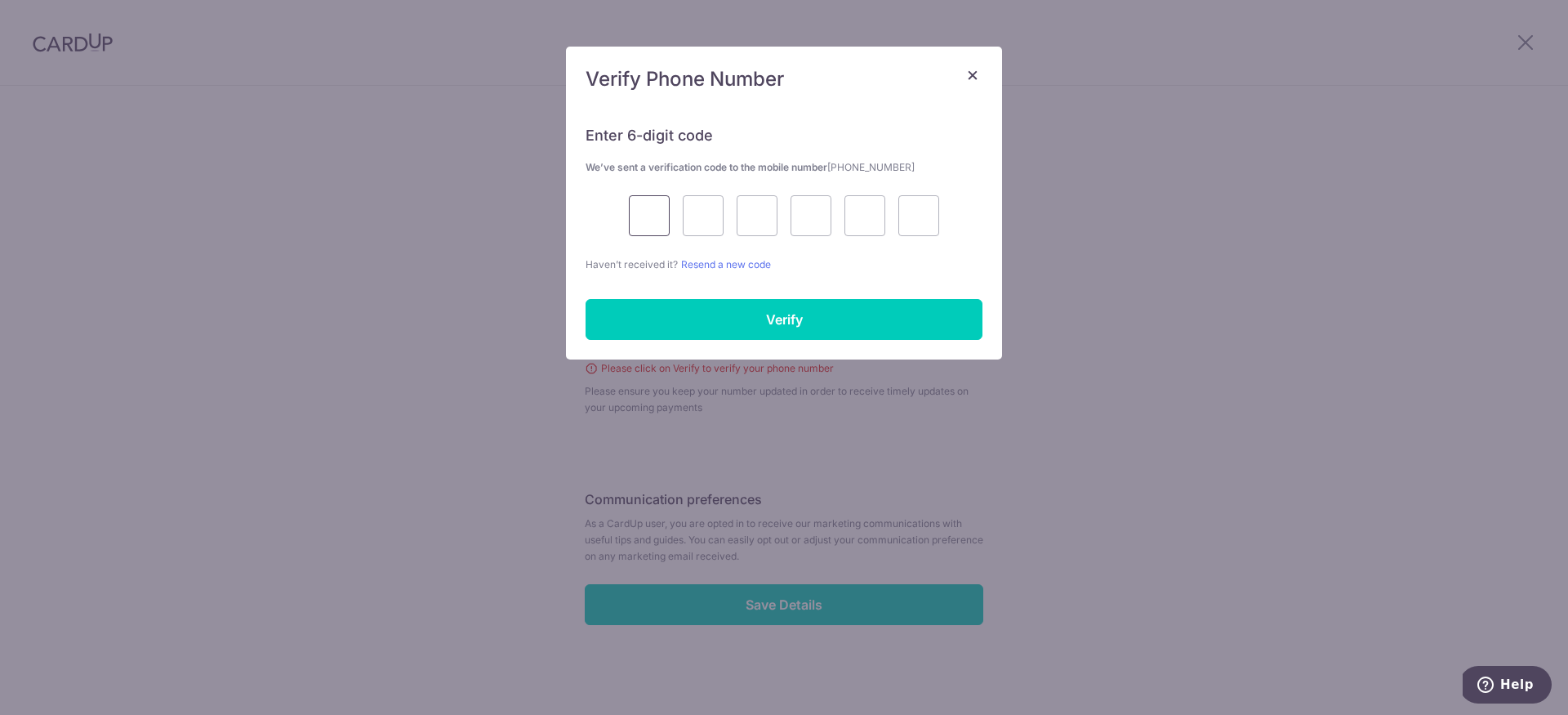
type input "6"
type input "8"
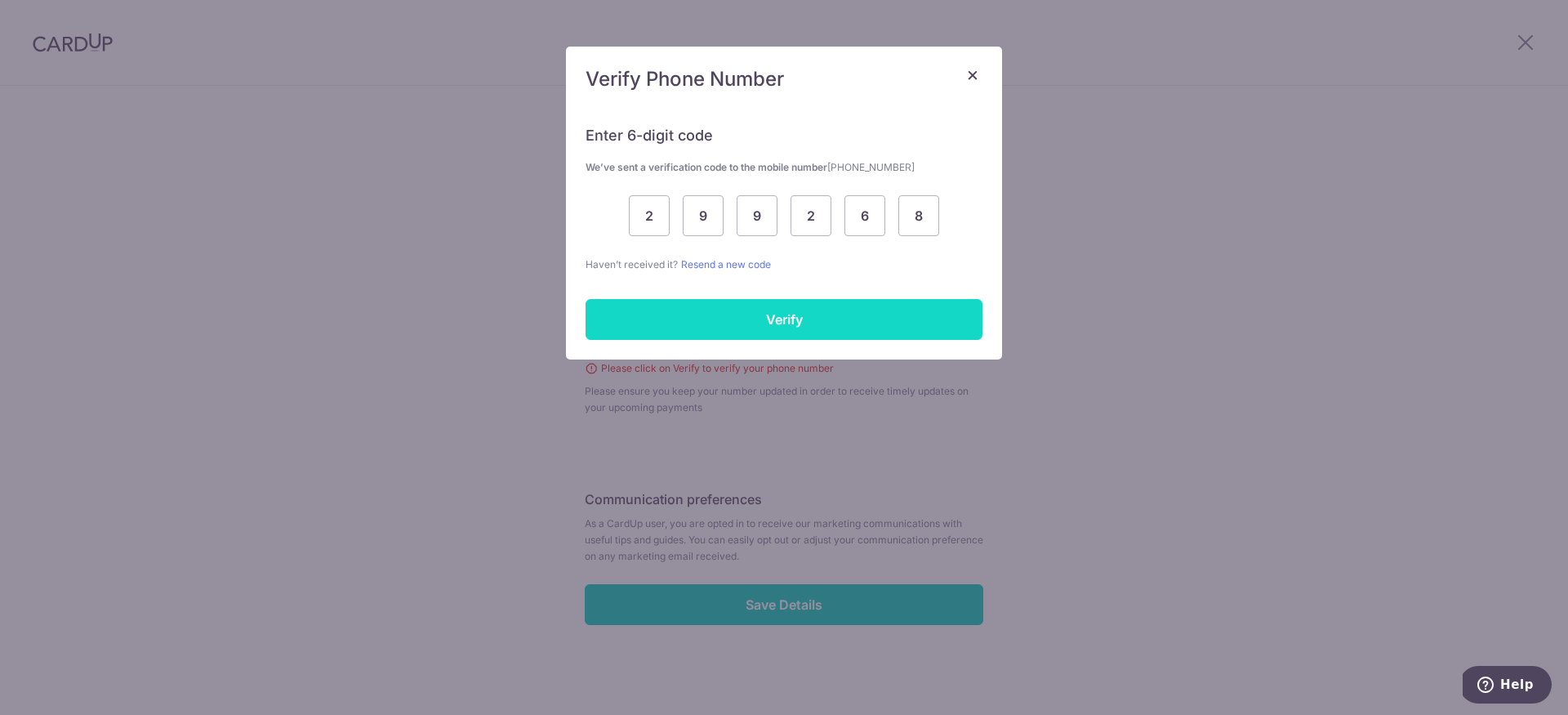
click at [680, 313] on input "Verify" at bounding box center [784, 319] width 396 height 41
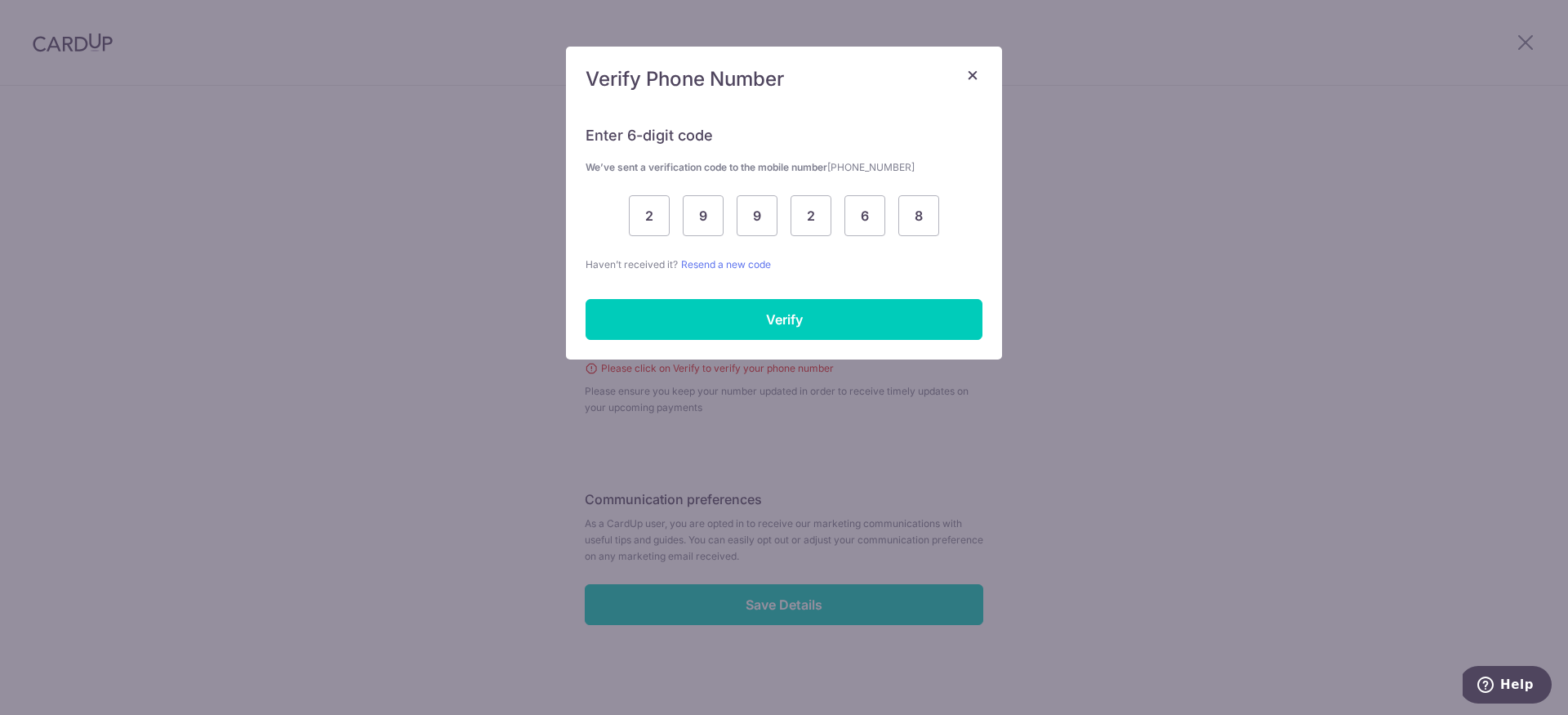
scroll to position [495, 0]
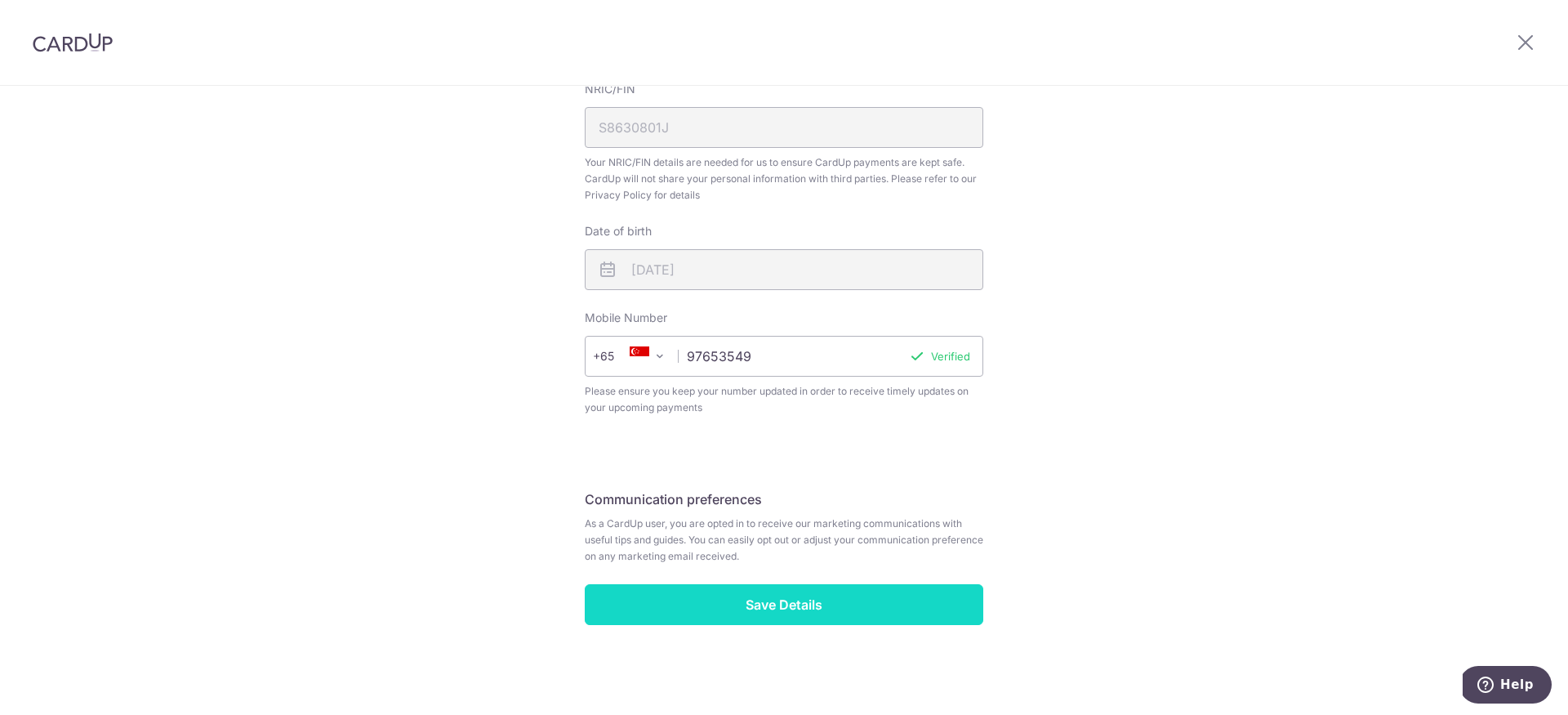
click at [717, 614] on input "Save Details" at bounding box center [784, 605] width 398 height 41
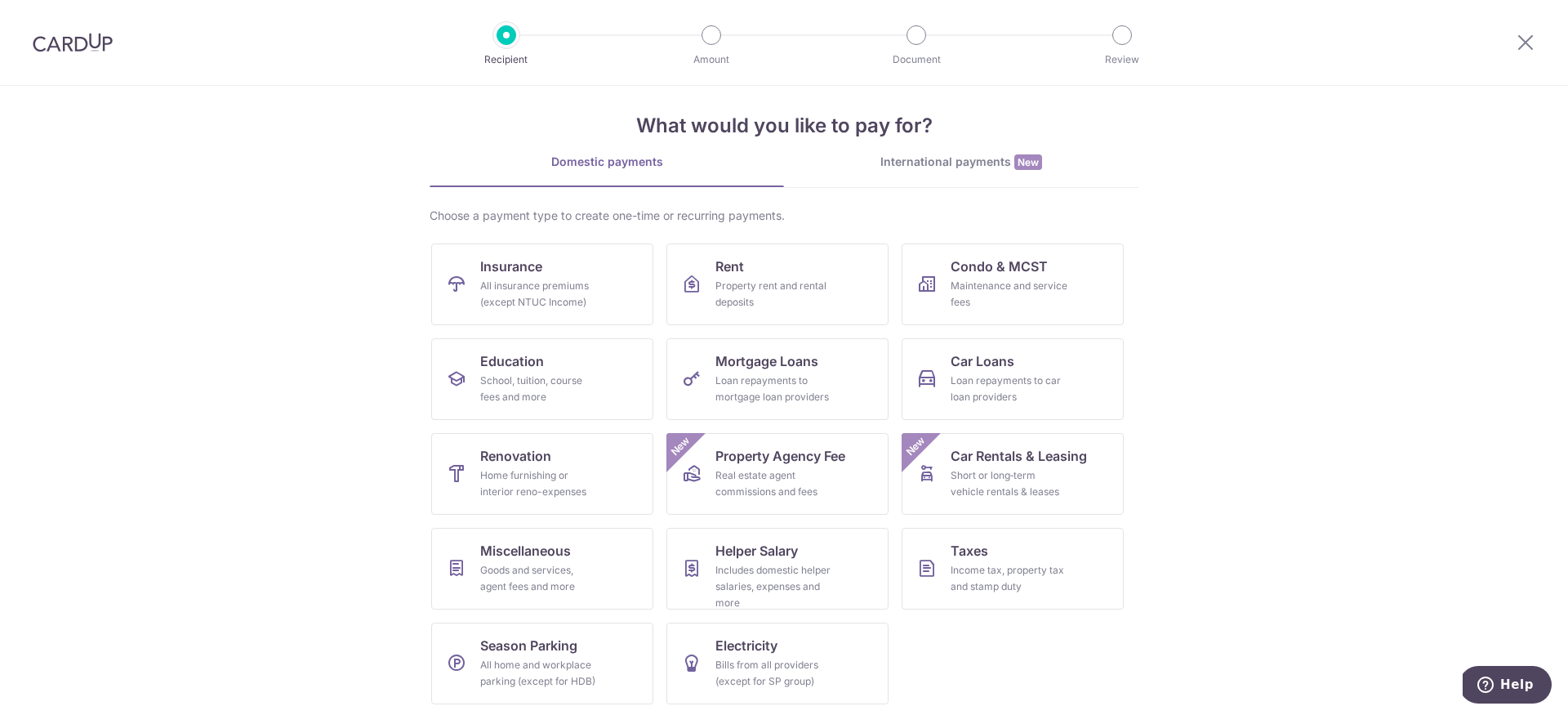
scroll to position [16, 0]
click at [958, 147] on div "What would you like to pay for? Domestic payments International payments New Ch…" at bounding box center [783, 392] width 708 height 646
click at [931, 160] on div "International payments New" at bounding box center [961, 159] width 355 height 17
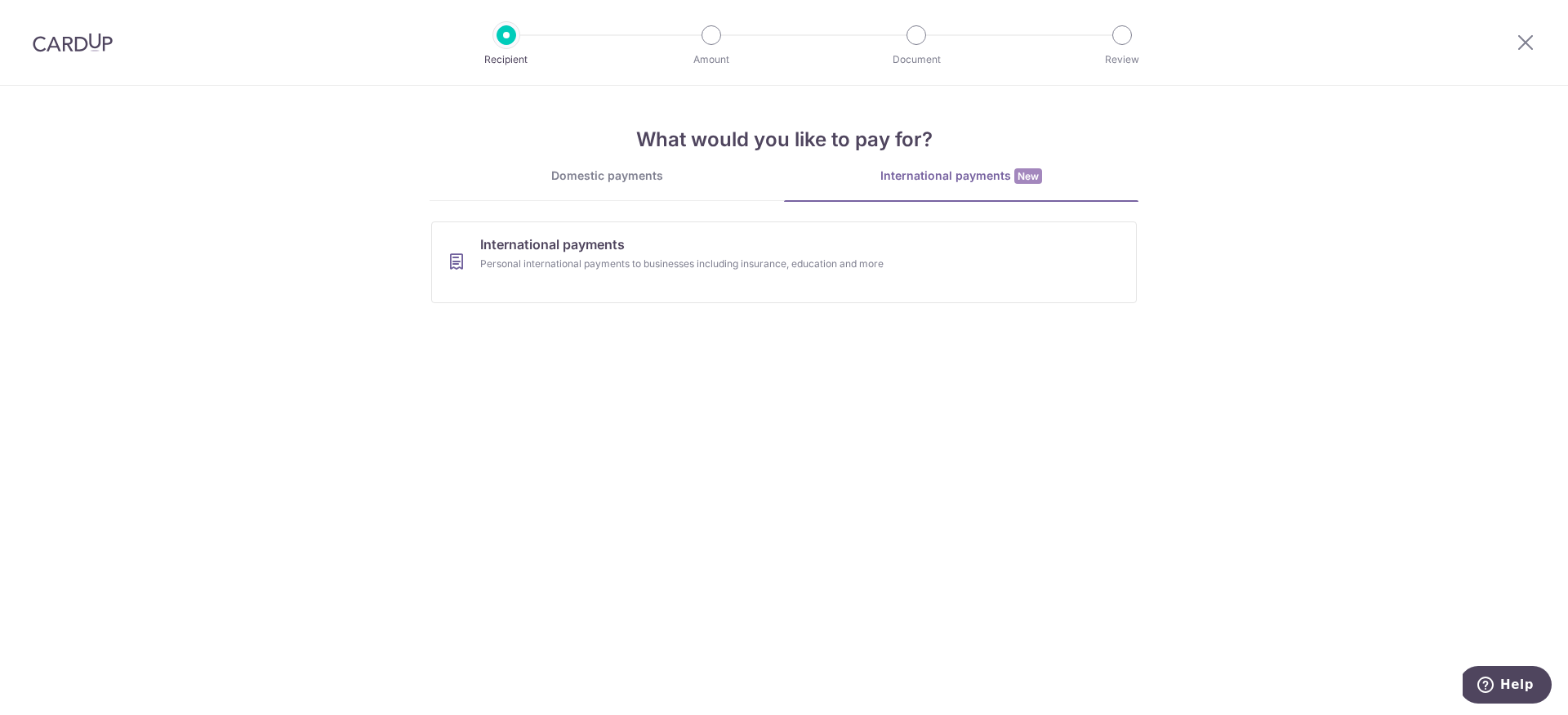
click at [674, 176] on div "Domestic payments" at bounding box center [606, 175] width 355 height 16
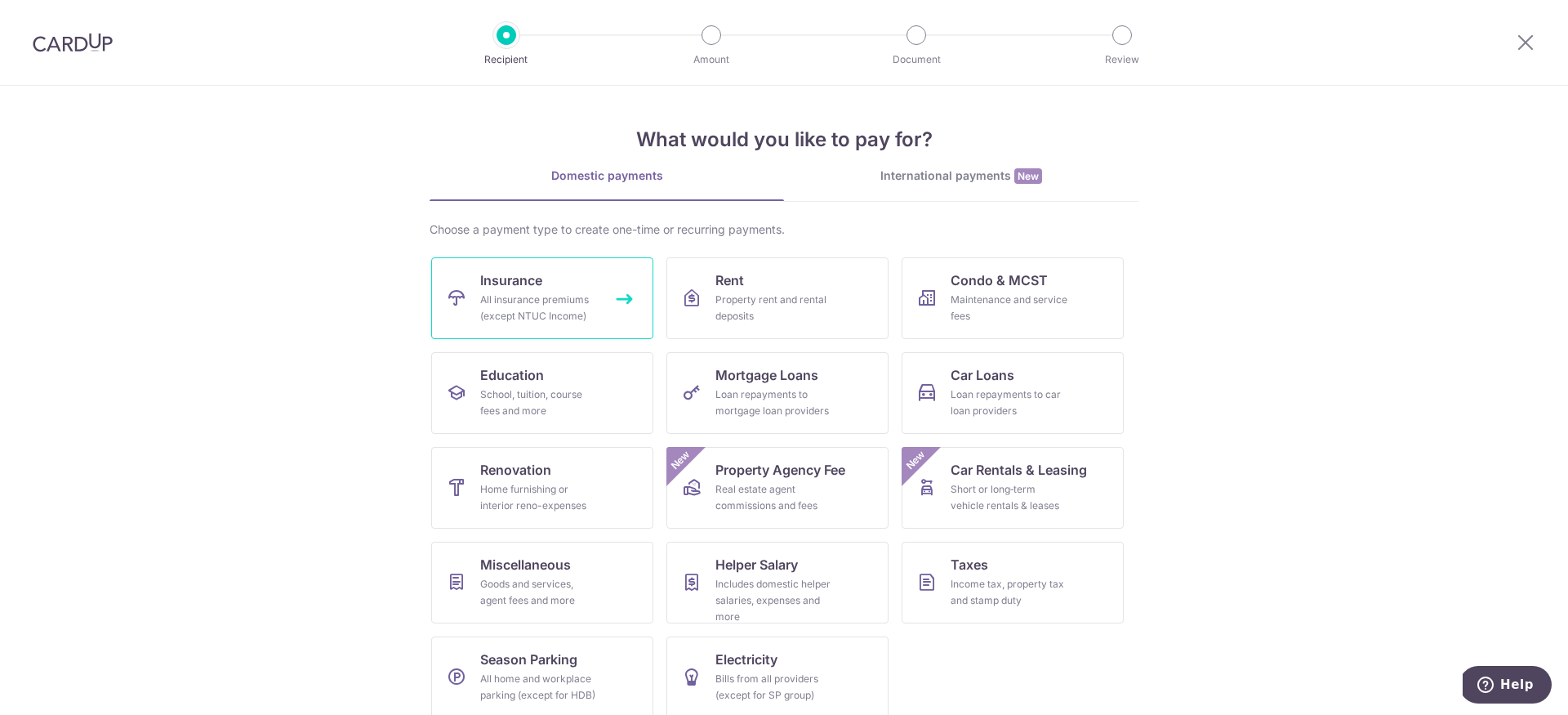
click at [508, 303] on div "All insurance premiums (except NTUC Income)" at bounding box center [539, 308] width 117 height 33
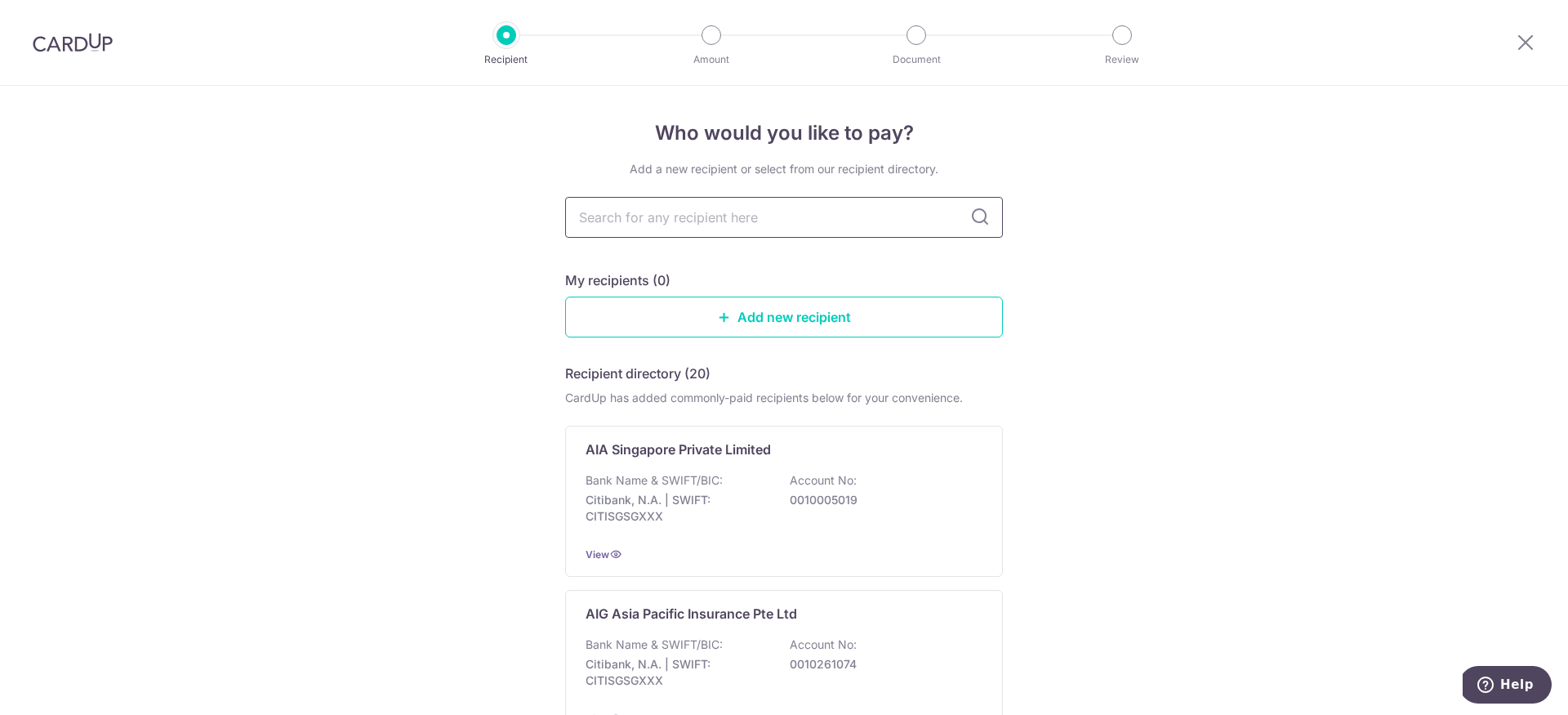
click at [785, 221] on input "text" at bounding box center [784, 217] width 437 height 41
type input "hsbc"
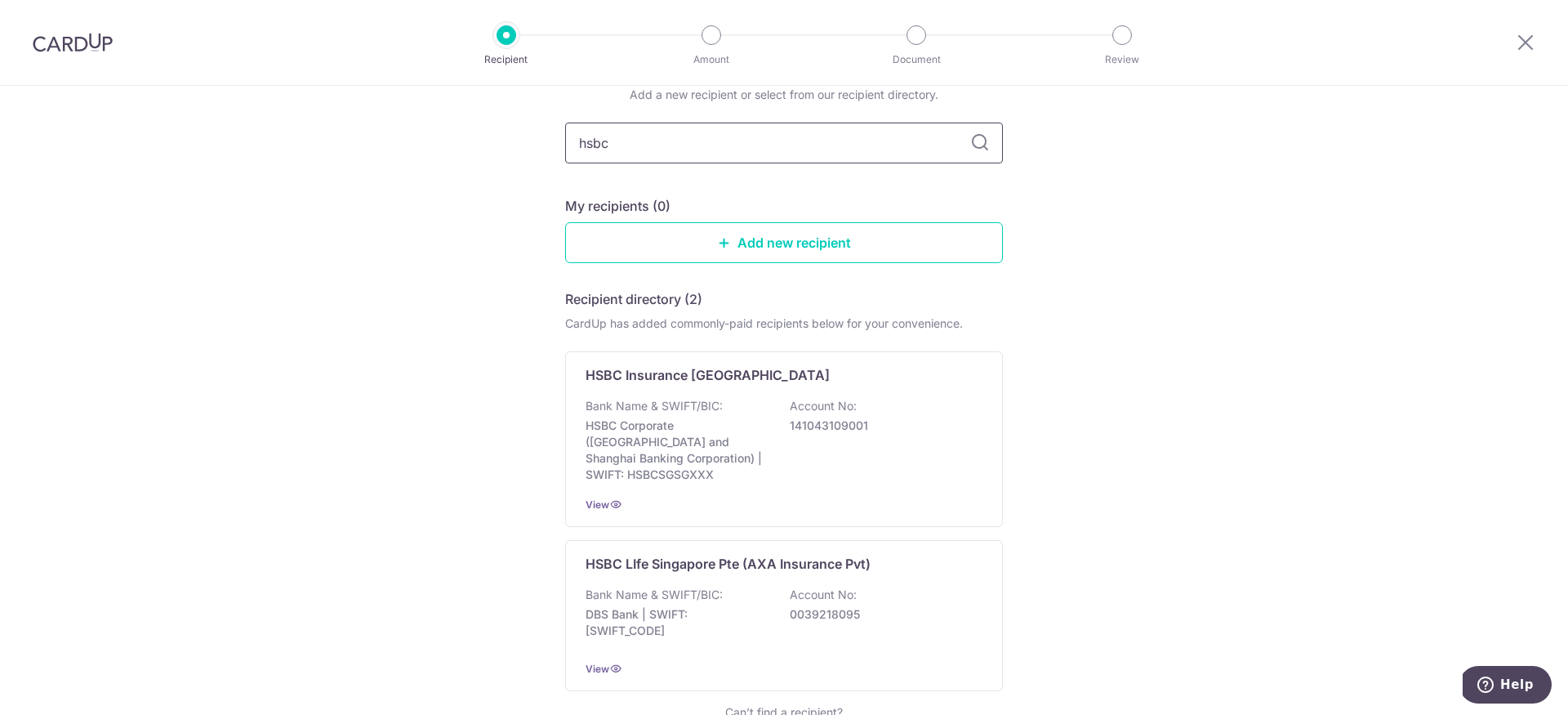
scroll to position [74, 0]
type input "singlife"
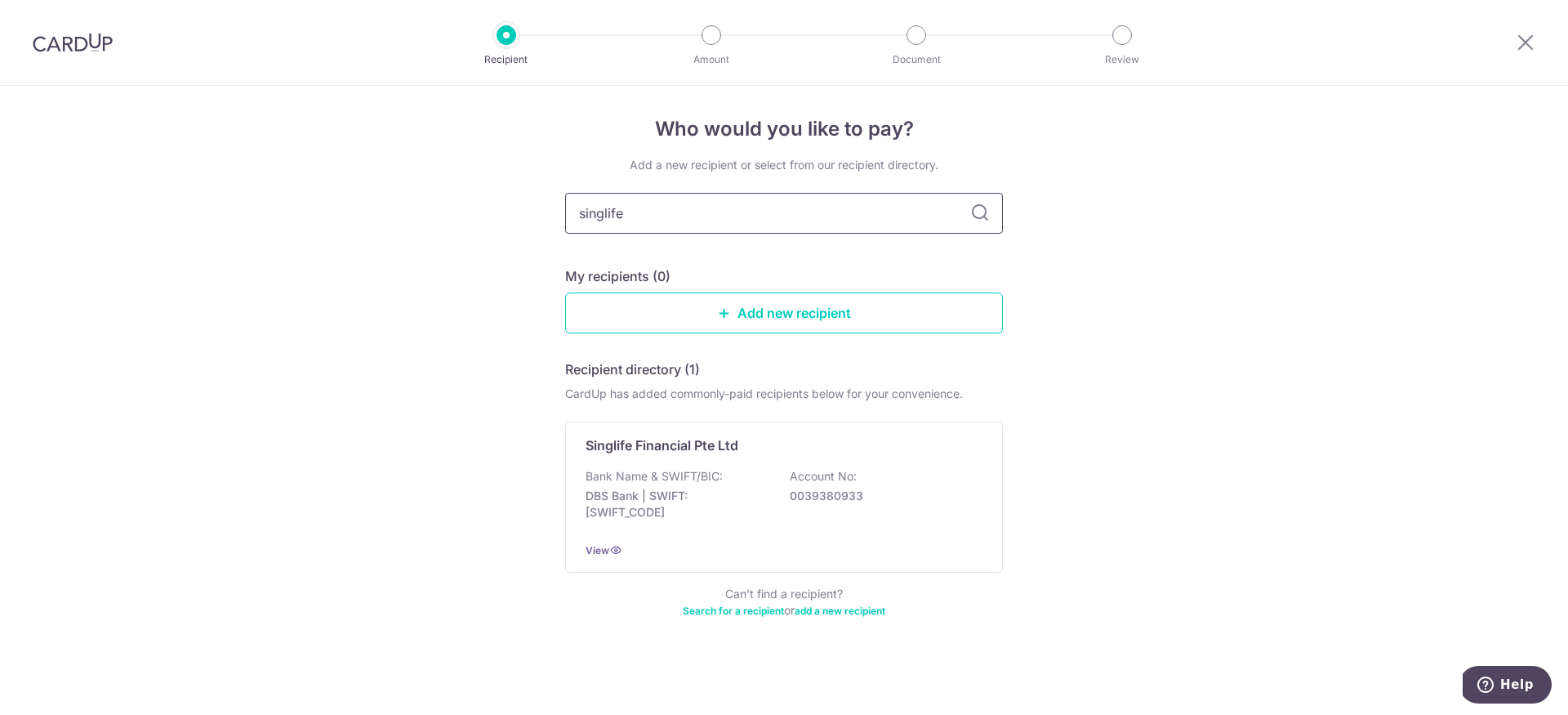
drag, startPoint x: 700, startPoint y: 229, endPoint x: 475, endPoint y: 204, distance: 226.4
click at [475, 204] on div "Who would you like to pay? Add a new recipient or select from our recipient dir…" at bounding box center [784, 398] width 1568 height 633
paste input "[GEOGRAPHIC_DATA] L"
type input "Singapore Life"
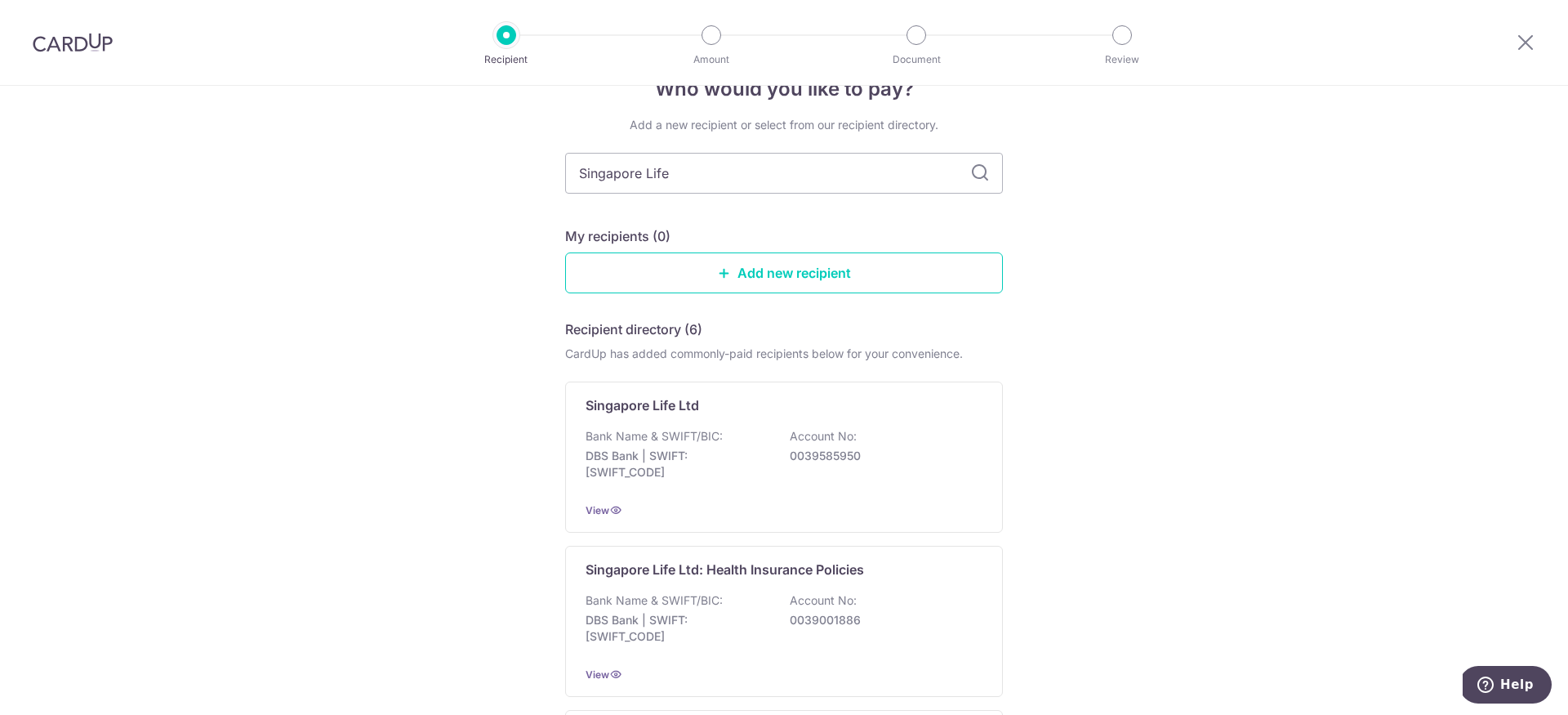
scroll to position [45, 0]
